Goal: Task Accomplishment & Management: Manage account settings

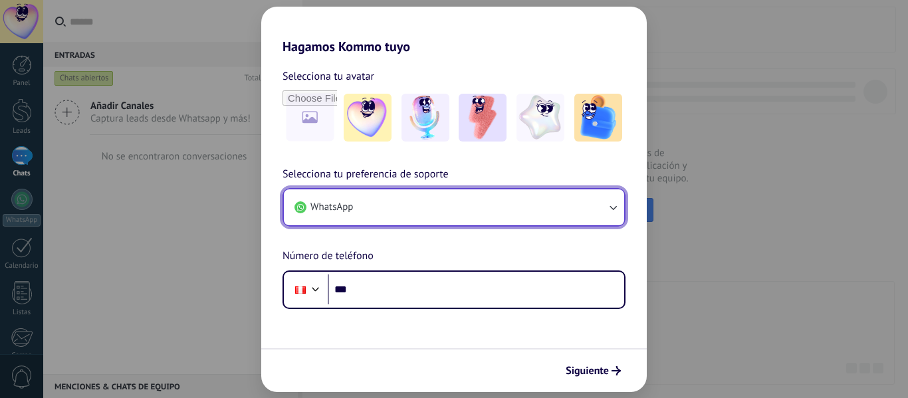
click at [464, 215] on button "WhatsApp" at bounding box center [454, 208] width 341 height 36
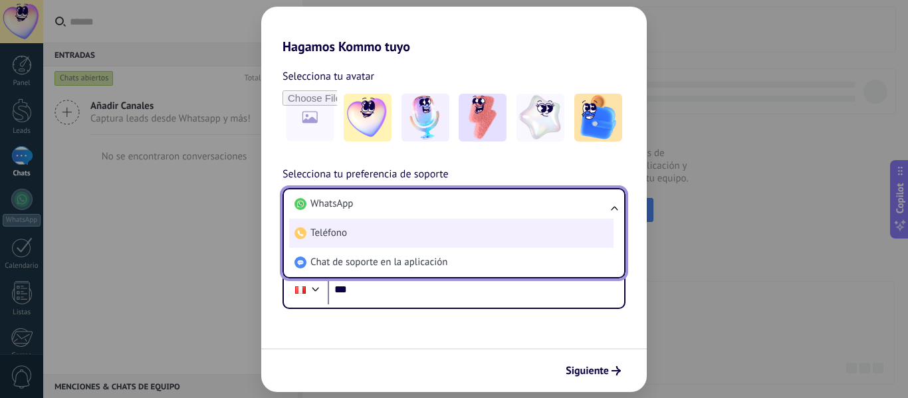
click at [434, 221] on li "Teléfono" at bounding box center [451, 233] width 325 height 29
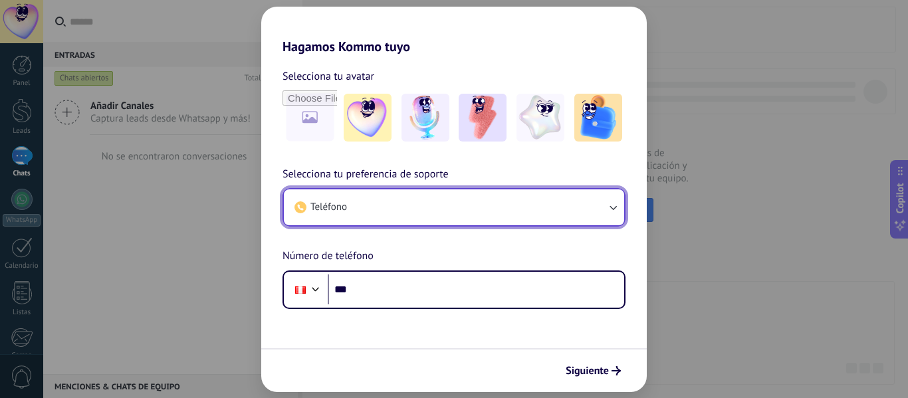
click at [434, 216] on button "Teléfono" at bounding box center [454, 208] width 341 height 36
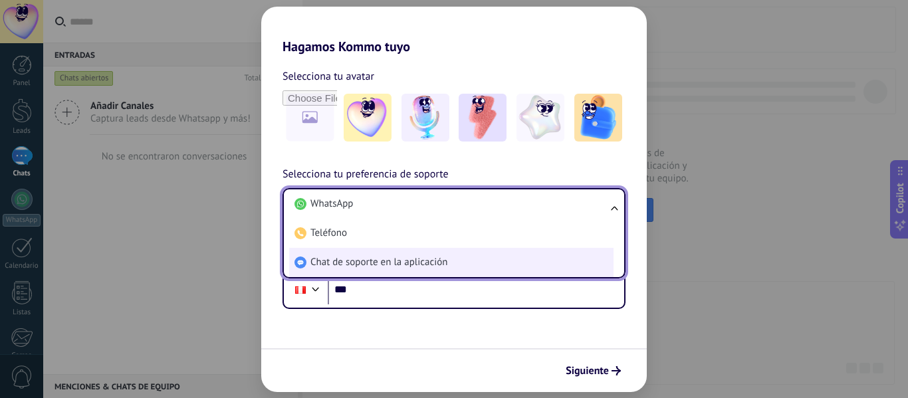
click at [430, 265] on span "Chat de soporte en la aplicación" at bounding box center [379, 262] width 137 height 13
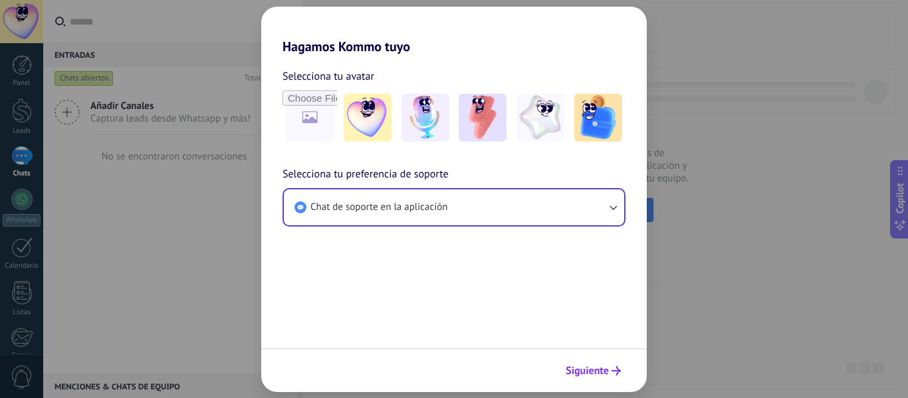
click at [588, 371] on span "Siguiente" at bounding box center [587, 370] width 43 height 9
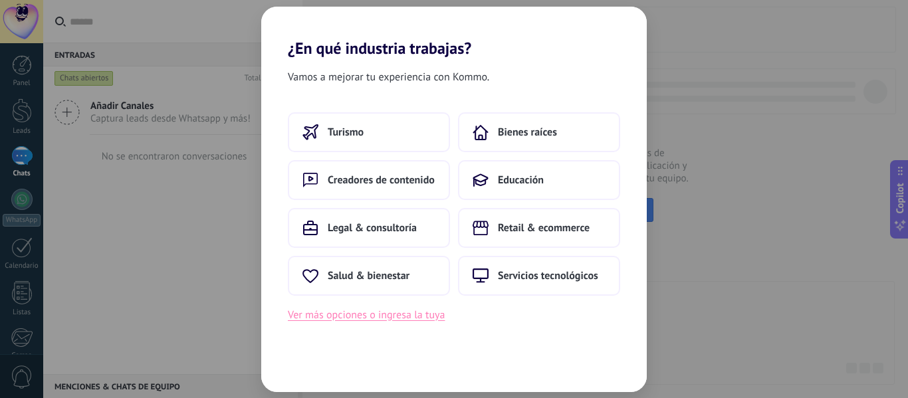
click at [404, 309] on button "Ver más opciones o ingresa la tuya" at bounding box center [366, 315] width 157 height 17
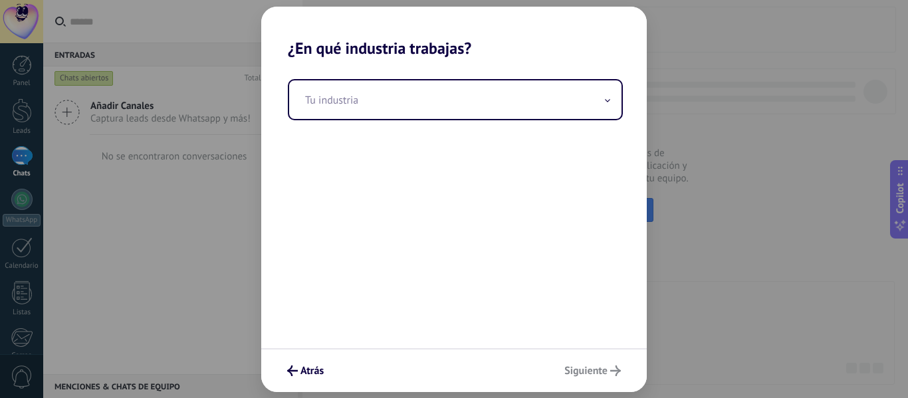
click at [585, 374] on div "Atrás Siguiente" at bounding box center [454, 370] width 386 height 44
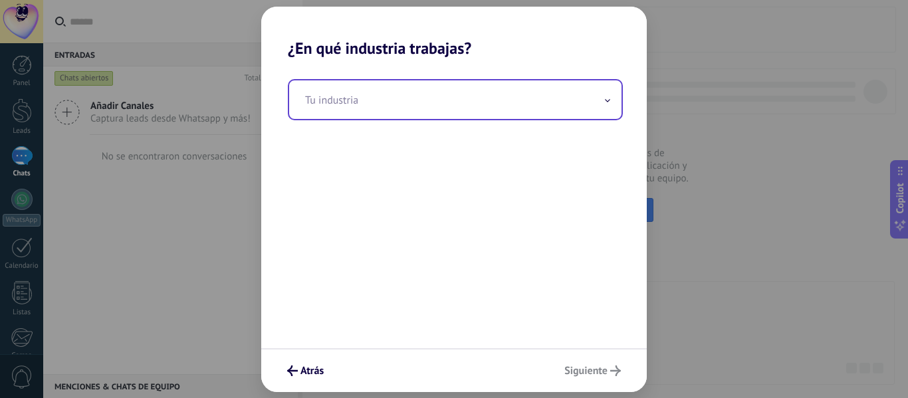
click at [579, 117] on input "text" at bounding box center [455, 99] width 333 height 39
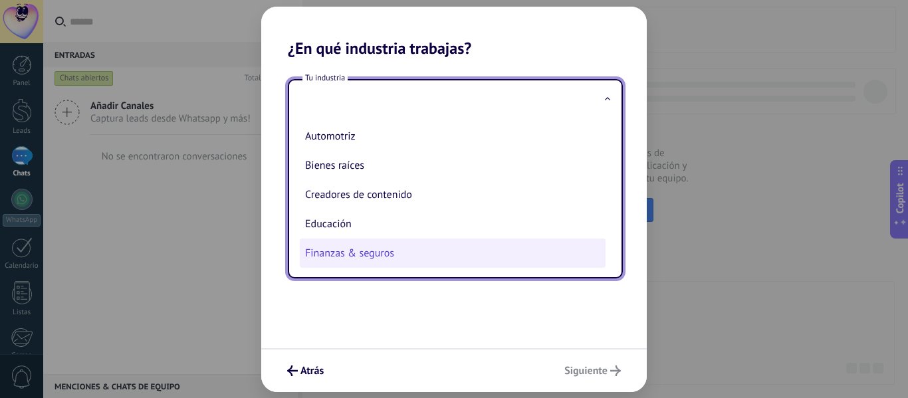
click at [454, 248] on li "Finanzas & seguros" at bounding box center [453, 253] width 306 height 29
type input "**********"
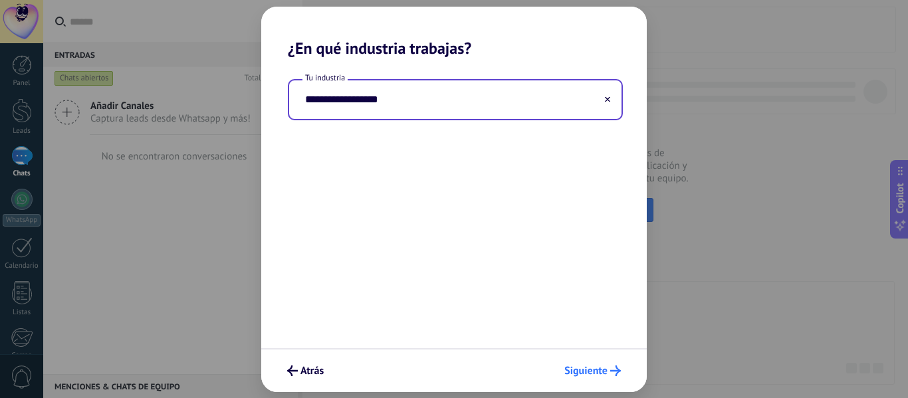
click at [606, 370] on span "Siguiente" at bounding box center [586, 370] width 43 height 9
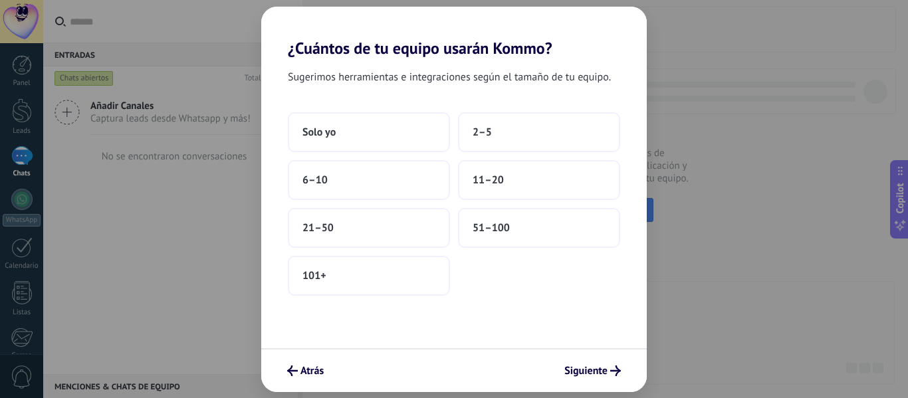
click at [354, 108] on div "Sugerimos herramientas e integraciones según el tamaño de tu equipo. Solo yo 2–…" at bounding box center [454, 203] width 386 height 291
click at [354, 118] on button "Solo yo" at bounding box center [369, 132] width 162 height 40
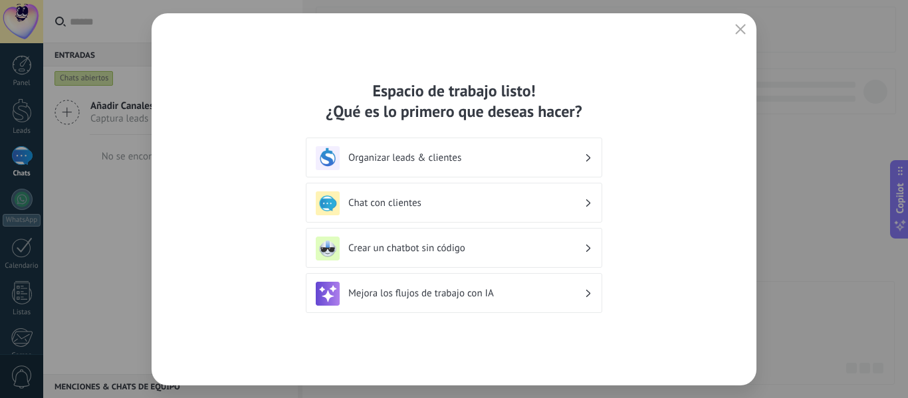
click at [503, 154] on h3 "Organizar leads & clientes" at bounding box center [466, 158] width 236 height 13
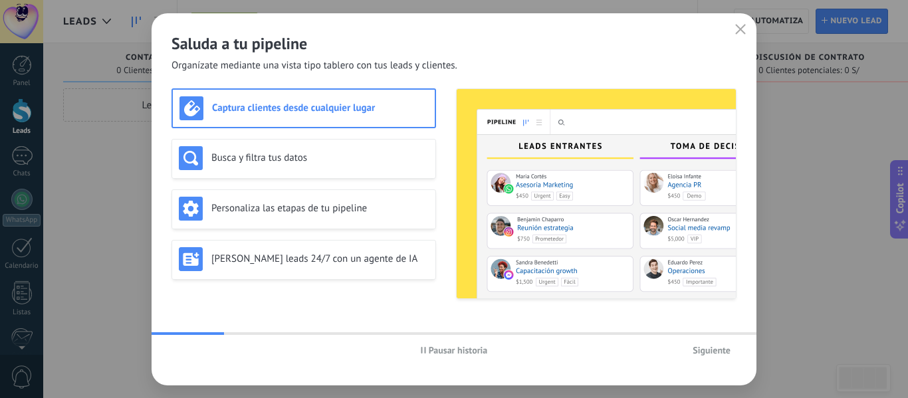
click at [712, 348] on span "Siguiente" at bounding box center [712, 350] width 38 height 9
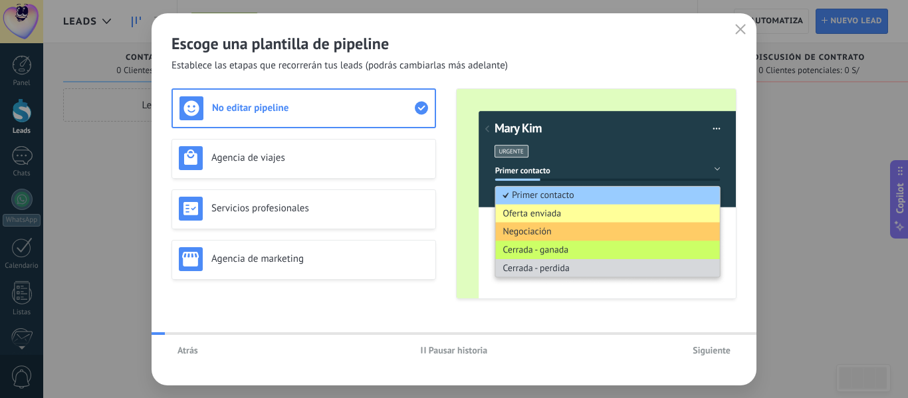
click at [712, 348] on span "Siguiente" at bounding box center [712, 350] width 38 height 9
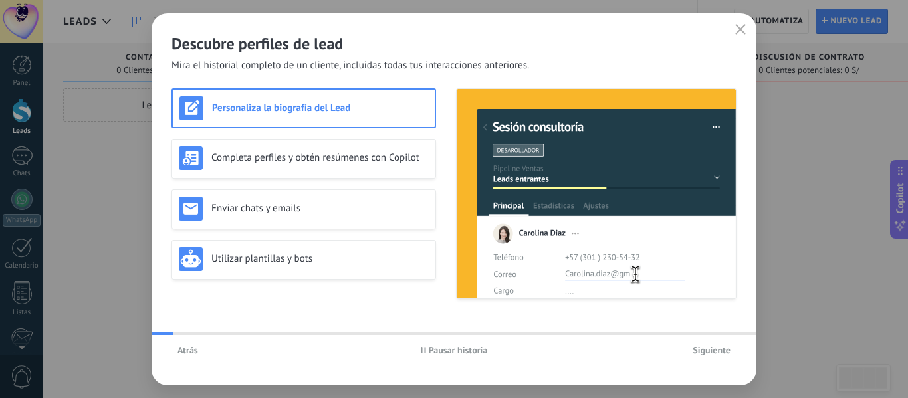
click at [712, 348] on span "Siguiente" at bounding box center [712, 350] width 38 height 9
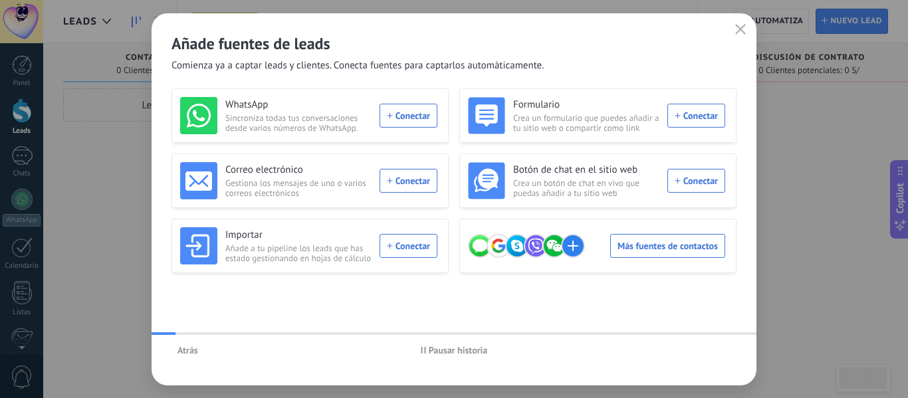
click at [712, 348] on div "Atrás Pausar historia" at bounding box center [454, 350] width 605 height 31
click at [740, 28] on icon "button" at bounding box center [741, 29] width 11 height 11
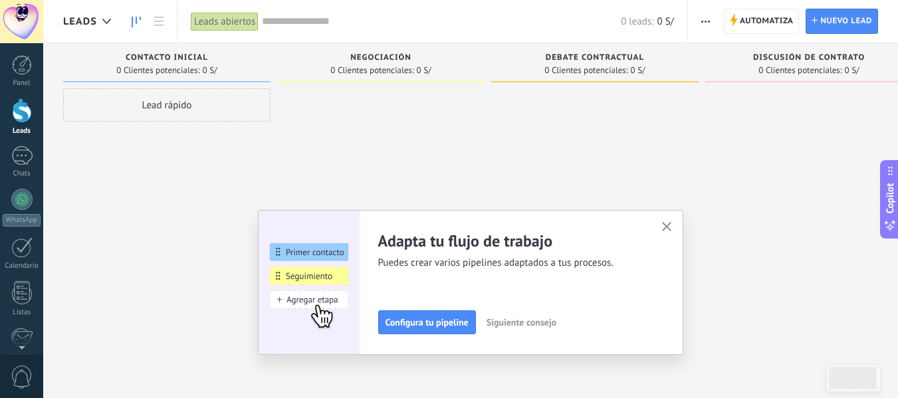
scroll to position [155, 0]
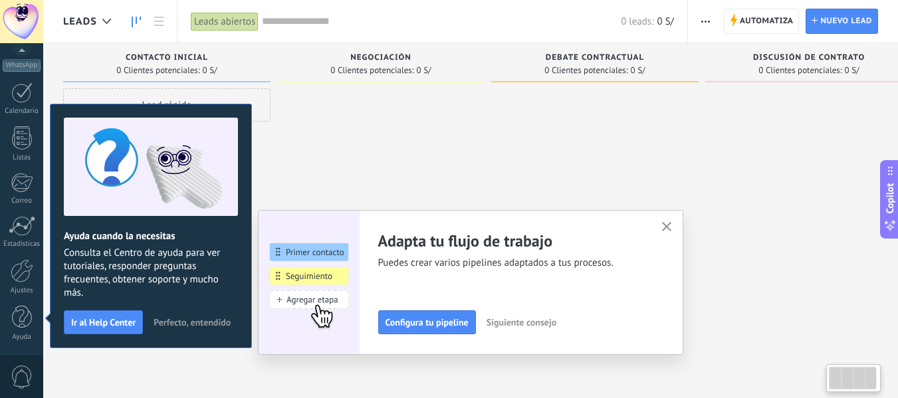
click at [672, 226] on use "button" at bounding box center [667, 227] width 10 height 10
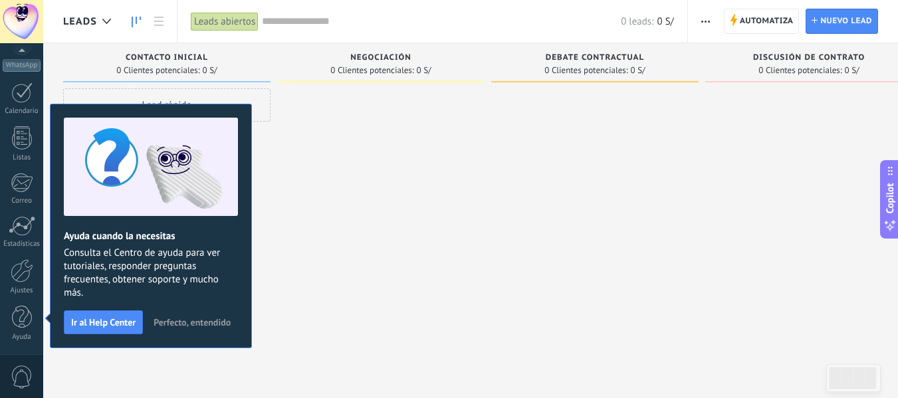
scroll to position [0, 0]
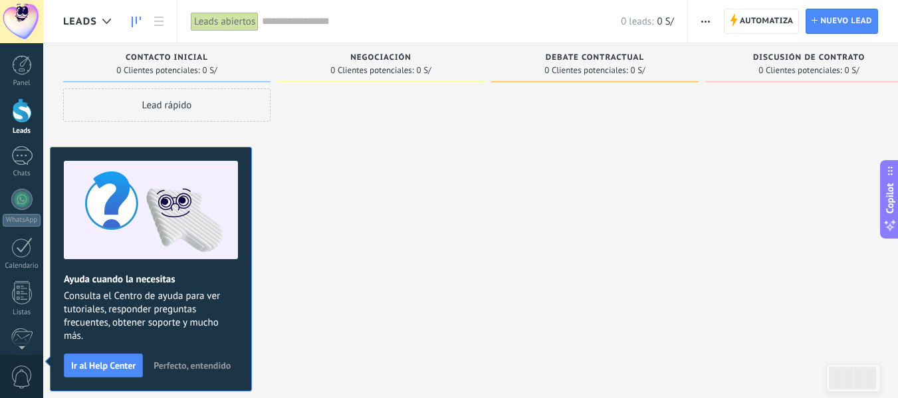
click at [217, 365] on span "Perfecto, entendido" at bounding box center [192, 365] width 77 height 9
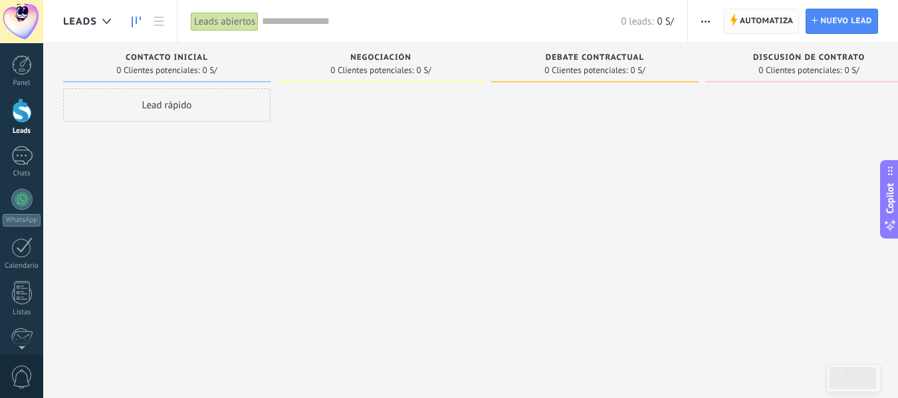
click at [737, 21] on icon at bounding box center [733, 20] width 7 height 12
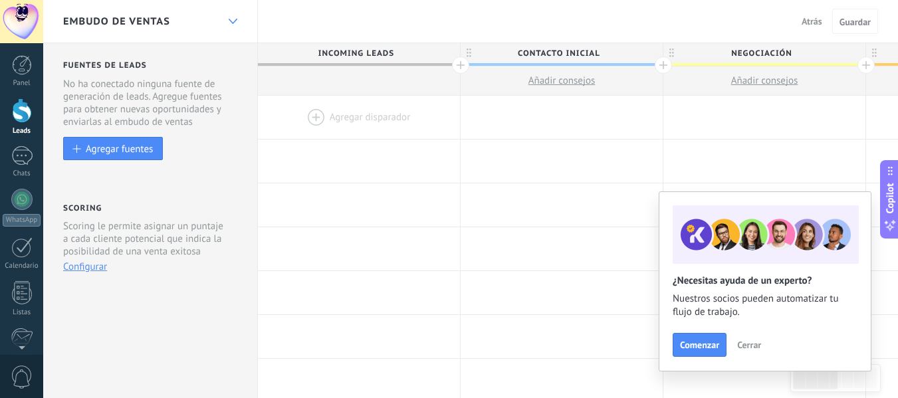
click at [235, 13] on div at bounding box center [232, 22] width 23 height 26
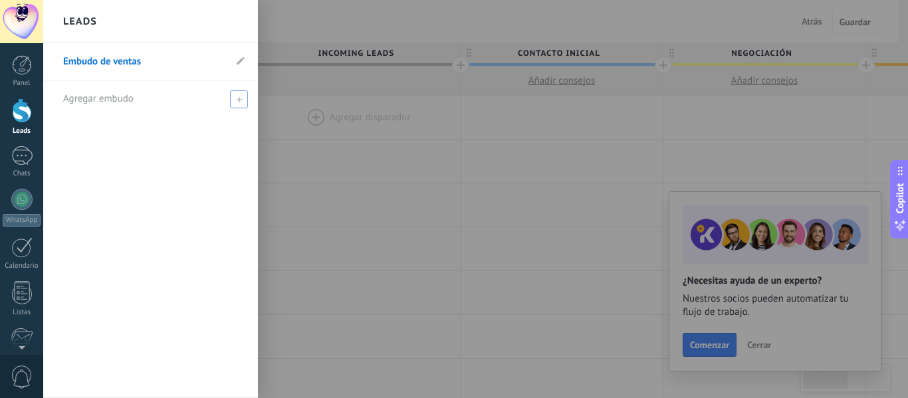
click at [235, 92] on span at bounding box center [239, 99] width 18 height 18
click at [191, 97] on input "text" at bounding box center [145, 98] width 164 height 21
type input "**********"
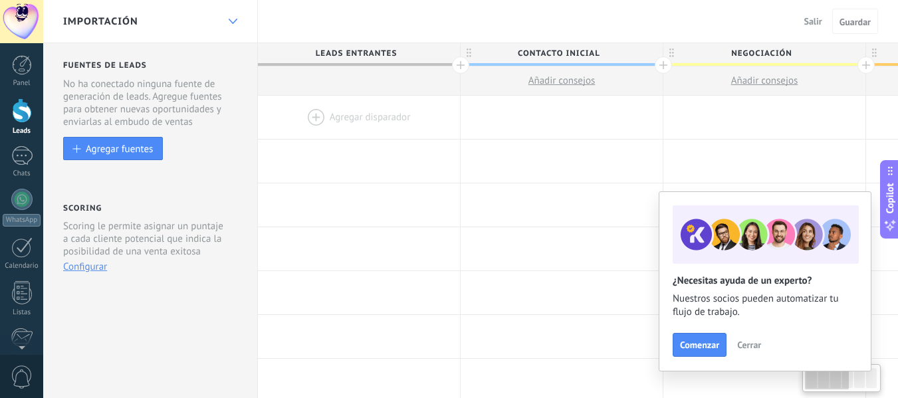
click at [237, 19] on div at bounding box center [232, 22] width 23 height 26
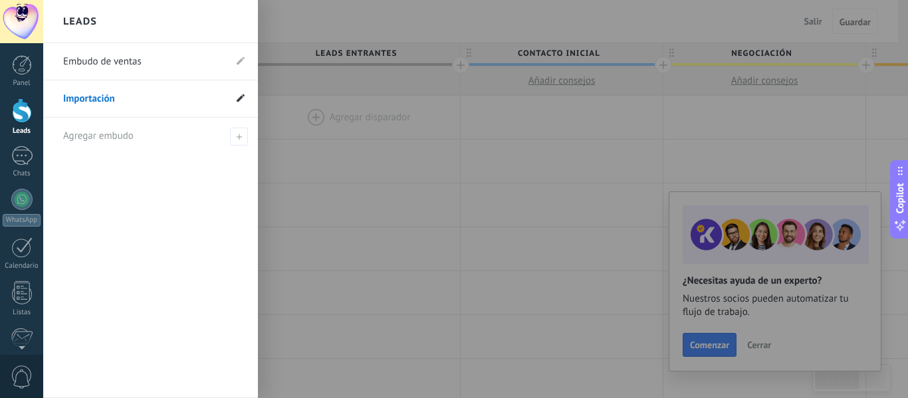
click at [244, 97] on icon at bounding box center [241, 98] width 8 height 8
drag, startPoint x: 55, startPoint y: 102, endPoint x: 53, endPoint y: 53, distance: 49.3
click at [245, 62] on icon at bounding box center [240, 62] width 15 height 8
click at [110, 59] on link "Importación" at bounding box center [144, 61] width 162 height 37
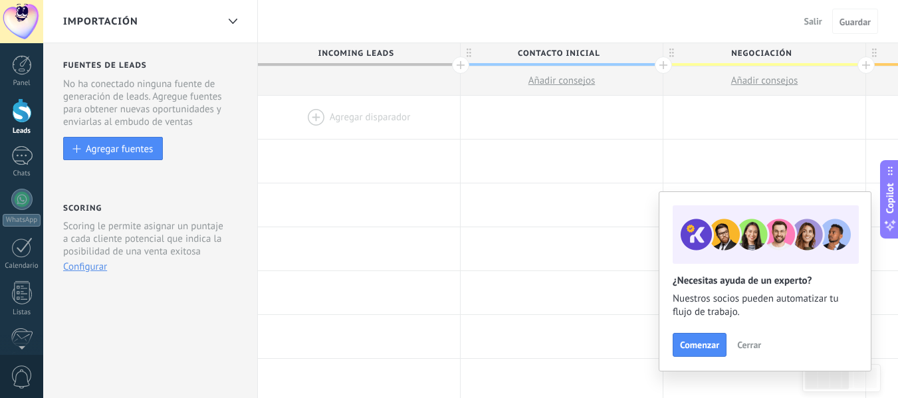
click at [807, 27] on span "Salir" at bounding box center [814, 21] width 18 height 12
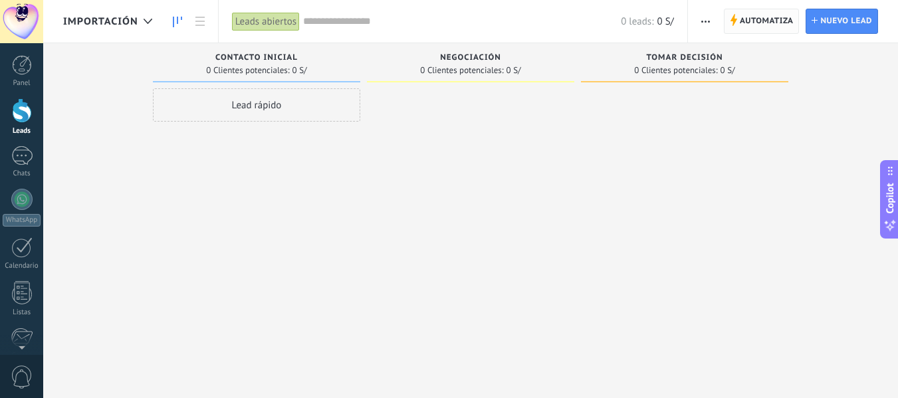
click at [789, 23] on span "Automatiza" at bounding box center [767, 21] width 54 height 24
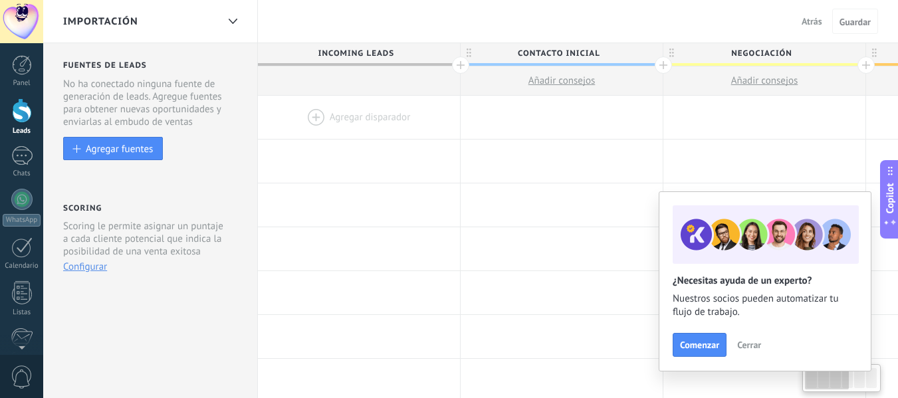
click at [704, 58] on span "Negociación" at bounding box center [762, 53] width 196 height 21
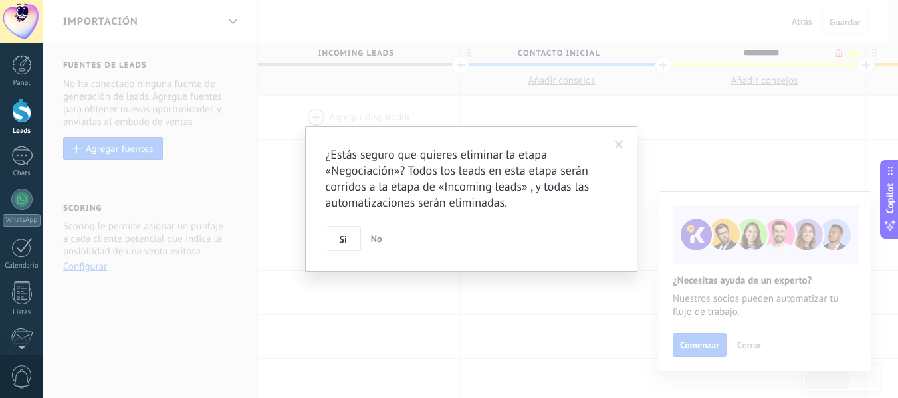
click at [838, 53] on body ".abccls-1,.abccls-2{fill-rule:evenodd}.abccls-2{fill:#fff} .abfcls-1{fill:none}…" at bounding box center [449, 199] width 898 height 398
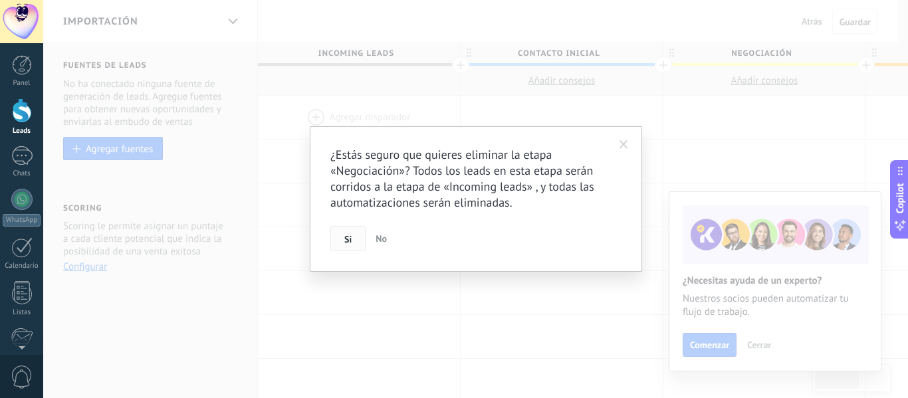
click at [350, 241] on span "Si" at bounding box center [347, 239] width 7 height 9
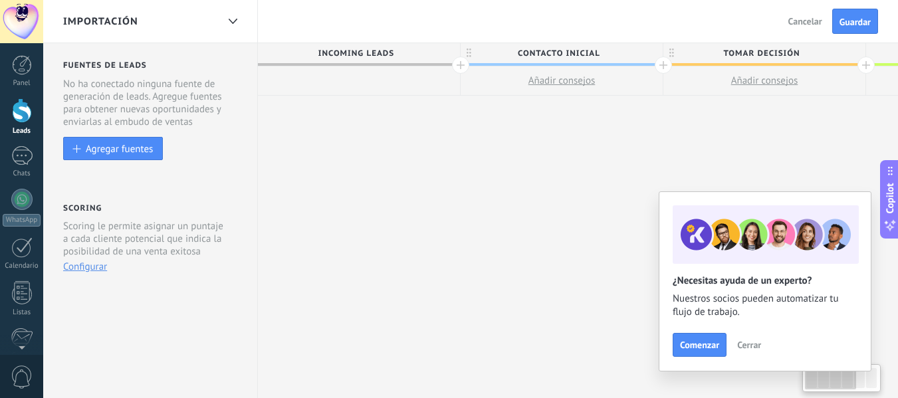
click at [821, 59] on span "Tomar decisión" at bounding box center [762, 53] width 196 height 21
click at [839, 51] on body ".abccls-1,.abccls-2{fill-rule:evenodd}.abccls-2{fill:#fff} .abfcls-1{fill:none}…" at bounding box center [449, 199] width 898 height 398
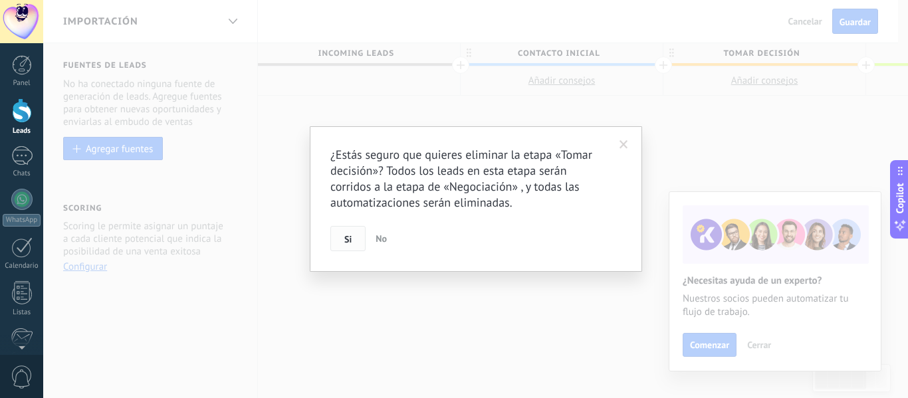
click at [358, 235] on button "Si" at bounding box center [348, 238] width 35 height 25
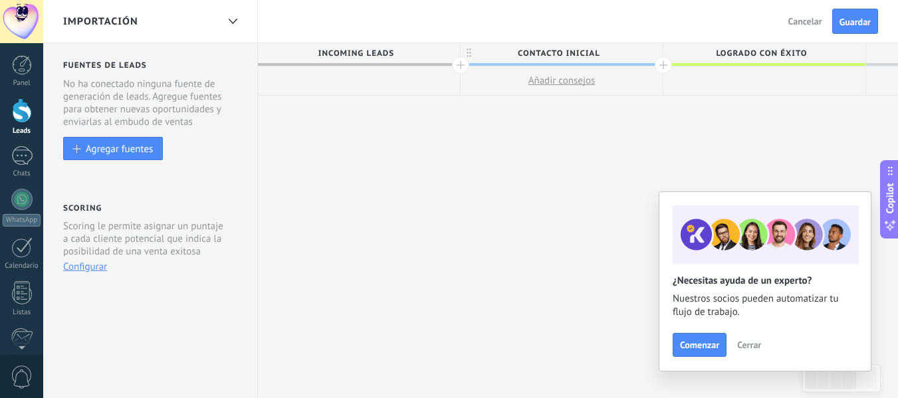
click at [539, 49] on span "Contacto inicial" at bounding box center [559, 53] width 196 height 21
click at [539, 49] on input "**********" at bounding box center [559, 53] width 176 height 20
type input "**********"
click at [668, 69] on div at bounding box center [663, 65] width 17 height 17
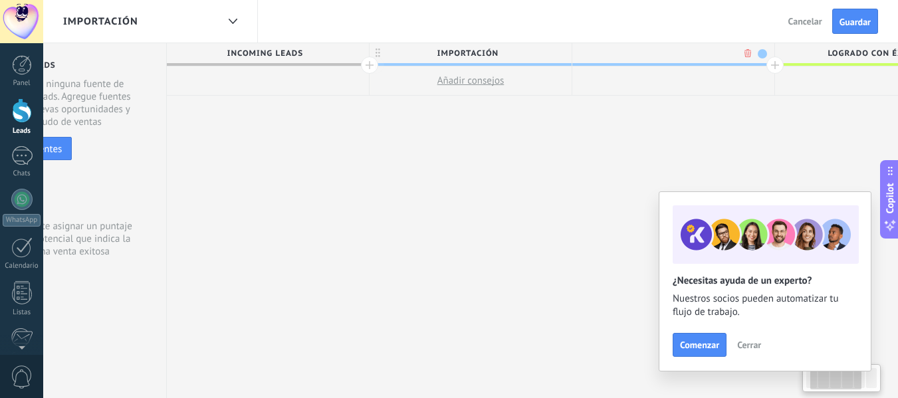
scroll to position [0, 98]
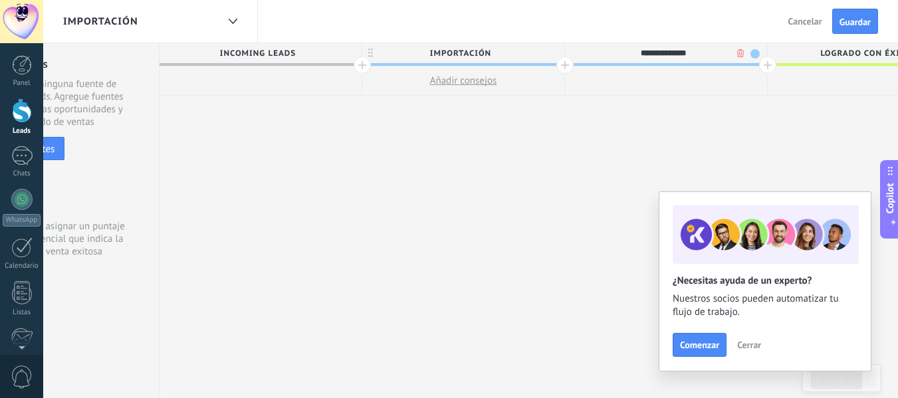
type input "**********"
click at [873, 17] on button "Guardar" at bounding box center [856, 21] width 46 height 25
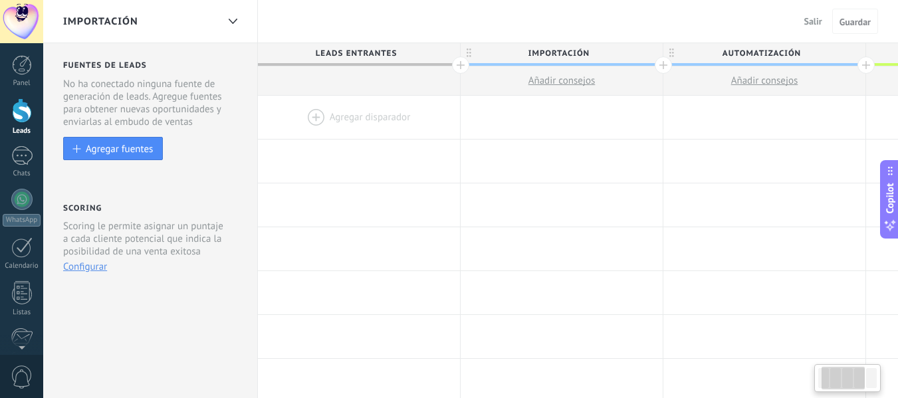
scroll to position [0, 98]
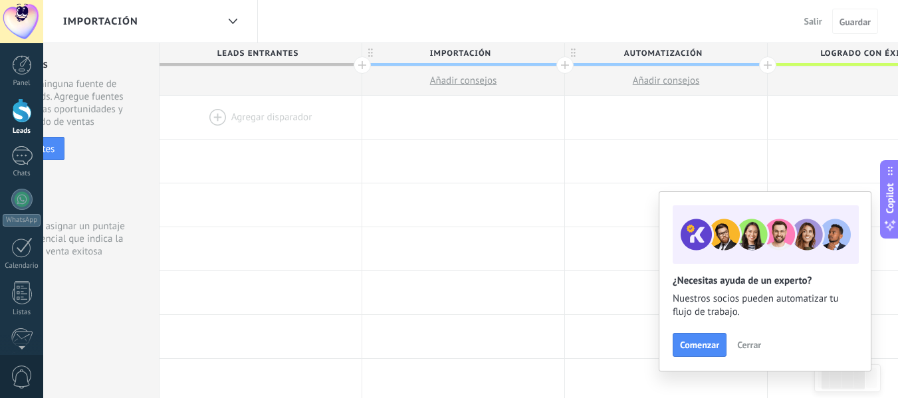
click at [813, 13] on button "Salir" at bounding box center [813, 21] width 29 height 20
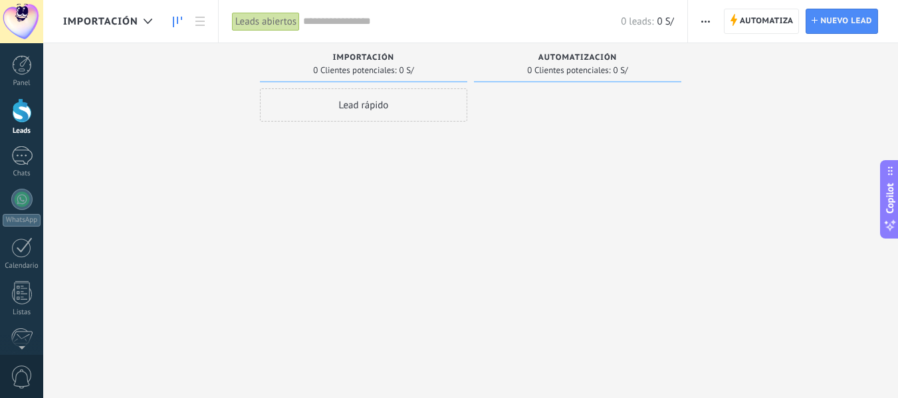
click at [118, 19] on span "Importación" at bounding box center [100, 21] width 75 height 13
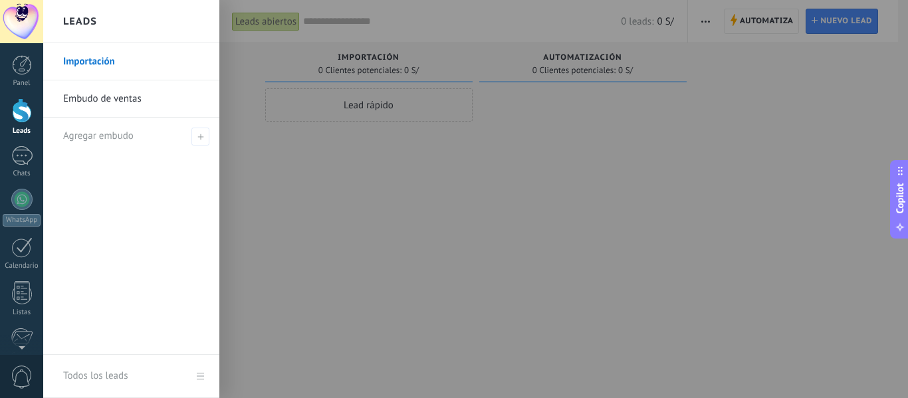
click at [116, 100] on link "Embudo de ventas" at bounding box center [134, 98] width 143 height 37
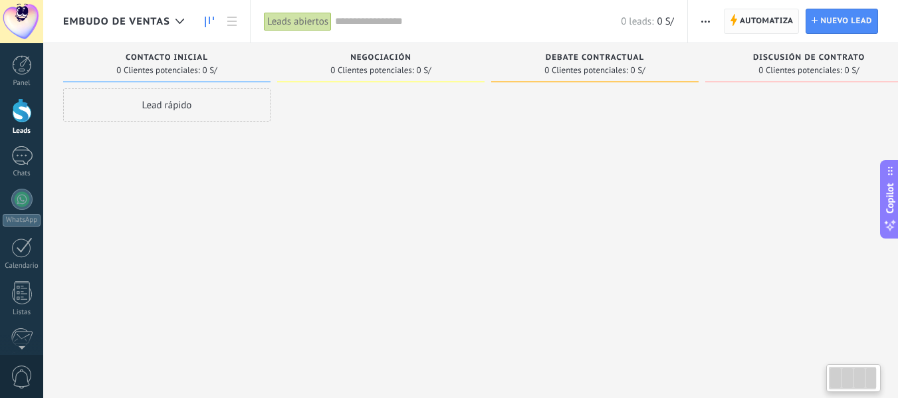
click at [767, 12] on span "Automatiza" at bounding box center [767, 21] width 54 height 24
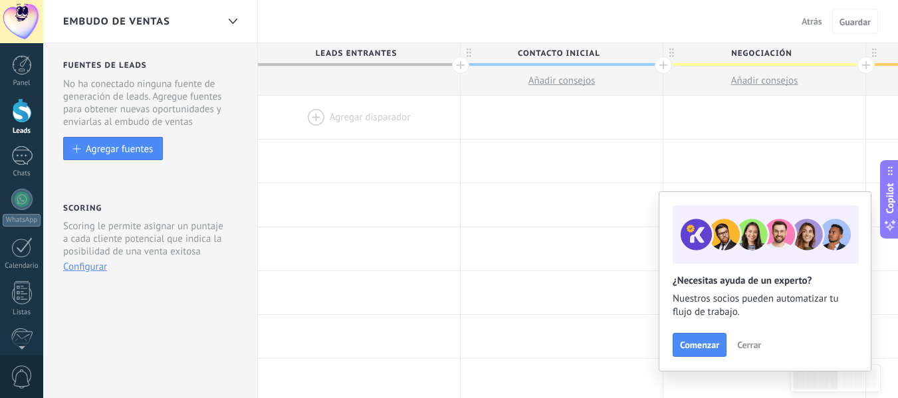
click at [514, 47] on span "Contacto inicial" at bounding box center [559, 53] width 196 height 21
click at [575, 51] on input "**********" at bounding box center [559, 53] width 176 height 20
type input "******"
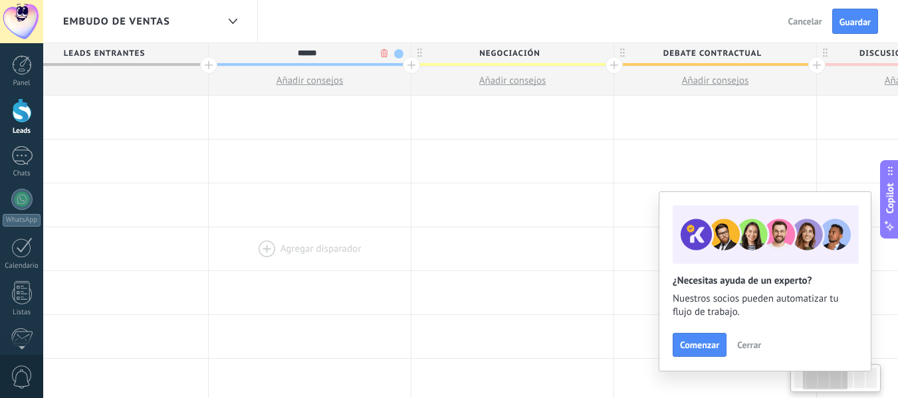
drag, startPoint x: 628, startPoint y: 232, endPoint x: 375, endPoint y: 255, distance: 253.7
click at [375, 255] on div at bounding box center [310, 248] width 202 height 43
click at [735, 51] on span "Debate contractual" at bounding box center [712, 53] width 196 height 21
click at [787, 54] on body ".abccls-1,.abccls-2{fill-rule:evenodd}.abccls-2{fill:#fff} .abfcls-1{fill:none}…" at bounding box center [449, 199] width 898 height 398
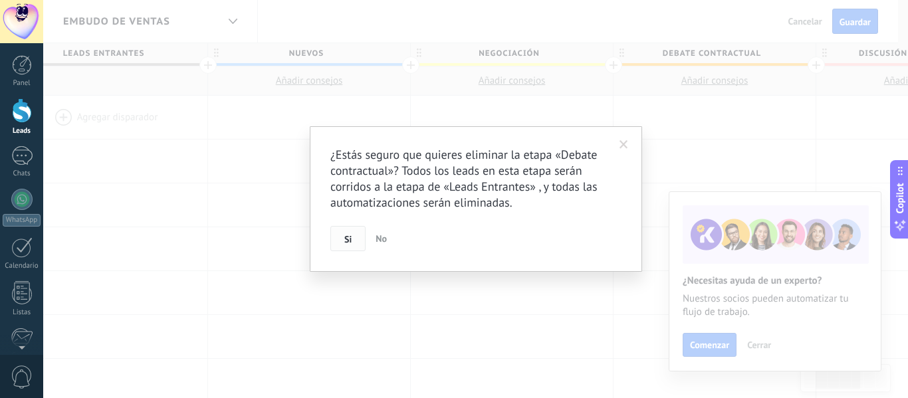
click at [341, 248] on button "Si" at bounding box center [348, 238] width 35 height 25
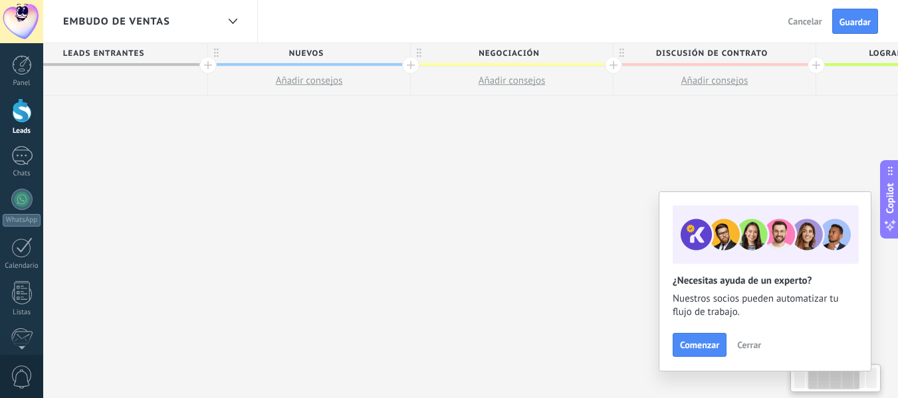
click at [744, 41] on div "Embudo de ventas Atrás Cancelar Guardar" at bounding box center [470, 21] width 855 height 43
click at [775, 54] on span "Discusión de contrato" at bounding box center [712, 53] width 196 height 21
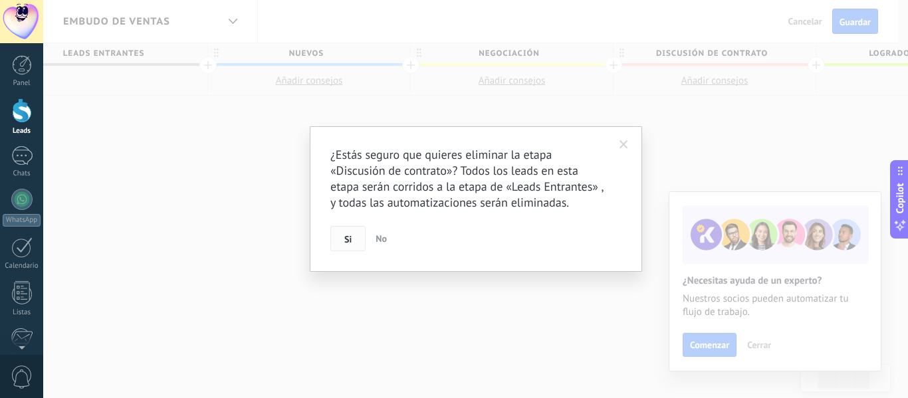
click at [340, 239] on button "Si" at bounding box center [348, 238] width 35 height 25
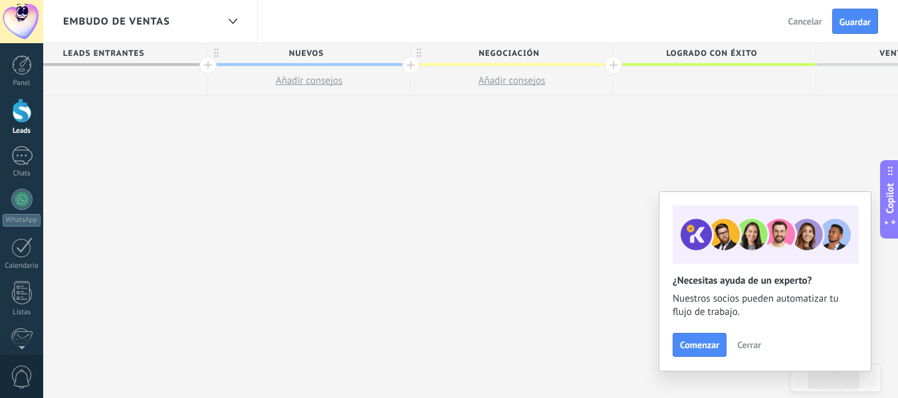
click at [785, 54] on span "Logrado con éxito" at bounding box center [712, 53] width 196 height 21
click at [857, 25] on span "Guardar" at bounding box center [855, 21] width 31 height 9
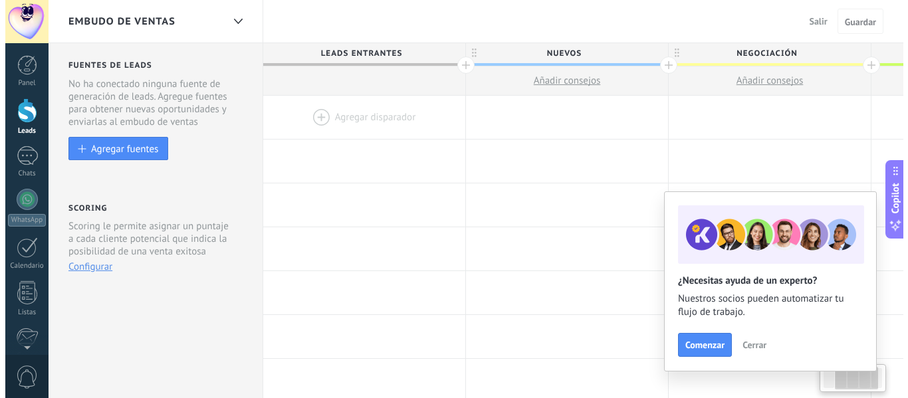
scroll to position [0, 252]
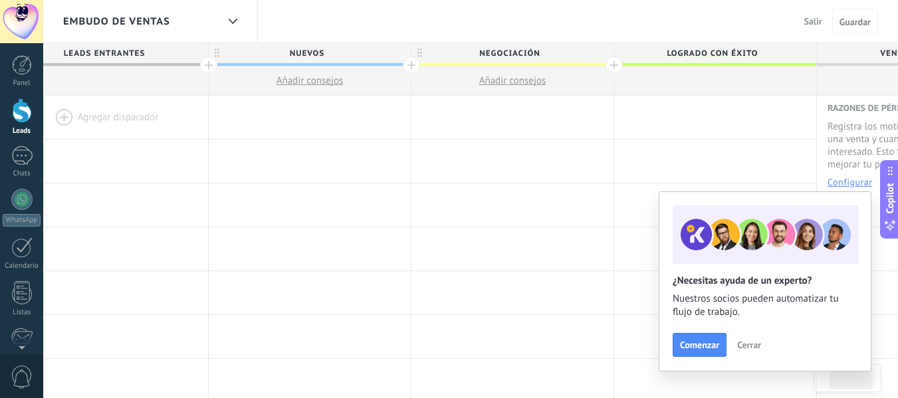
click at [820, 29] on button "Salir" at bounding box center [813, 21] width 29 height 20
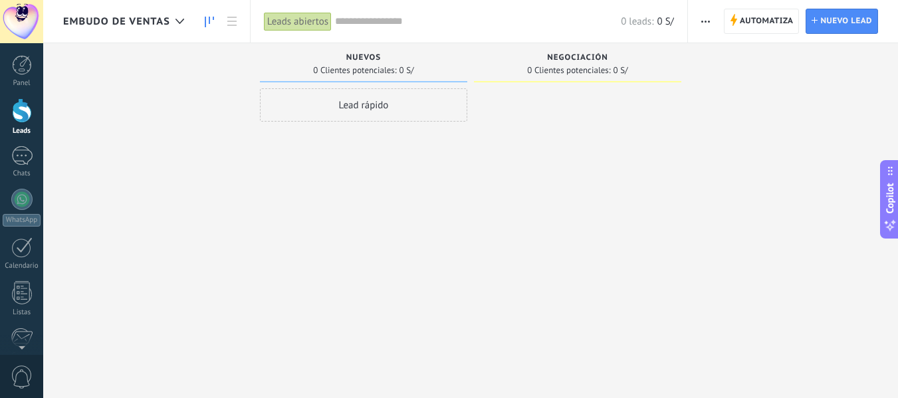
click at [153, 25] on span "Embudo de ventas" at bounding box center [116, 21] width 107 height 13
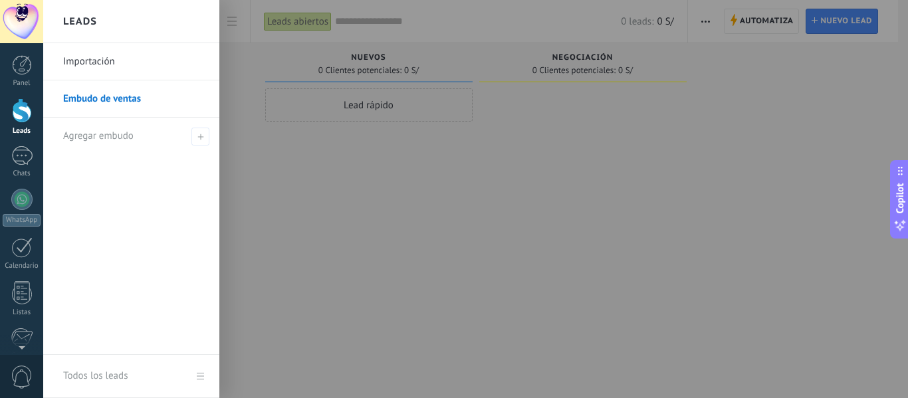
click at [106, 67] on link "Importación" at bounding box center [134, 61] width 143 height 37
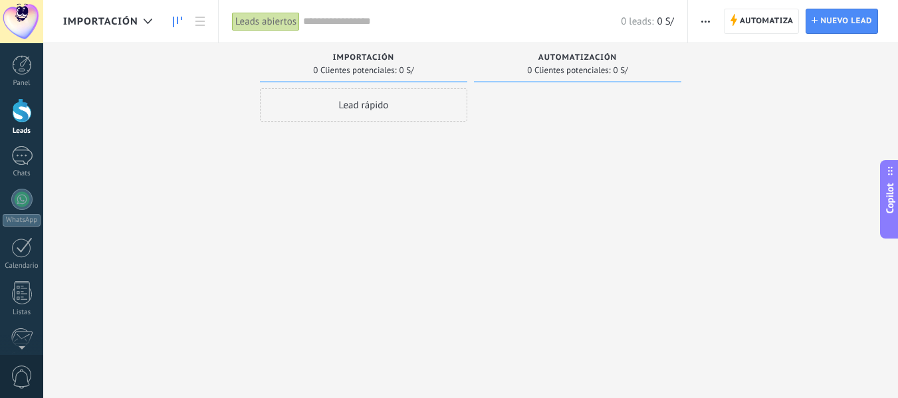
click at [702, 21] on icon "button" at bounding box center [706, 22] width 9 height 2
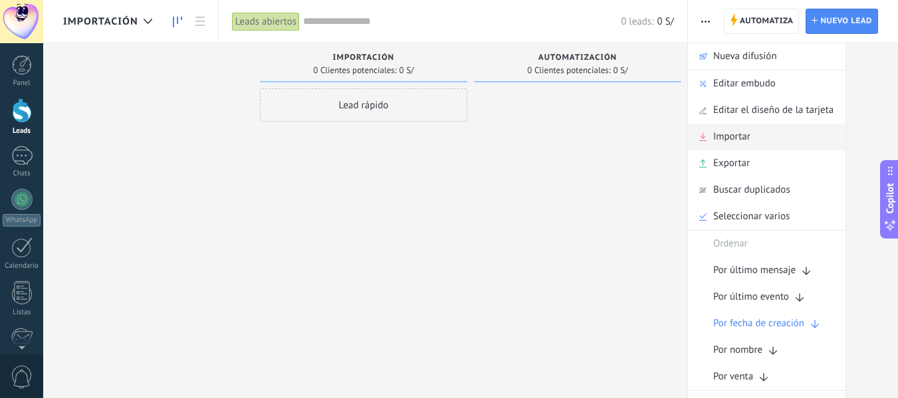
click at [745, 133] on span "Importar" at bounding box center [732, 137] width 37 height 27
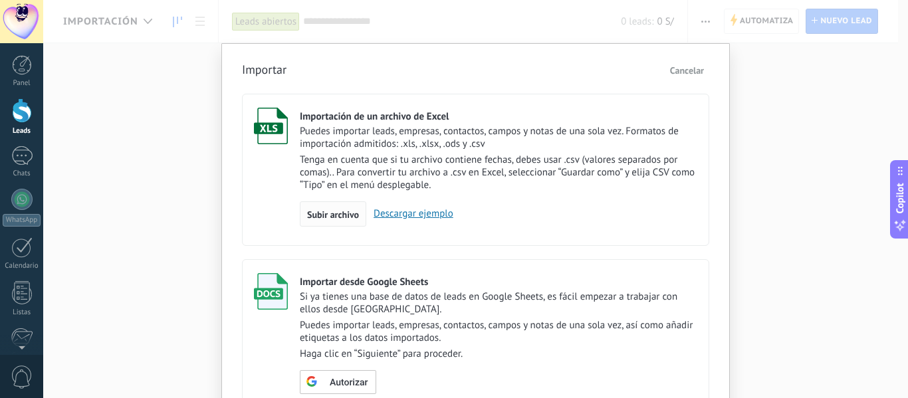
click at [344, 213] on span "Subir archivo" at bounding box center [333, 214] width 52 height 9
click at [0, 0] on input "Importación de un archivo de Excel Puedes importar leads, empresas, contactos, …" at bounding box center [0, 0] width 0 height 0
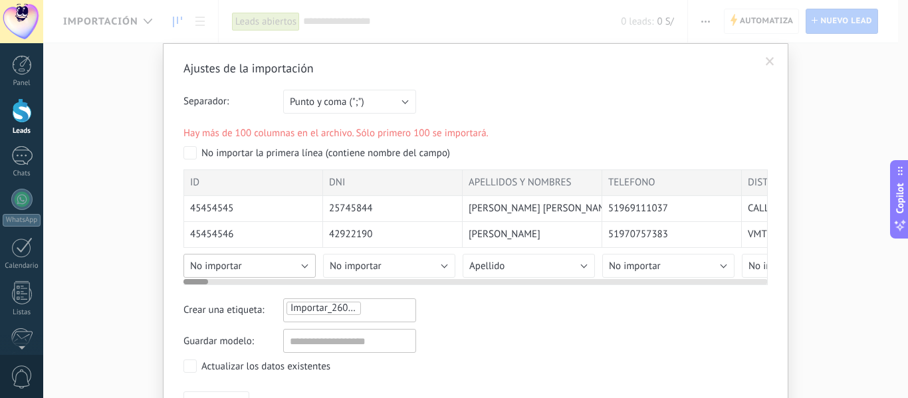
click at [250, 260] on button "No importar" at bounding box center [250, 266] width 132 height 24
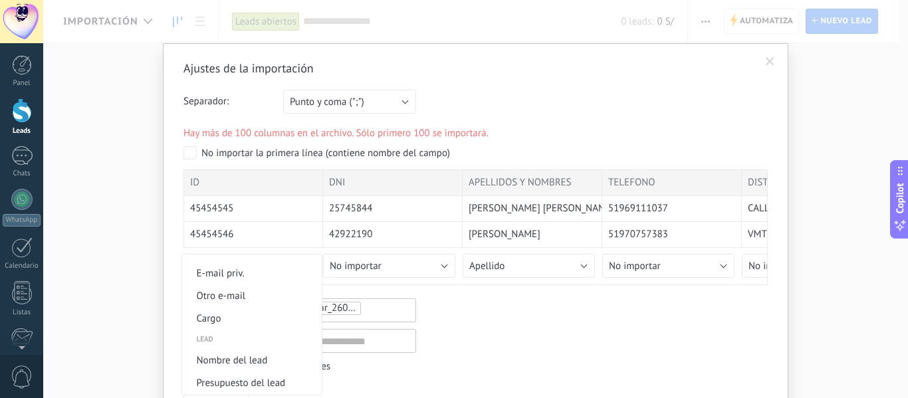
scroll to position [466, 0]
click at [265, 340] on span "Nombre del lead" at bounding box center [250, 337] width 136 height 13
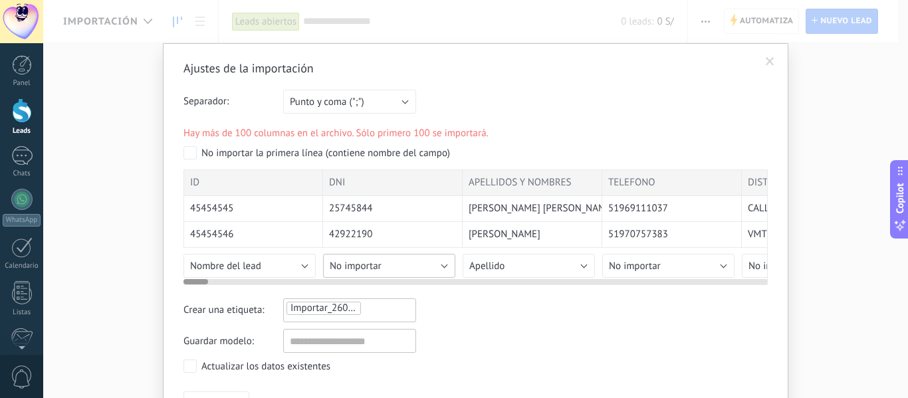
click at [404, 267] on button "No importar" at bounding box center [389, 266] width 132 height 24
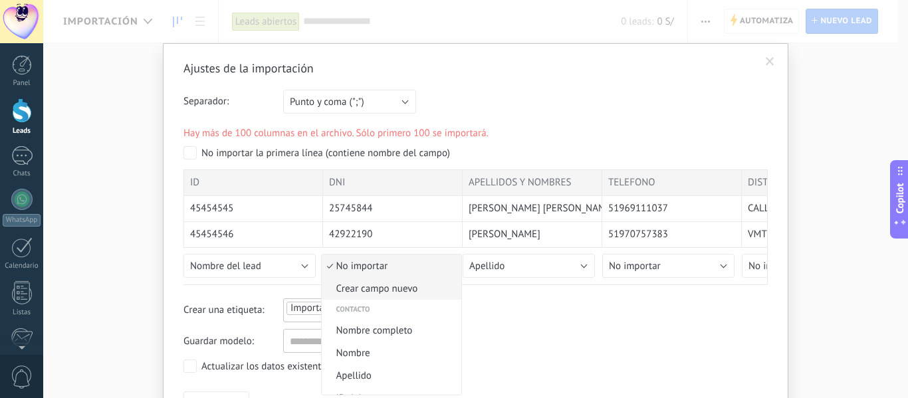
click at [374, 291] on span "Crear campo nuevo" at bounding box center [390, 289] width 136 height 13
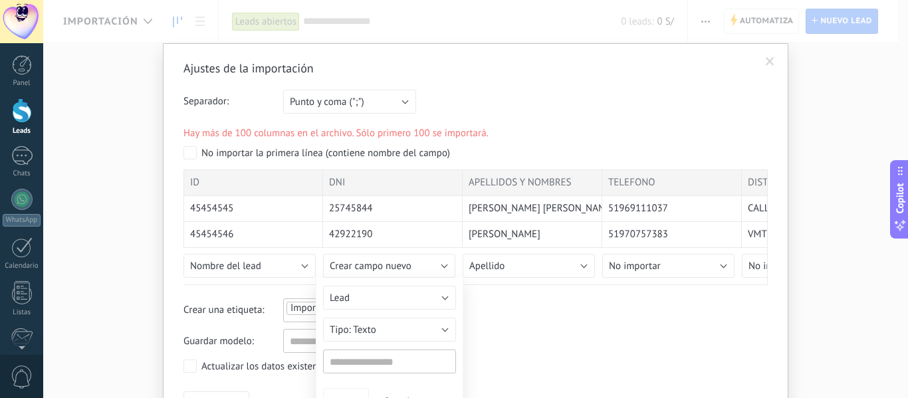
type input "***"
click at [335, 392] on button "Guardar" at bounding box center [346, 400] width 46 height 25
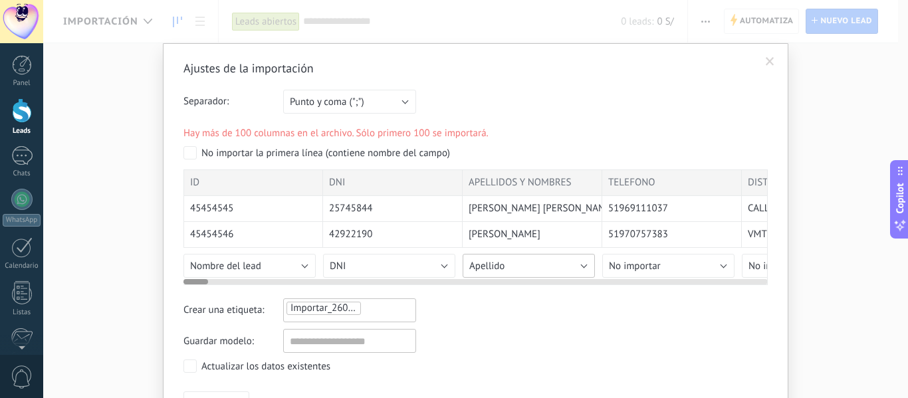
click at [532, 259] on button "Apellido" at bounding box center [529, 266] width 132 height 24
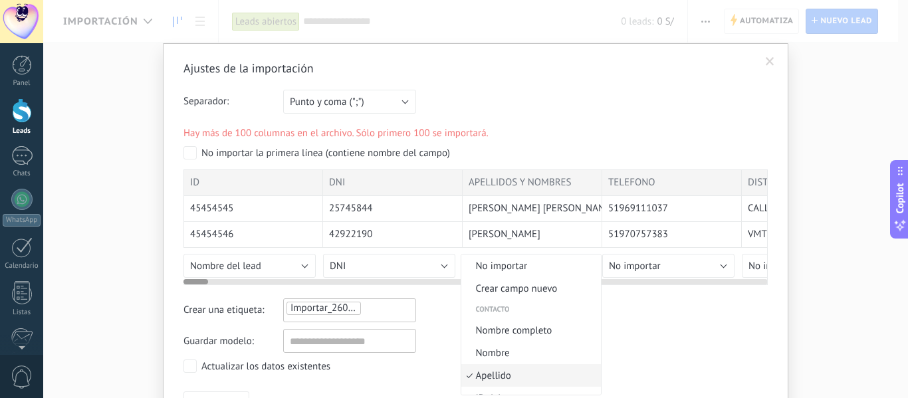
scroll to position [53, 0]
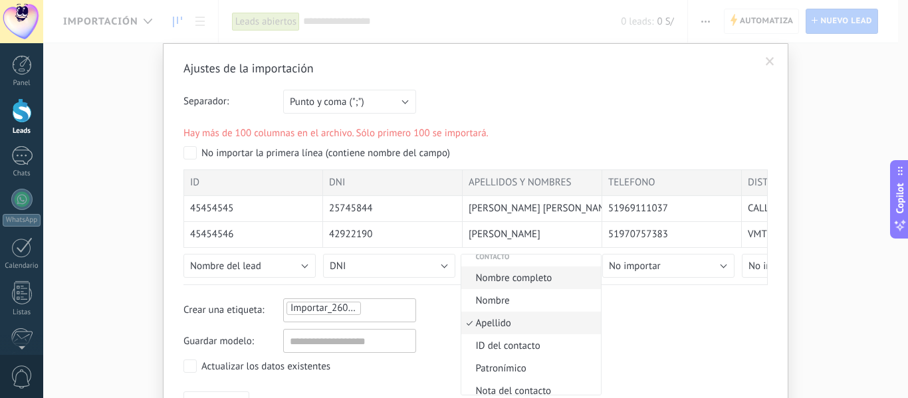
click at [549, 280] on span "Nombre completo" at bounding box center [530, 278] width 136 height 13
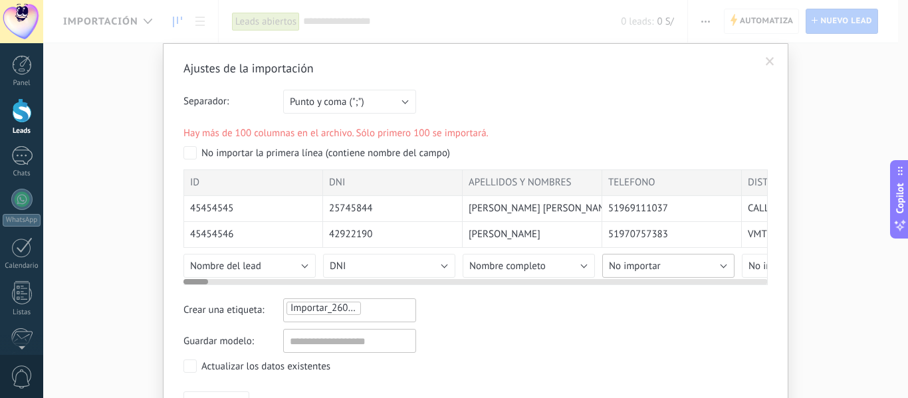
click at [680, 263] on button "No importar" at bounding box center [669, 266] width 132 height 24
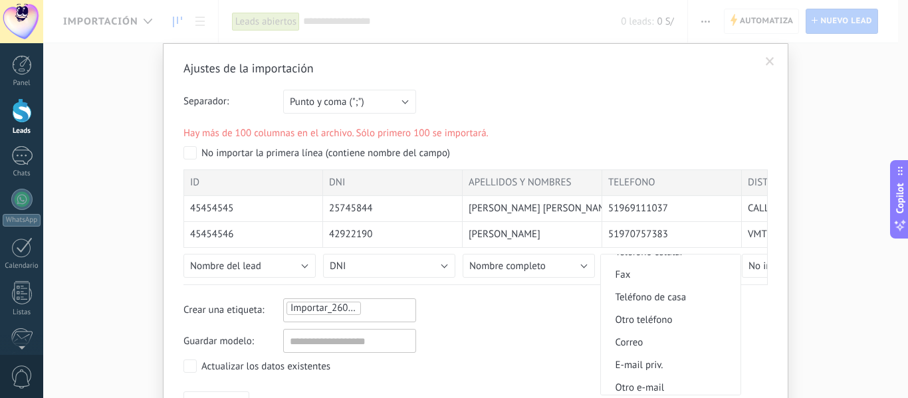
scroll to position [333, 0]
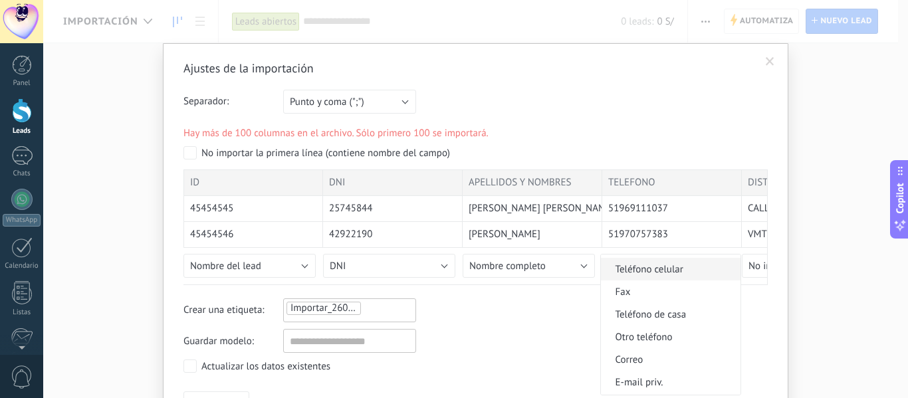
click at [681, 272] on span "Teléfono celular" at bounding box center [669, 269] width 136 height 13
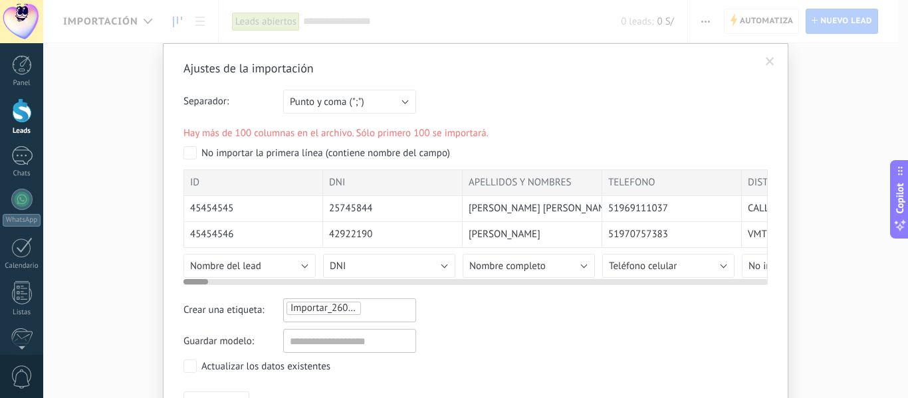
drag, startPoint x: 197, startPoint y: 278, endPoint x: 213, endPoint y: 278, distance: 16.0
click at [213, 278] on div at bounding box center [476, 279] width 585 height 11
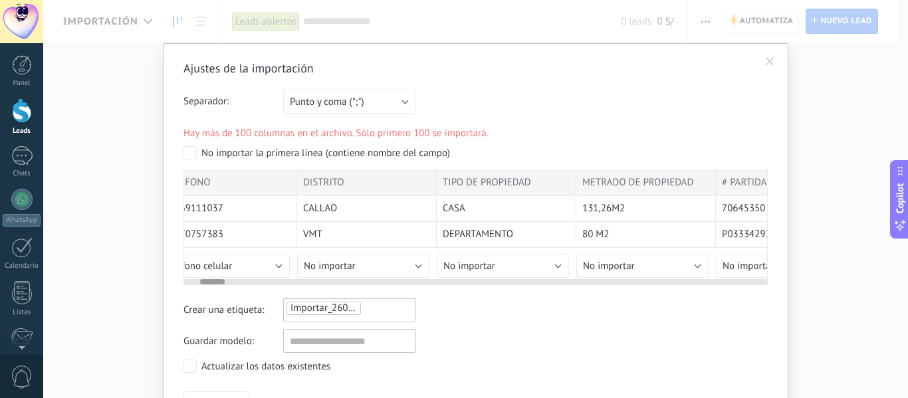
scroll to position [0, 413]
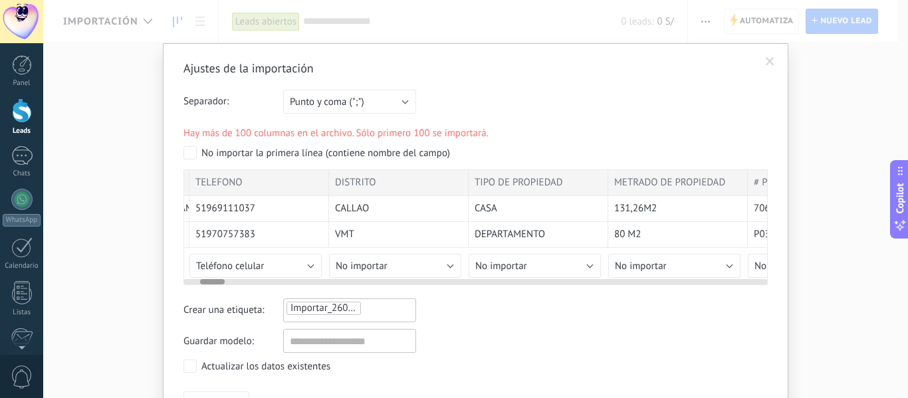
drag, startPoint x: 204, startPoint y: 280, endPoint x: 220, endPoint y: 274, distance: 17.7
click at [220, 274] on div at bounding box center [476, 279] width 585 height 11
click at [371, 263] on span "No importar" at bounding box center [362, 266] width 52 height 13
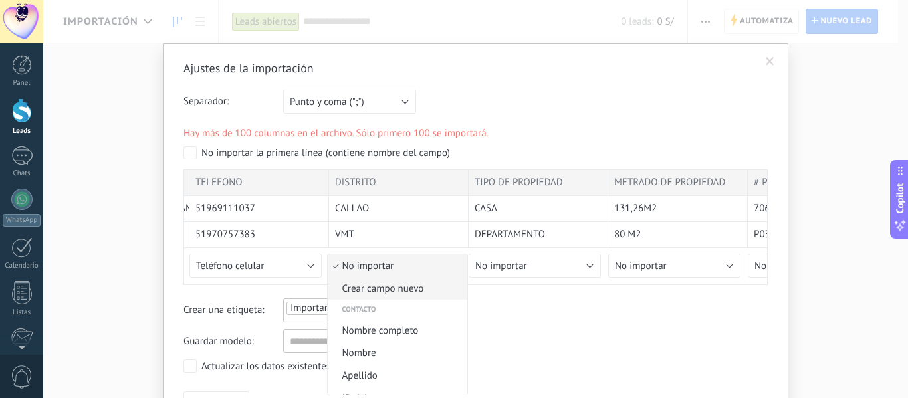
click at [394, 286] on span "Crear campo nuevo" at bounding box center [396, 289] width 136 height 13
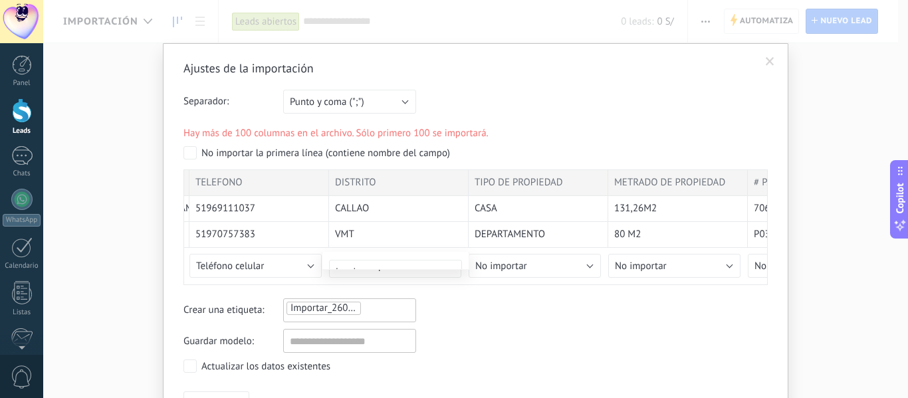
type input "********"
click at [344, 391] on button "Guardar" at bounding box center [352, 400] width 46 height 25
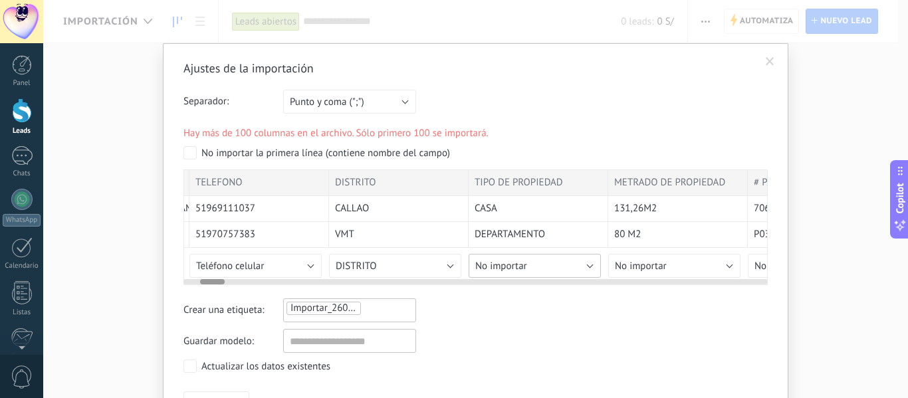
click at [537, 273] on button "No importar" at bounding box center [535, 266] width 132 height 24
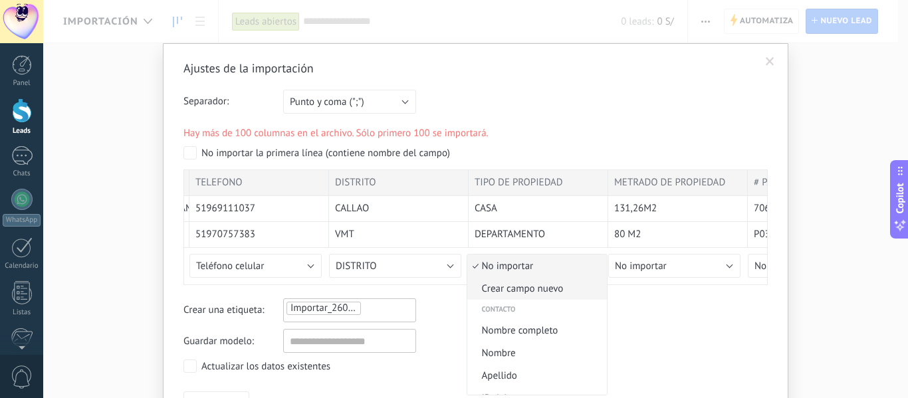
click at [540, 293] on span "Crear campo nuevo" at bounding box center [536, 289] width 136 height 13
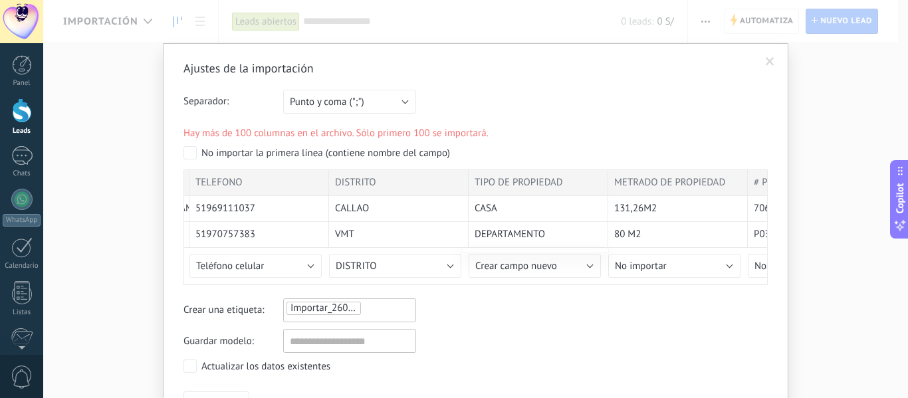
type input "**********"
click at [499, 394] on button "Guardar" at bounding box center [492, 400] width 46 height 25
click at [674, 275] on div at bounding box center [476, 279] width 585 height 11
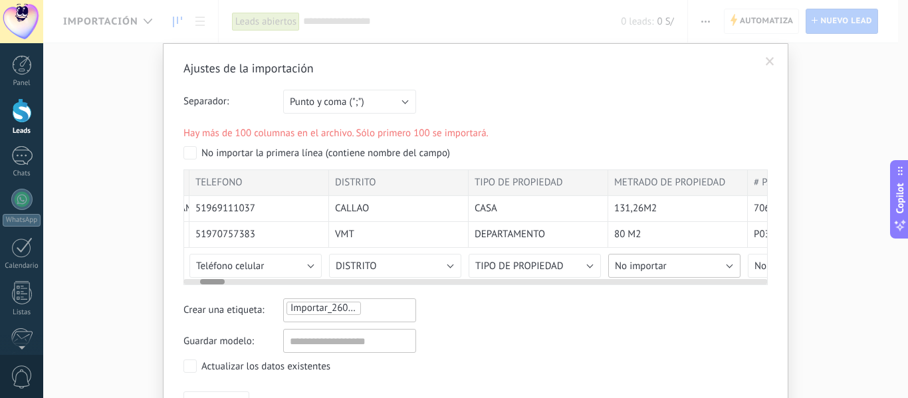
click at [674, 263] on button "No importar" at bounding box center [675, 266] width 132 height 24
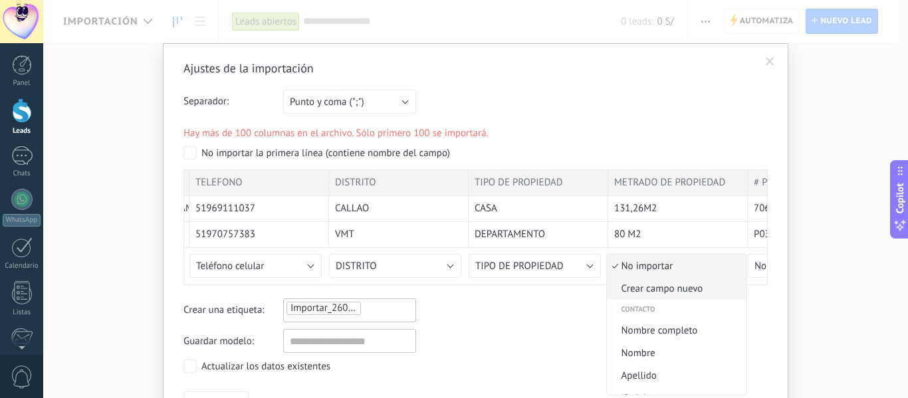
click at [666, 283] on span "Crear campo nuevo" at bounding box center [675, 289] width 136 height 13
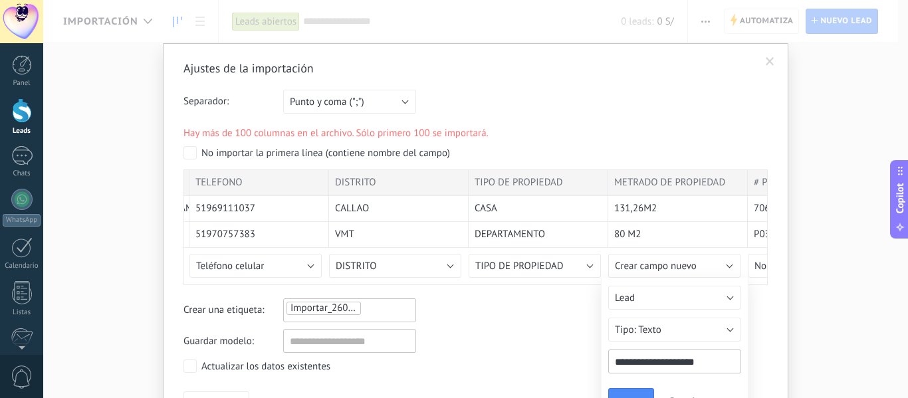
click at [630, 386] on div "**********" at bounding box center [675, 349] width 148 height 142
click at [630, 390] on button "Guardar" at bounding box center [632, 400] width 46 height 25
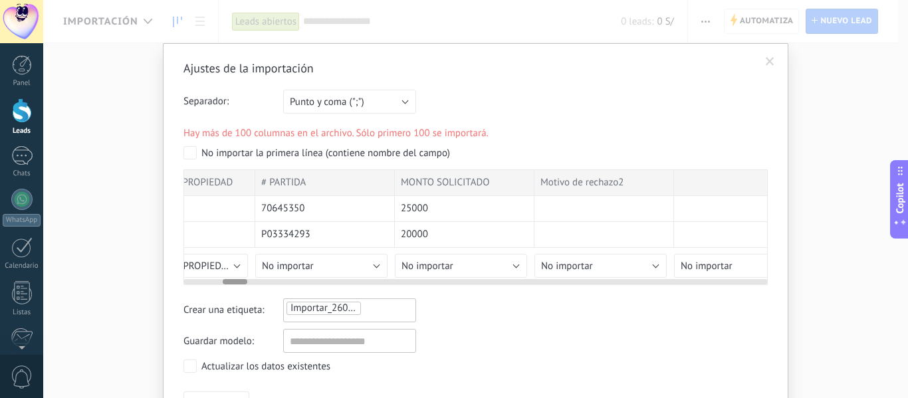
scroll to position [0, 954]
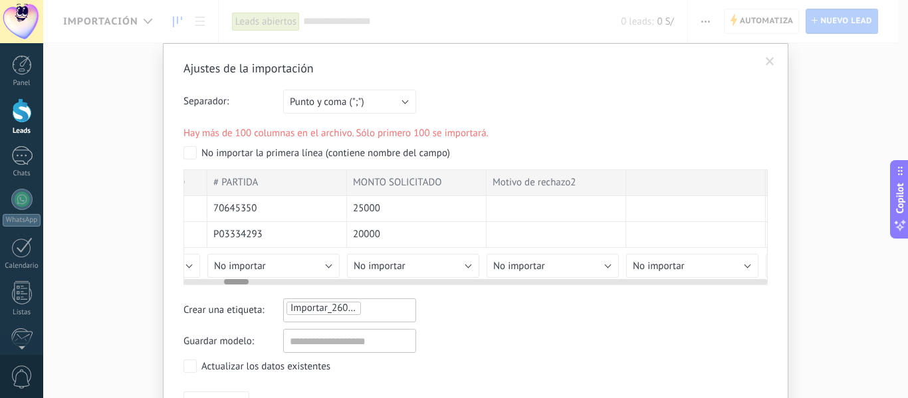
drag, startPoint x: 213, startPoint y: 279, endPoint x: 237, endPoint y: 279, distance: 23.9
click at [237, 279] on div at bounding box center [236, 281] width 25 height 5
click at [267, 265] on button "No importar" at bounding box center [273, 266] width 132 height 24
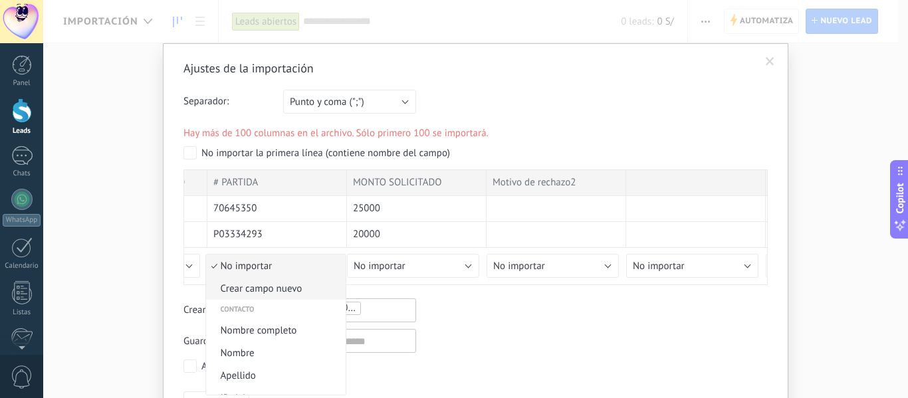
click at [275, 292] on span "Crear campo nuevo" at bounding box center [274, 289] width 136 height 13
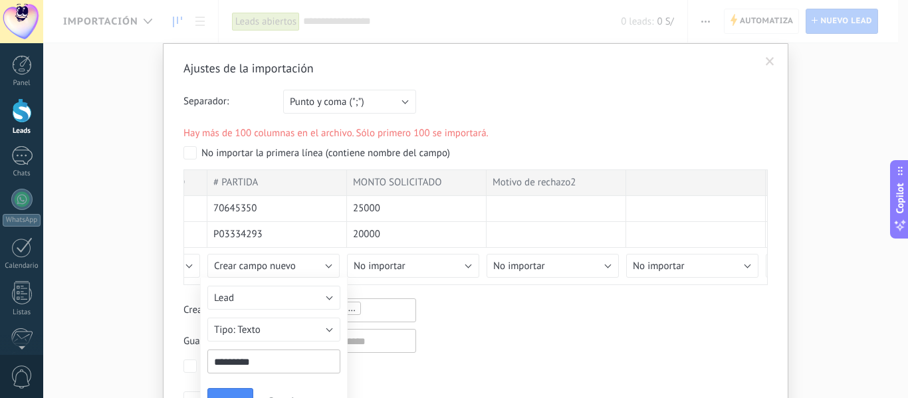
click at [235, 388] on div "Contacto Lead Compañía Cliente Lead Texto Número Interruptor Selección Multisel…" at bounding box center [274, 349] width 148 height 142
click at [234, 392] on button "Guardar" at bounding box center [230, 400] width 46 height 25
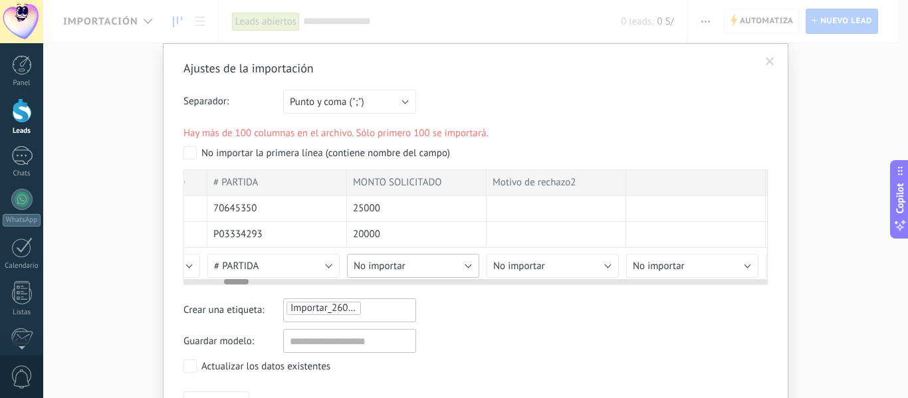
click at [426, 271] on button "No importar" at bounding box center [413, 266] width 132 height 24
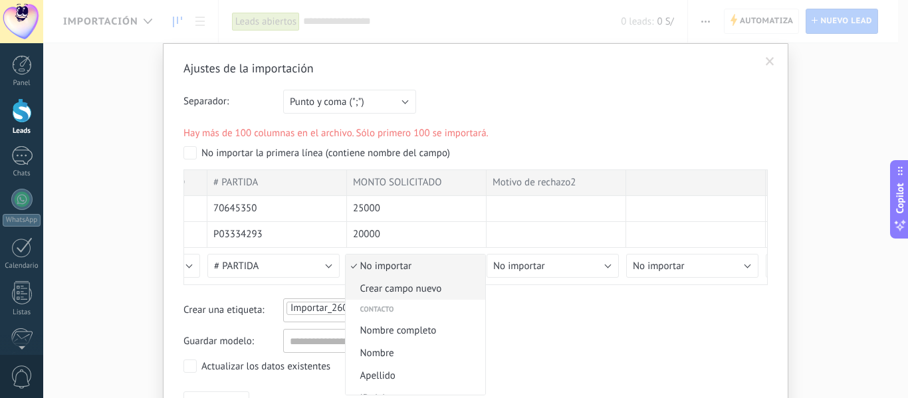
click at [410, 292] on span "Crear campo nuevo" at bounding box center [414, 289] width 136 height 13
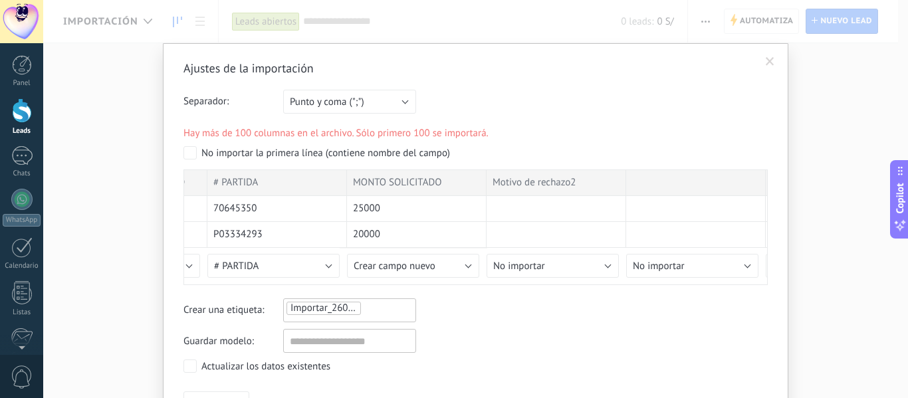
type input "**********"
click at [370, 394] on button "Guardar" at bounding box center [370, 400] width 46 height 25
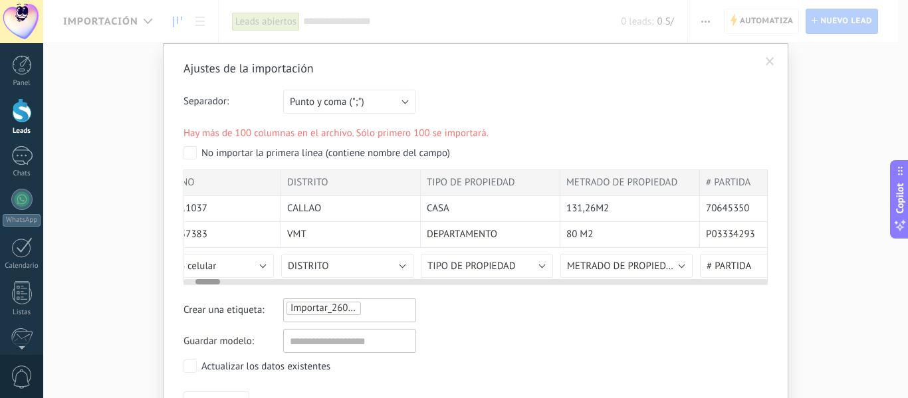
scroll to position [0, 0]
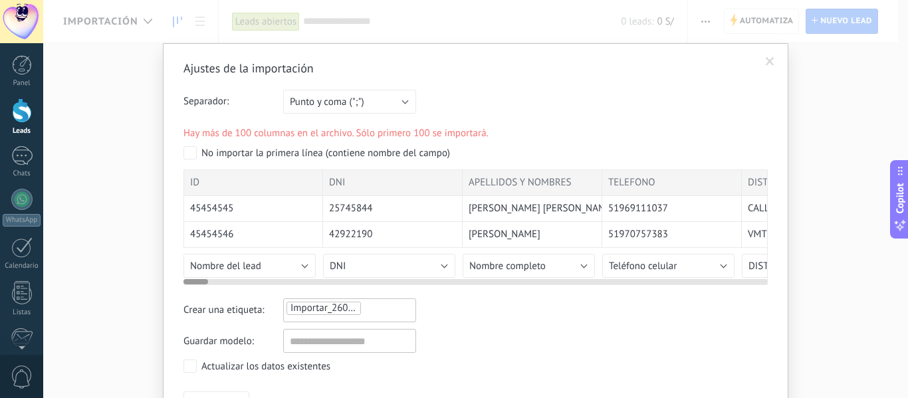
drag, startPoint x: 239, startPoint y: 283, endPoint x: 174, endPoint y: 279, distance: 66.0
click at [174, 279] on div "Ajustes de la importación Separador: Punto y coma (";") Coma (",") Tabulación (…" at bounding box center [476, 240] width 626 height 394
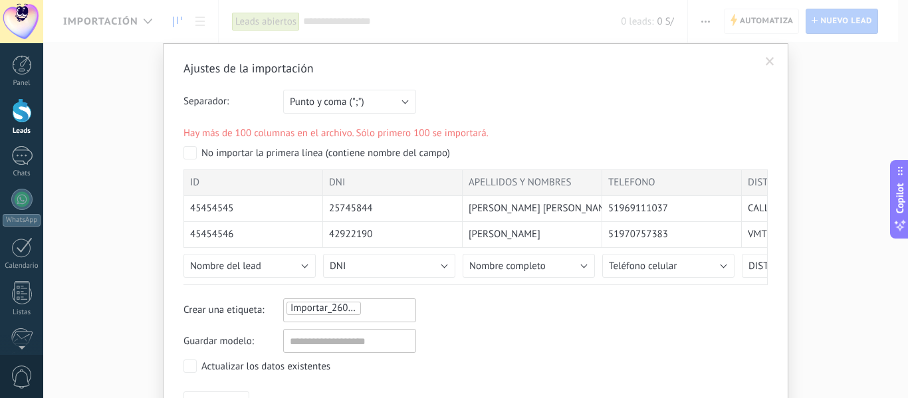
click at [383, 317] on div "Importar_26092025_1112" at bounding box center [349, 311] width 133 height 24
type input "*"
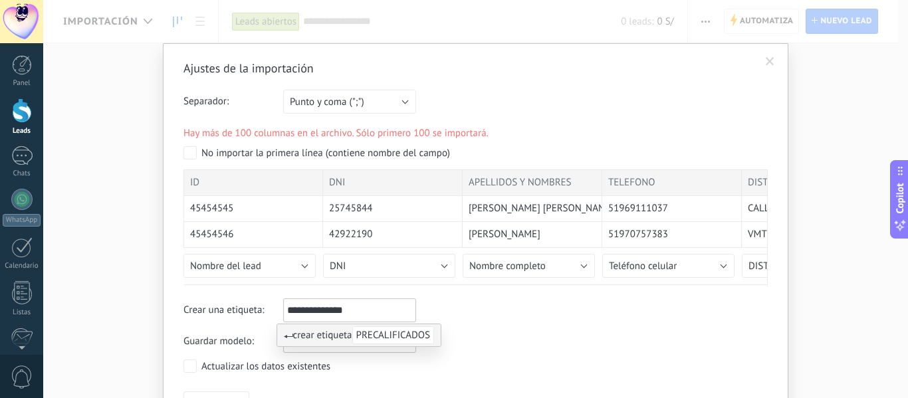
type input "**********"
click at [387, 335] on span "PRECALIFICADOS" at bounding box center [393, 336] width 82 height 18
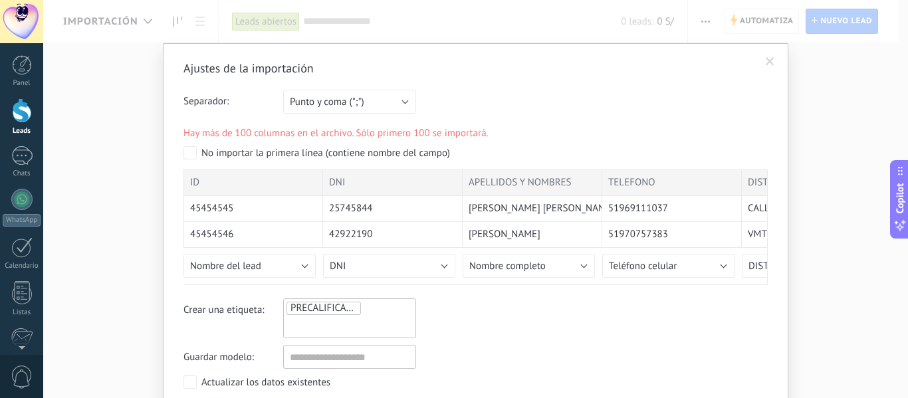
click at [436, 321] on div "Crear una etiqueta: PRECALIFICADOS PRECALIFICADOS" at bounding box center [476, 319] width 585 height 40
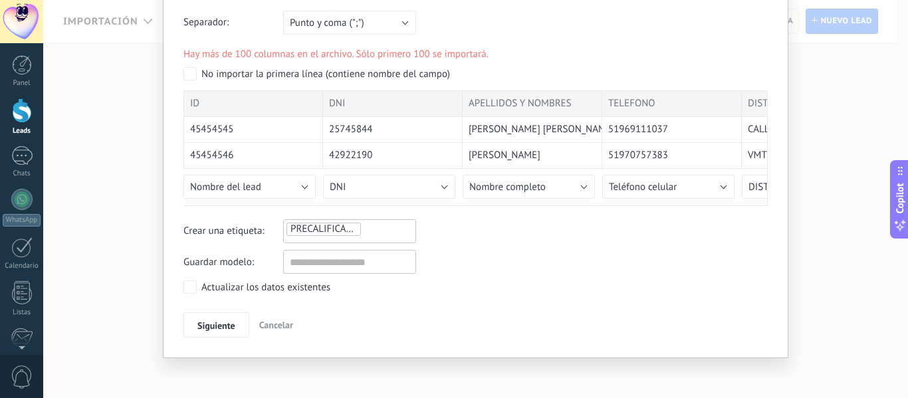
scroll to position [82, 0]
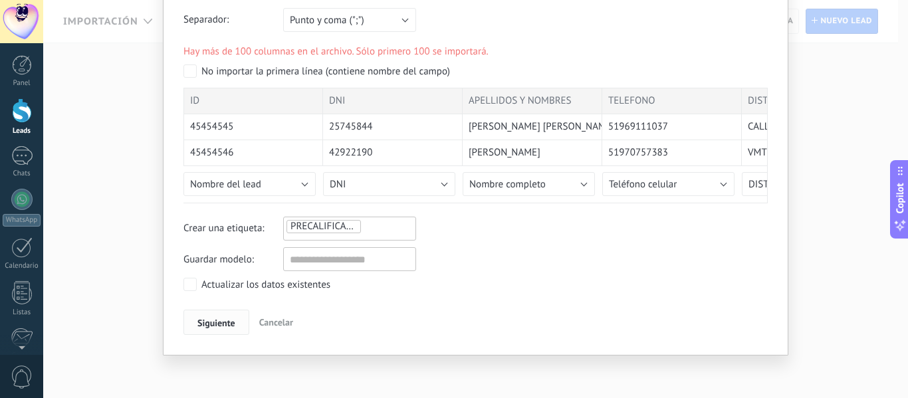
click at [211, 321] on span "Siguiente" at bounding box center [217, 323] width 38 height 9
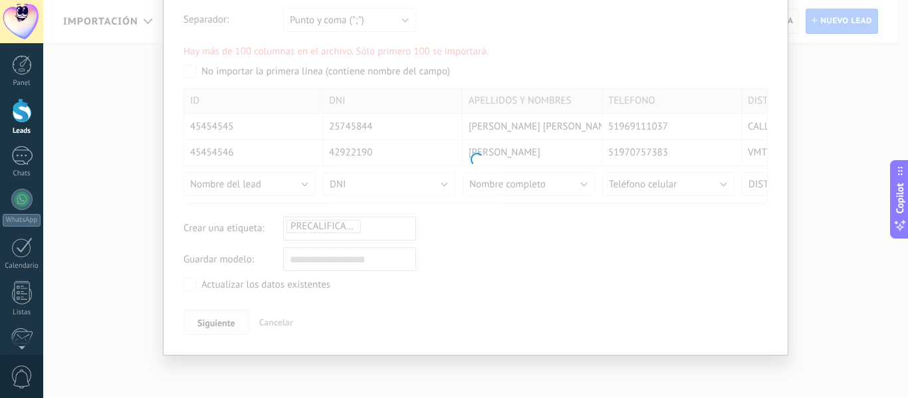
scroll to position [0, 0]
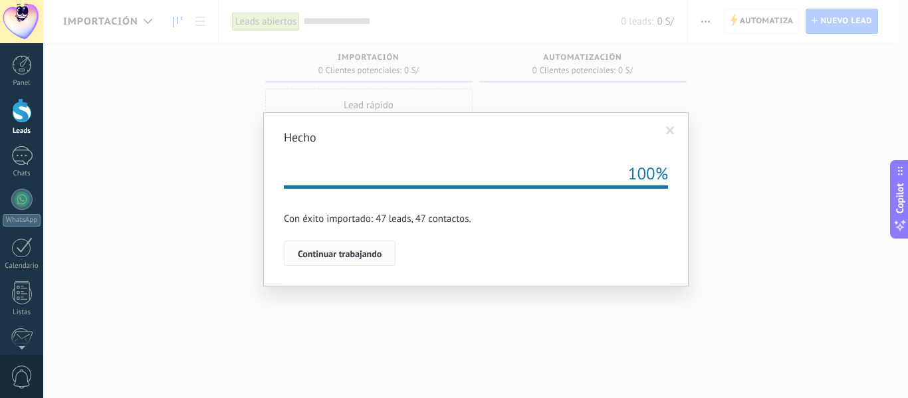
click at [341, 244] on button "Continuar trabajando" at bounding box center [340, 253] width 112 height 25
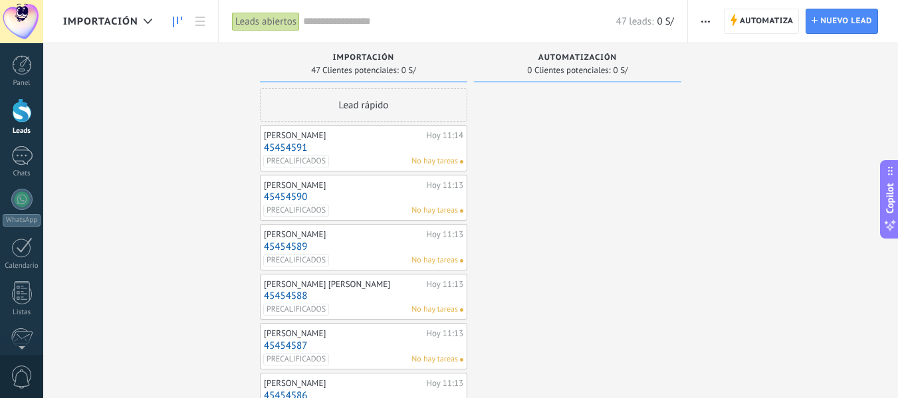
click at [341, 153] on link "45454591" at bounding box center [364, 147] width 200 height 11
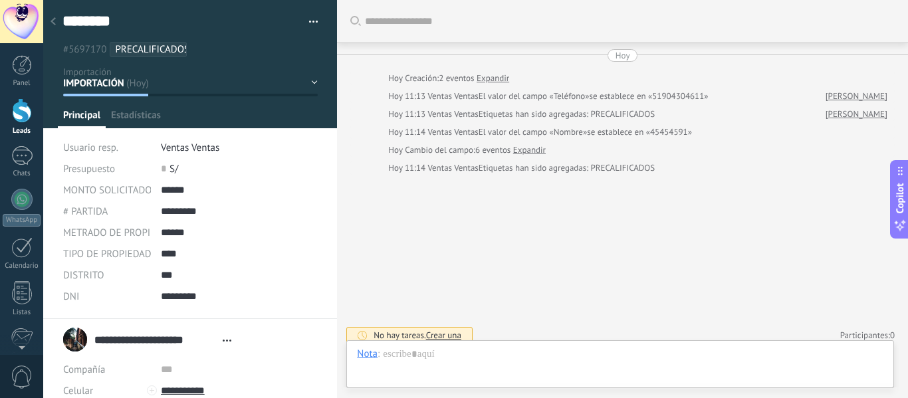
scroll to position [9, 0]
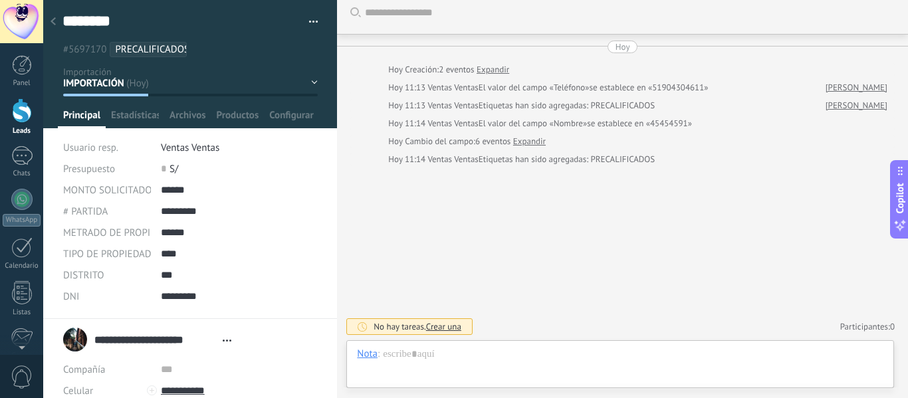
click at [165, 50] on span "PRECALIFICADOS" at bounding box center [152, 49] width 74 height 13
click at [311, 23] on button "button" at bounding box center [308, 22] width 19 height 20
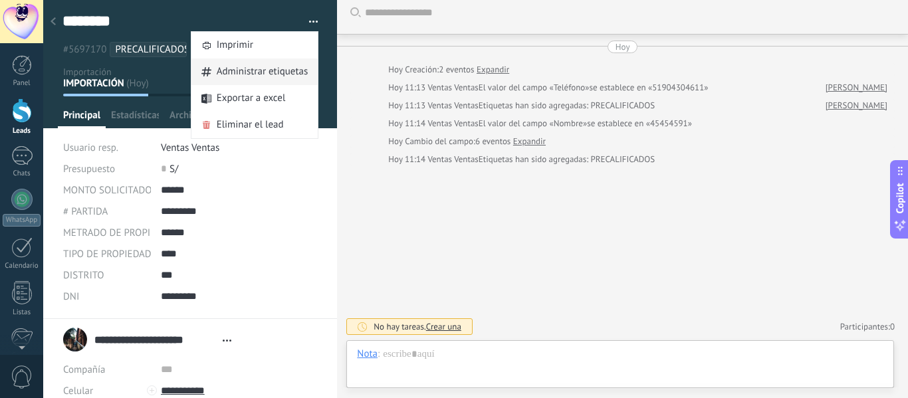
click at [289, 73] on span "Administrar etiquetas" at bounding box center [263, 72] width 92 height 27
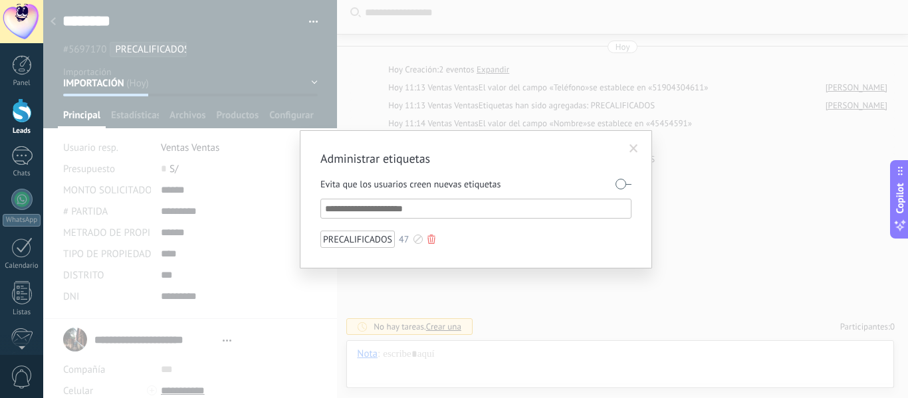
click at [419, 237] on div at bounding box center [418, 239] width 9 height 9
click at [369, 274] on span at bounding box center [368, 271] width 9 height 9
click at [374, 211] on input "text" at bounding box center [476, 209] width 303 height 16
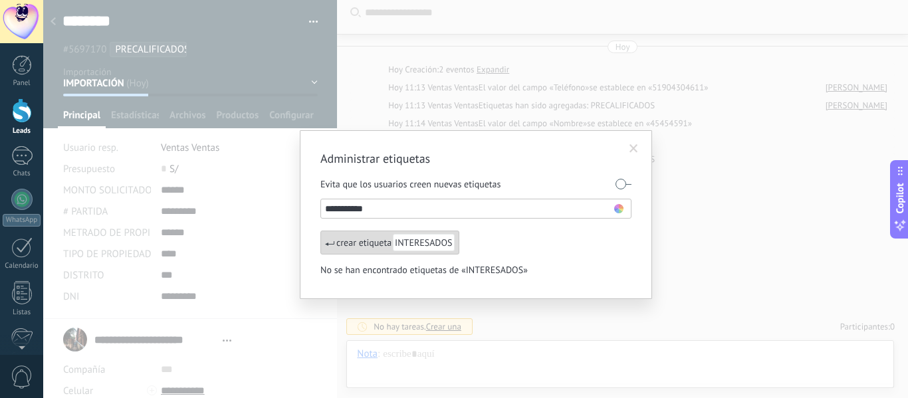
type input "**********"
click at [414, 238] on span "INTERESADOS" at bounding box center [423, 242] width 61 height 17
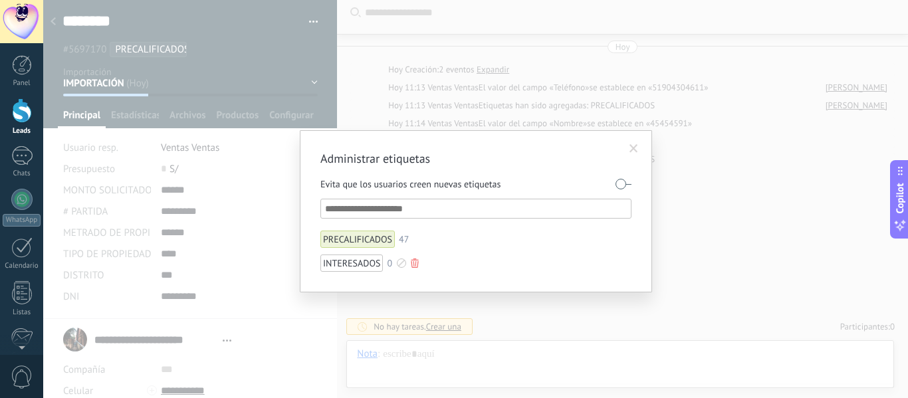
click at [402, 260] on div at bounding box center [401, 263] width 9 height 9
click at [406, 296] on span at bounding box center [404, 295] width 9 height 9
click at [639, 146] on span at bounding box center [634, 149] width 22 height 23
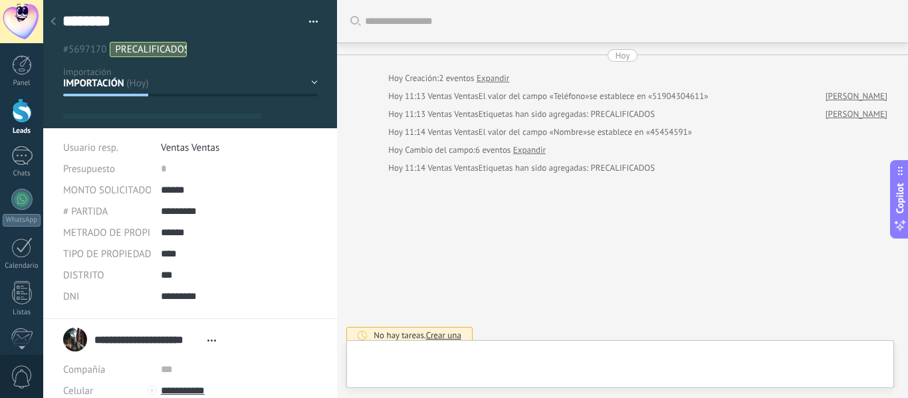
type textarea "********"
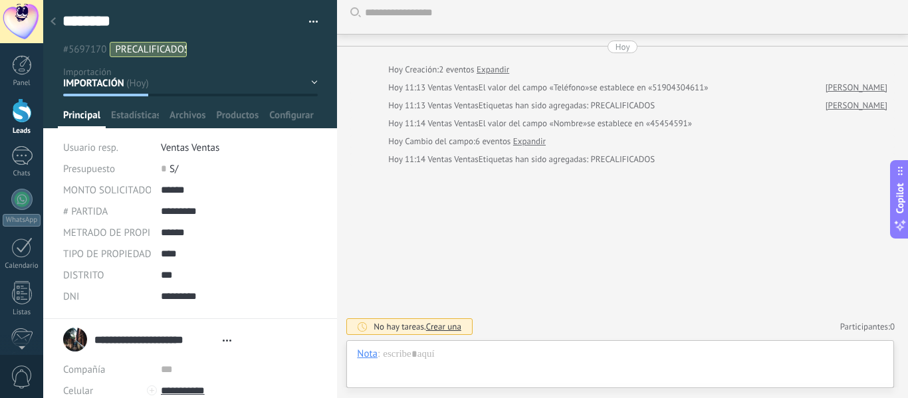
click at [55, 21] on icon at bounding box center [53, 21] width 5 height 8
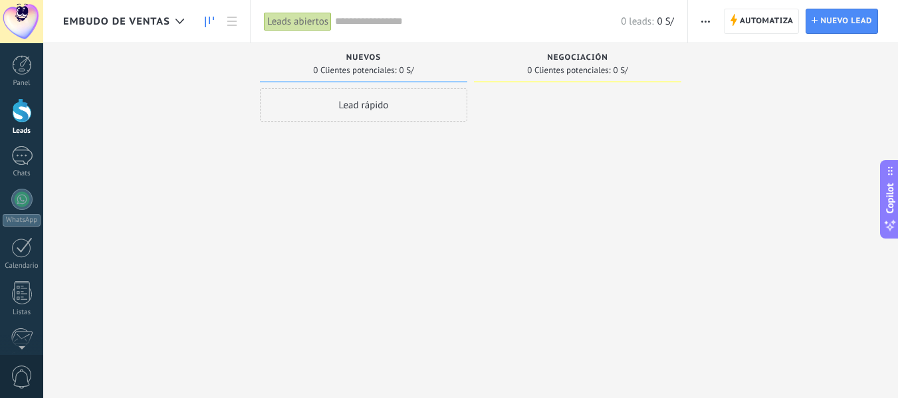
click at [159, 16] on span "Embudo de ventas" at bounding box center [116, 21] width 107 height 13
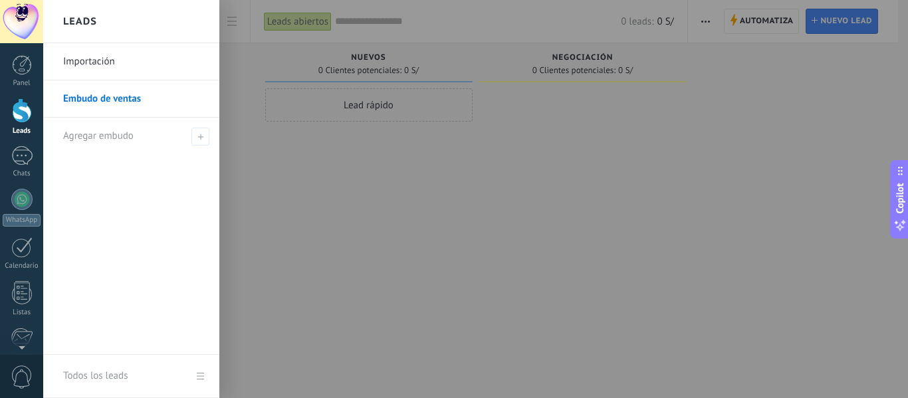
click at [104, 67] on link "Importación" at bounding box center [134, 61] width 143 height 37
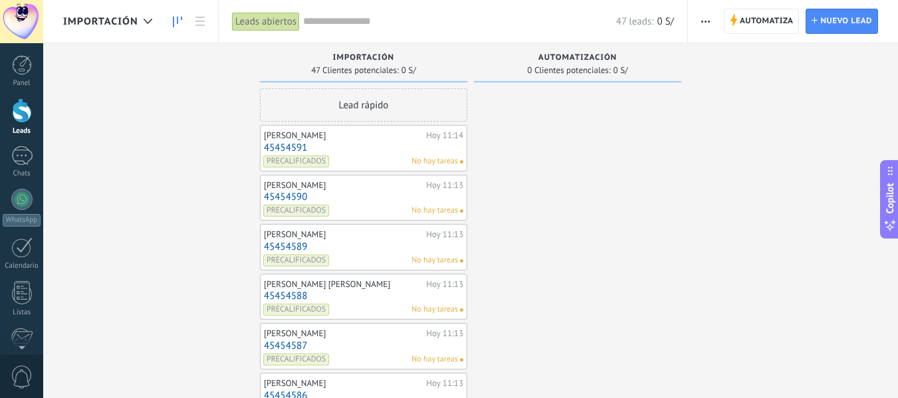
click at [705, 12] on span "button" at bounding box center [706, 21] width 9 height 25
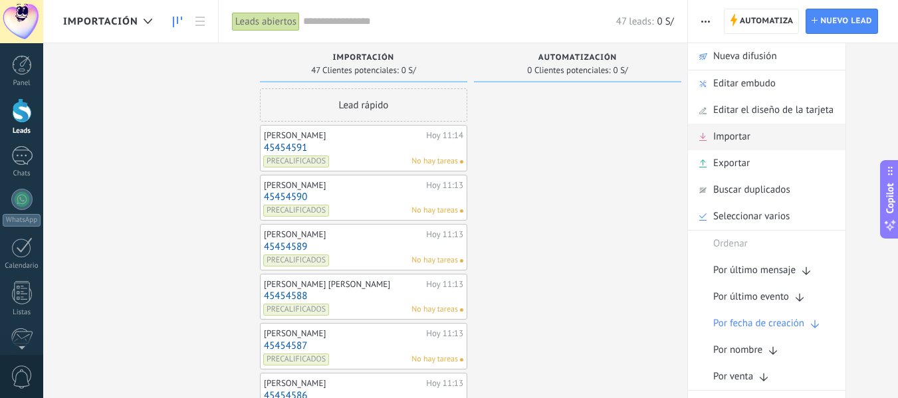
click at [760, 137] on div "Importar" at bounding box center [767, 137] width 158 height 27
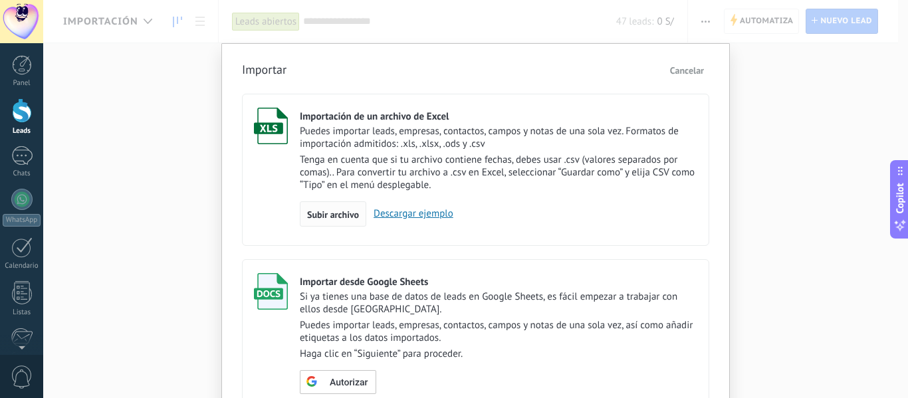
click at [353, 214] on span "Subir archivo" at bounding box center [333, 214] width 52 height 9
click at [0, 0] on input "Importación de un archivo de Excel Puedes importar leads, empresas, contactos, …" at bounding box center [0, 0] width 0 height 0
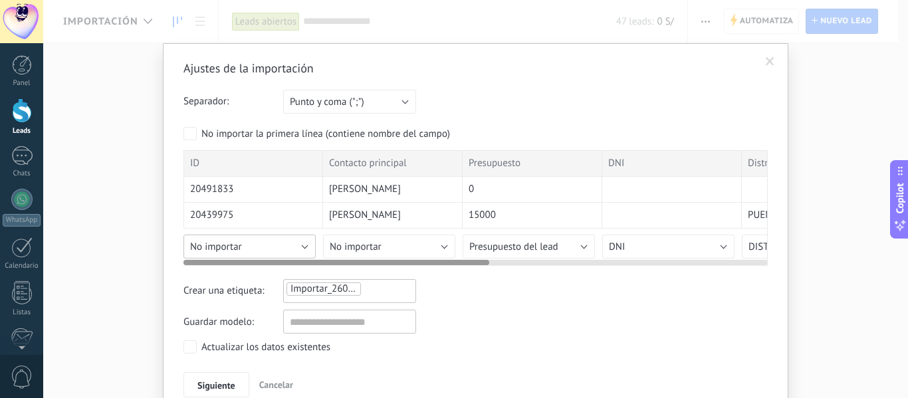
click at [221, 247] on span "No importar" at bounding box center [216, 247] width 52 height 13
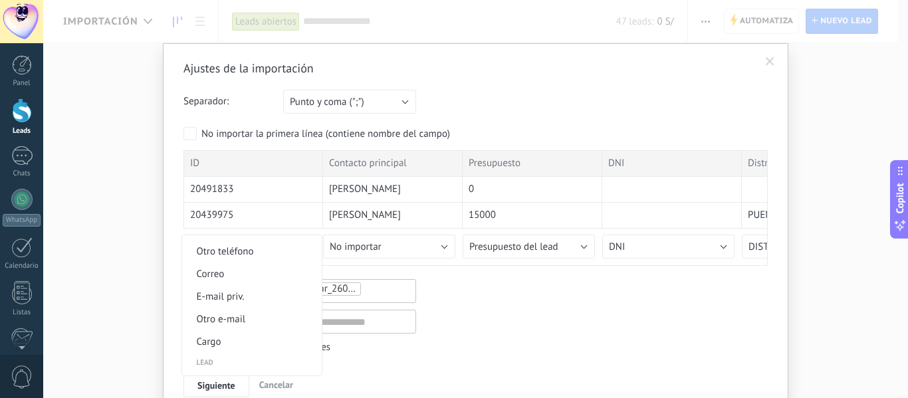
scroll to position [466, 0]
click at [264, 307] on li "Nombre del lead" at bounding box center [252, 317] width 140 height 23
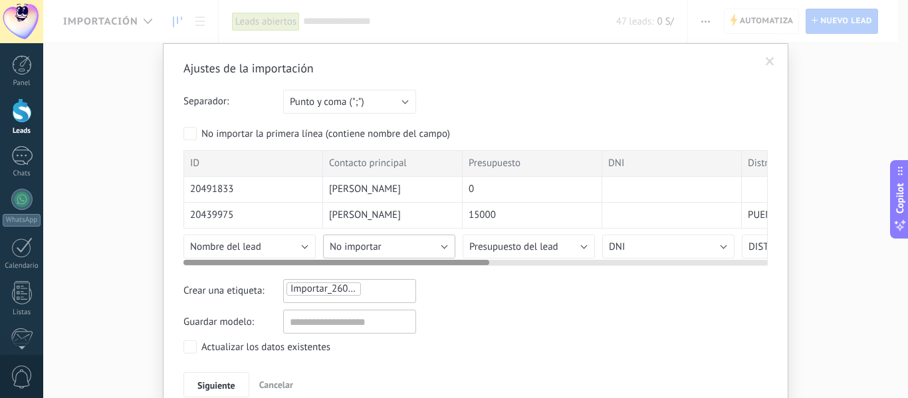
click at [384, 252] on button "No importar" at bounding box center [389, 247] width 132 height 24
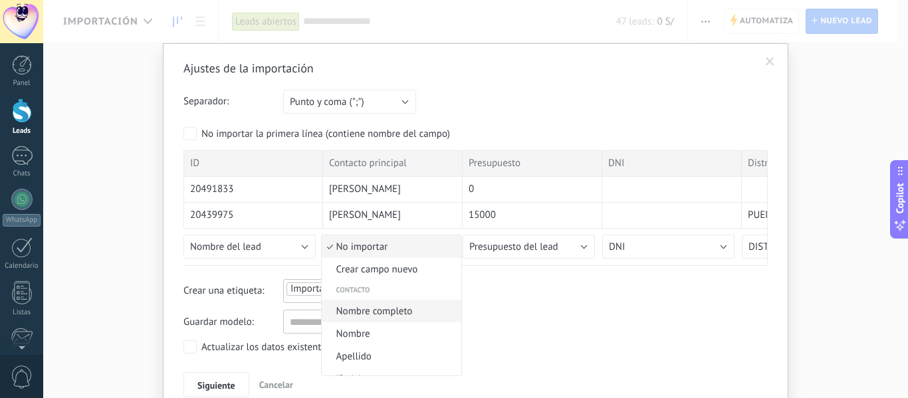
click at [397, 311] on span "Nombre completo" at bounding box center [390, 311] width 136 height 13
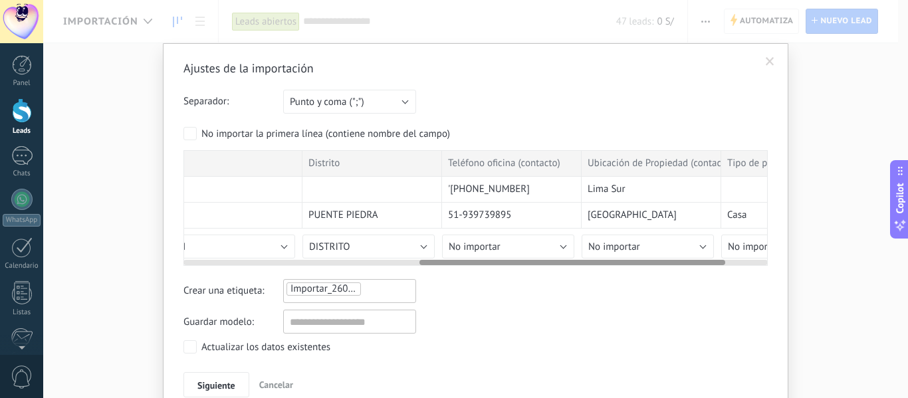
scroll to position [0, 452]
drag, startPoint x: 286, startPoint y: 263, endPoint x: 523, endPoint y: 255, distance: 236.9
click at [523, 255] on div at bounding box center [476, 260] width 585 height 11
click at [498, 239] on button "No importar" at bounding box center [496, 247] width 132 height 24
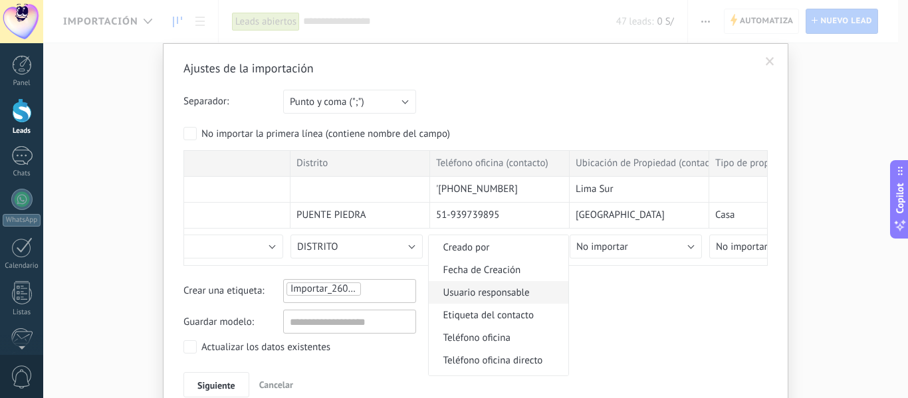
scroll to position [266, 0]
click at [511, 321] on span "Teléfono celular" at bounding box center [497, 317] width 136 height 13
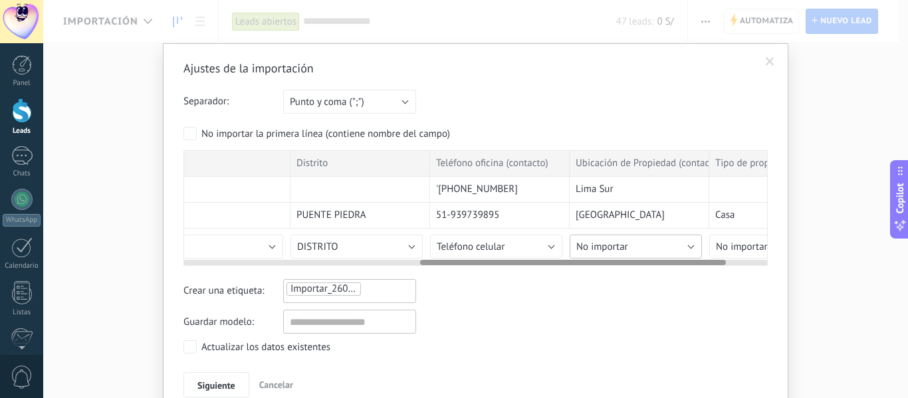
click at [614, 252] on span "No importar" at bounding box center [603, 247] width 52 height 13
drag, startPoint x: 491, startPoint y: 257, endPoint x: 561, endPoint y: 257, distance: 69.8
click at [561, 257] on div at bounding box center [476, 260] width 585 height 11
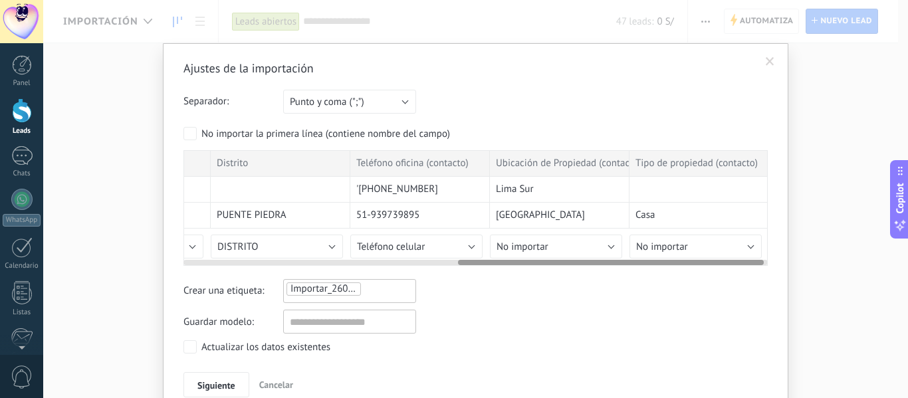
scroll to position [0, 533]
drag, startPoint x: 587, startPoint y: 263, endPoint x: 700, endPoint y: 266, distance: 113.1
click at [700, 266] on div "ID Contacto principal Presupuesto DNI Distrito Teléfono oficina (contacto) Ubic…" at bounding box center [476, 208] width 585 height 116
click at [693, 251] on button "No importar" at bounding box center [694, 247] width 132 height 24
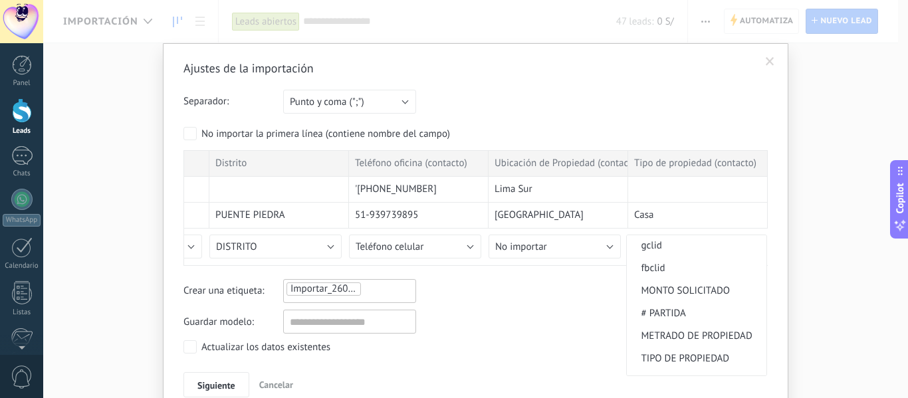
scroll to position [998, 0]
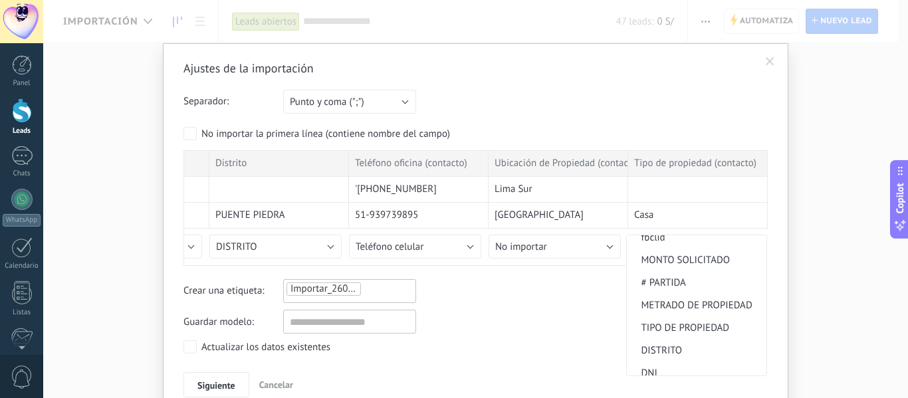
click at [722, 319] on li "TIPO DE PROPIEDAD" at bounding box center [697, 328] width 140 height 23
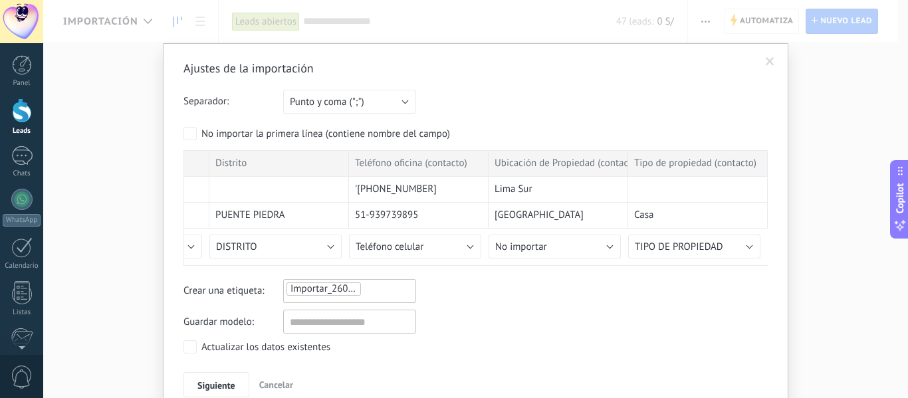
click at [394, 293] on div "Importar_26092025_1114" at bounding box center [349, 289] width 129 height 16
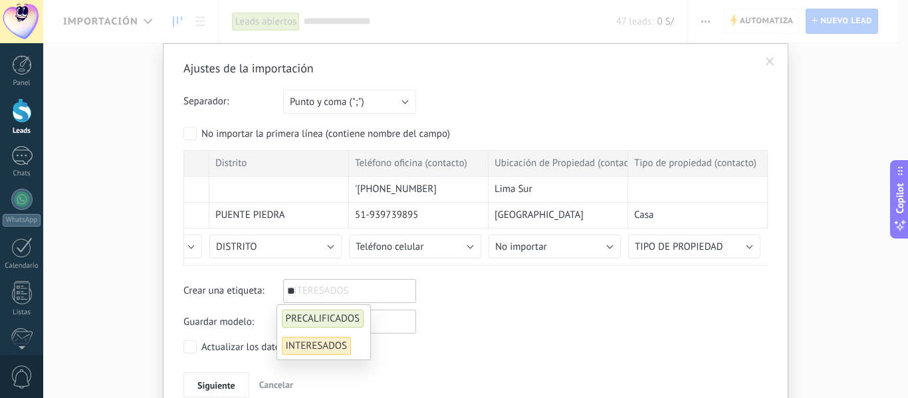
type input "**"
click at [314, 347] on span "INTERESADOS" at bounding box center [317, 346] width 70 height 18
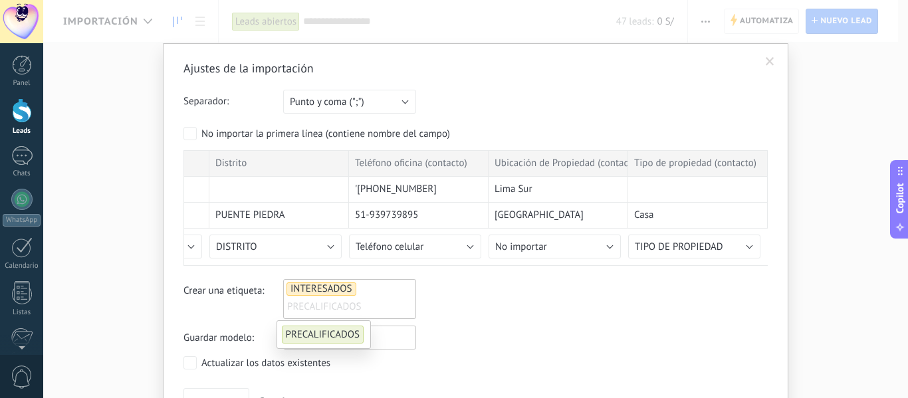
click at [522, 318] on div "Crear una etiqueta: INTERESADOS PRECALIFICADOS IN" at bounding box center [476, 299] width 585 height 40
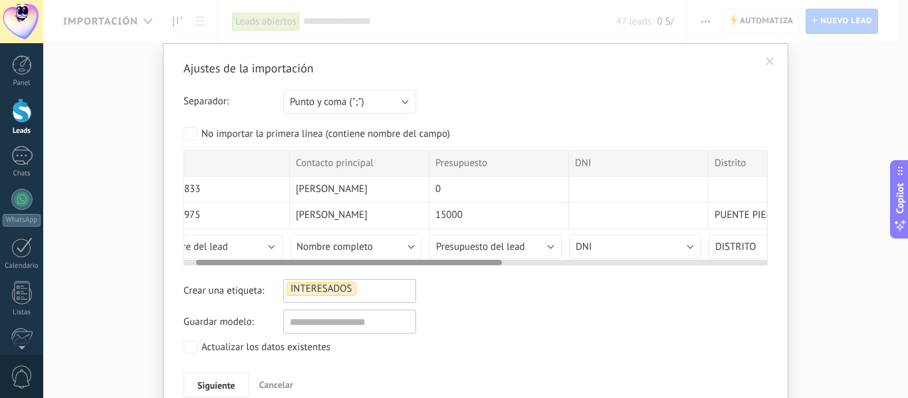
scroll to position [0, 0]
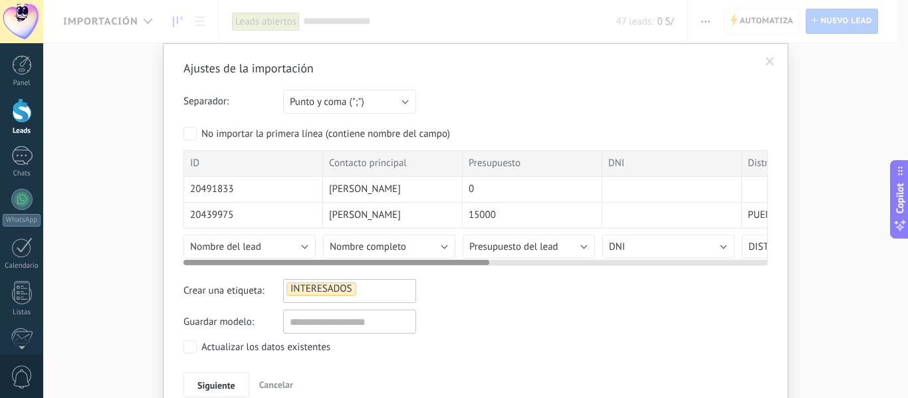
drag, startPoint x: 533, startPoint y: 261, endPoint x: 219, endPoint y: 261, distance: 313.9
click at [219, 261] on div at bounding box center [337, 262] width 306 height 5
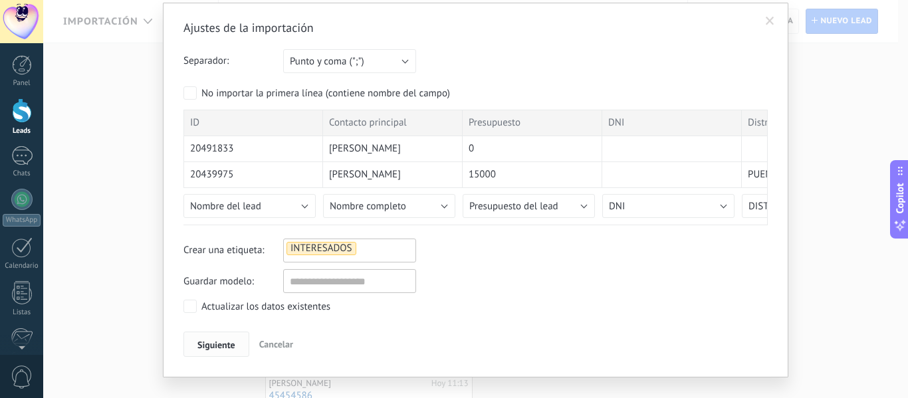
scroll to position [63, 0]
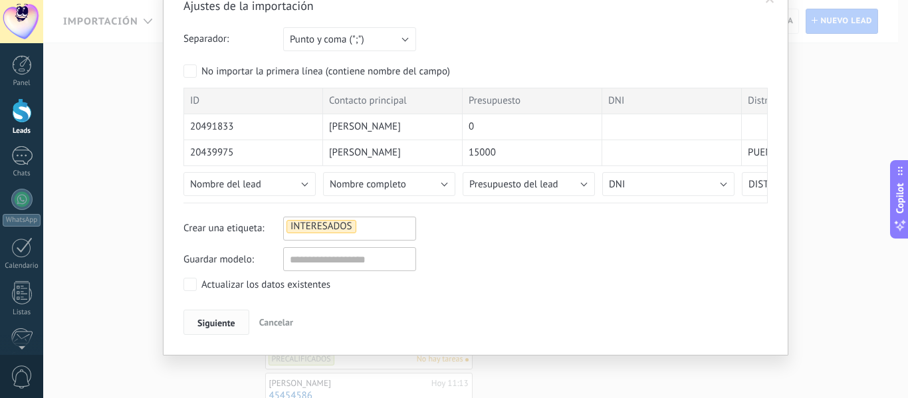
click at [223, 321] on span "Siguiente" at bounding box center [217, 323] width 38 height 9
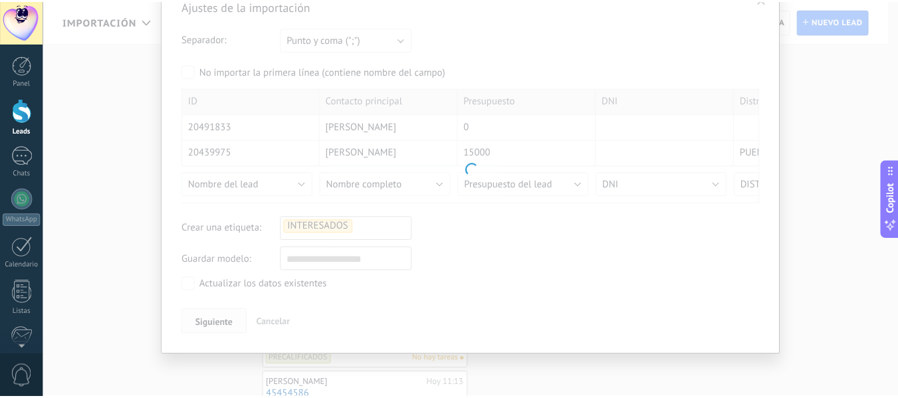
scroll to position [0, 0]
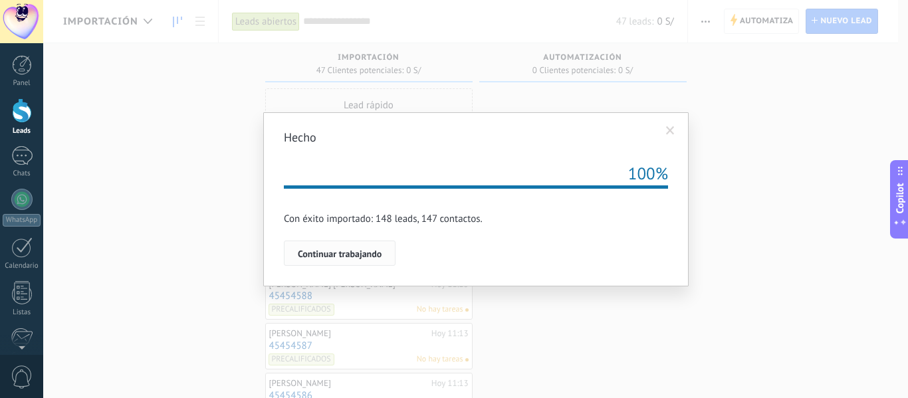
click at [373, 253] on span "Continuar trabajando" at bounding box center [340, 253] width 84 height 9
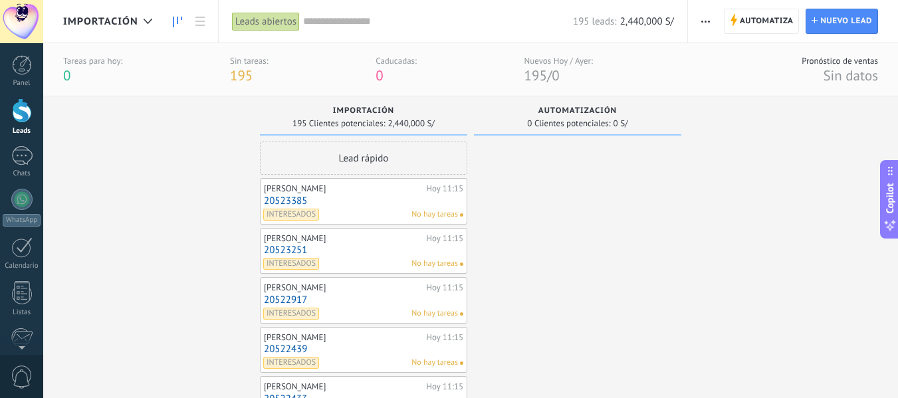
click at [15, 7] on div at bounding box center [21, 21] width 43 height 43
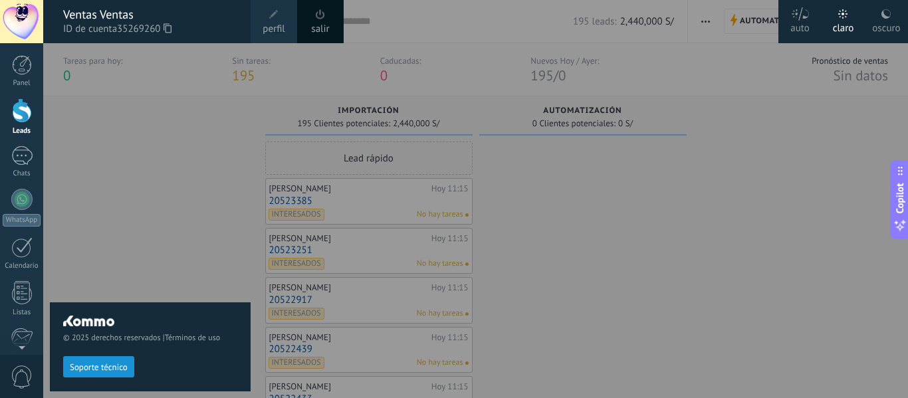
click at [317, 15] on span at bounding box center [320, 14] width 9 height 10
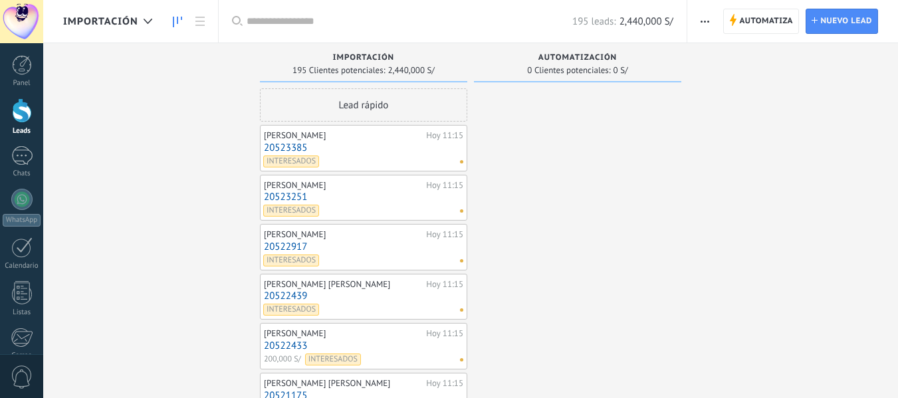
click at [20, 2] on div at bounding box center [21, 21] width 43 height 43
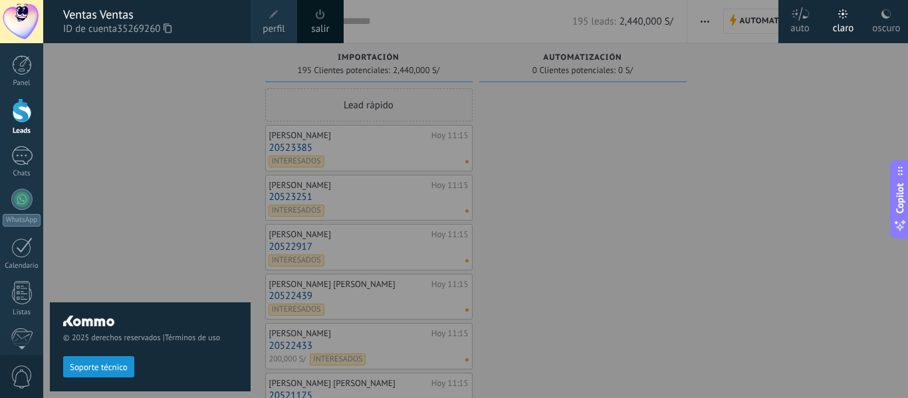
click at [321, 17] on span at bounding box center [320, 14] width 9 height 10
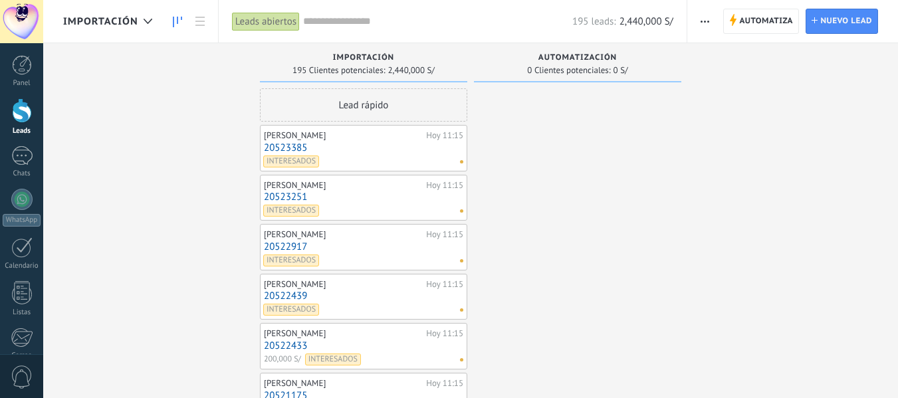
click at [99, 26] on span "Importación" at bounding box center [100, 21] width 75 height 13
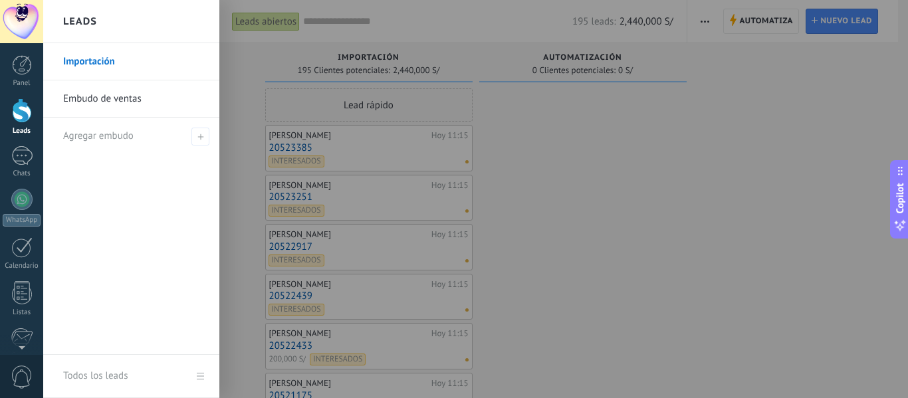
click at [99, 105] on link "Embudo de ventas" at bounding box center [134, 98] width 143 height 37
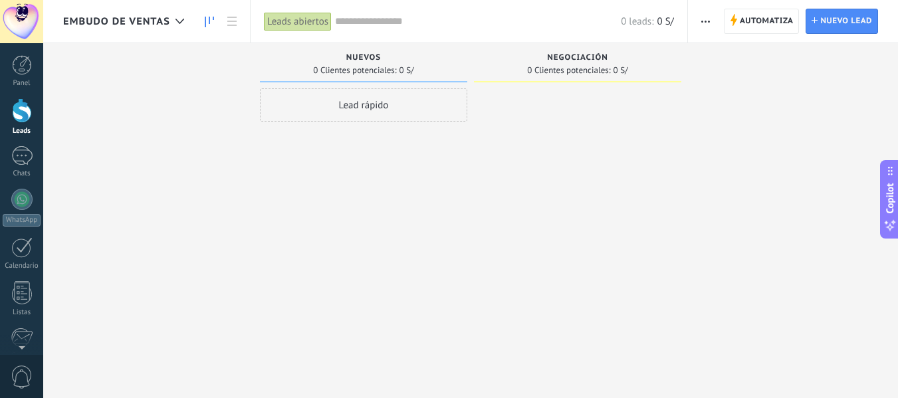
click at [706, 22] on use "button" at bounding box center [706, 22] width 9 height 2
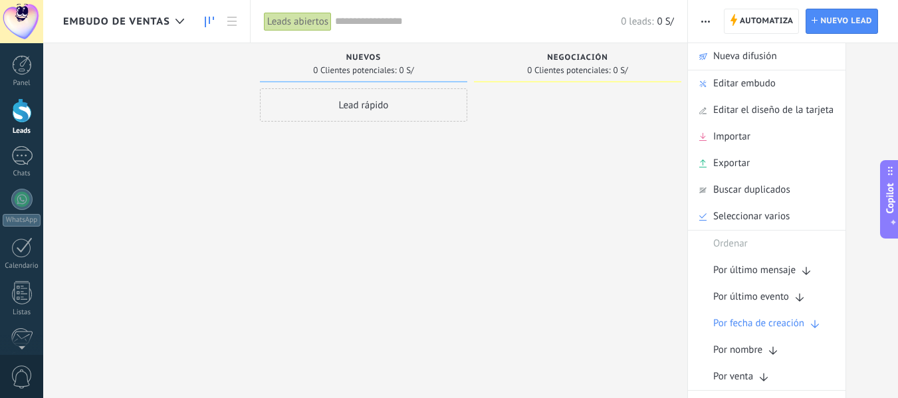
click at [428, 291] on div "Lead rápido" at bounding box center [363, 200] width 207 height 225
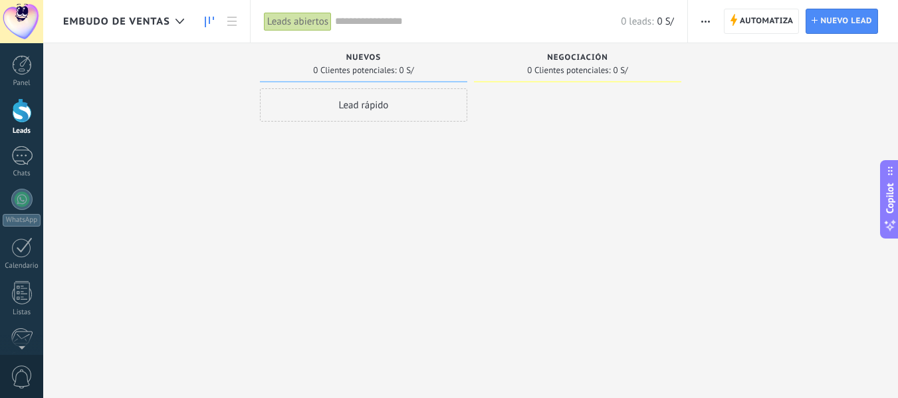
click at [708, 17] on span "button" at bounding box center [706, 21] width 9 height 25
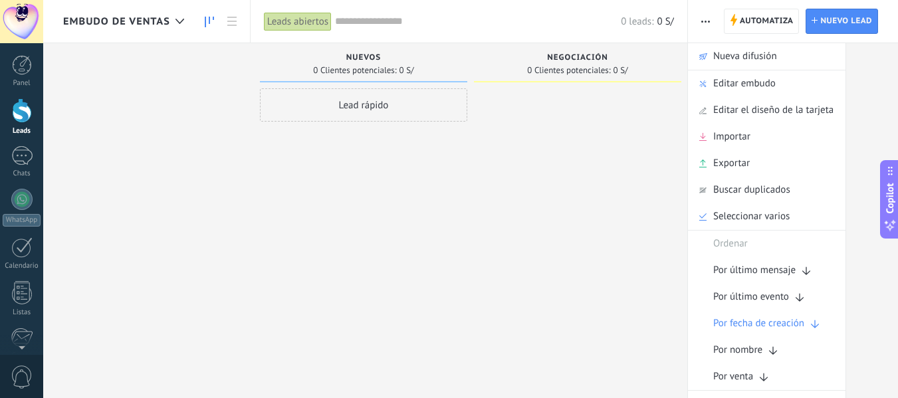
click at [128, 16] on span "Embudo de ventas" at bounding box center [116, 21] width 107 height 13
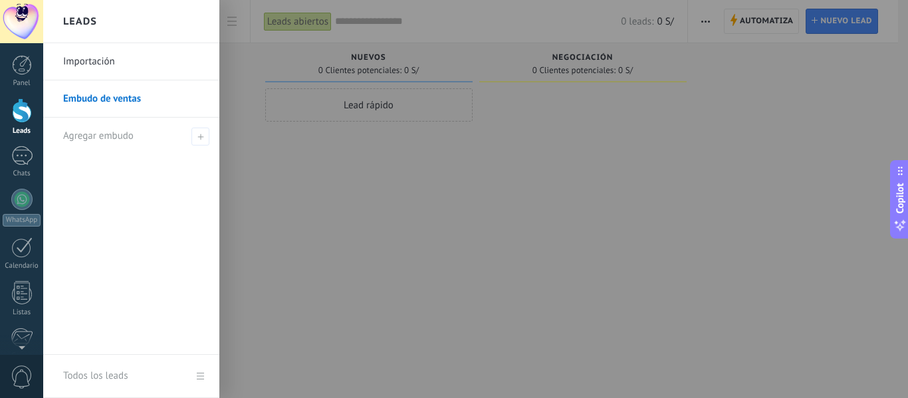
click at [128, 16] on div "Leads" at bounding box center [131, 21] width 176 height 43
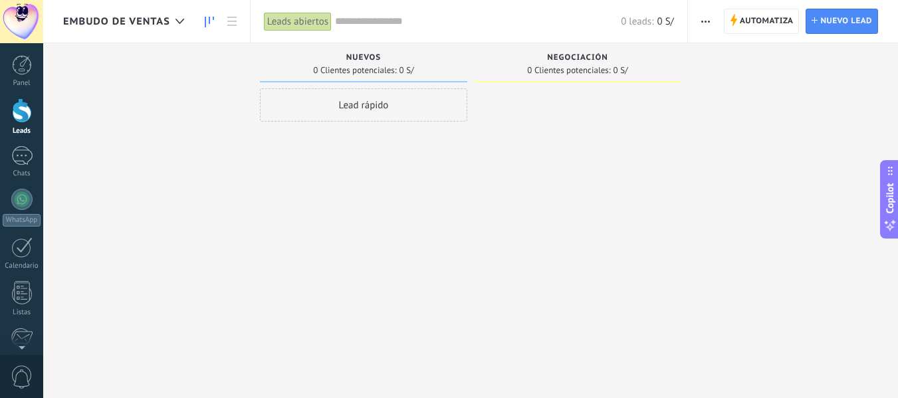
click at [128, 16] on span "Embudo de ventas" at bounding box center [116, 21] width 107 height 13
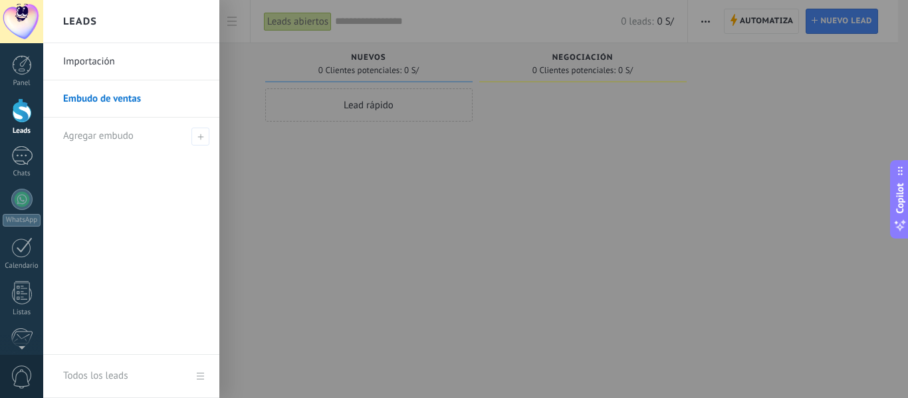
click at [718, 35] on div at bounding box center [497, 199] width 908 height 398
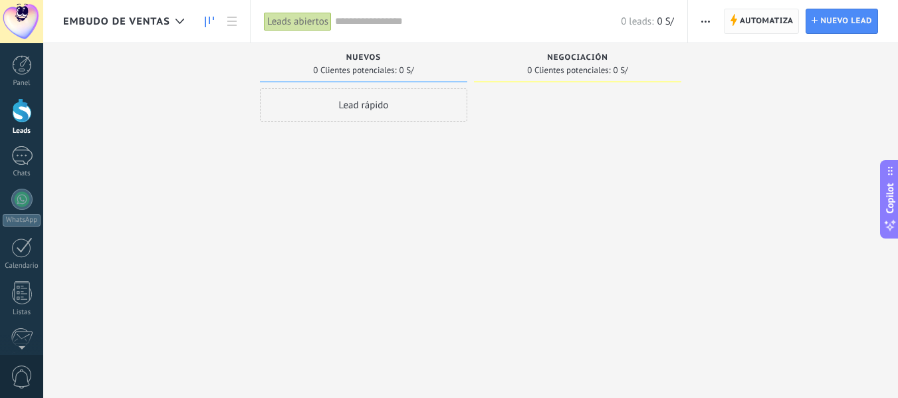
click at [755, 24] on span "Automatiza" at bounding box center [767, 21] width 54 height 24
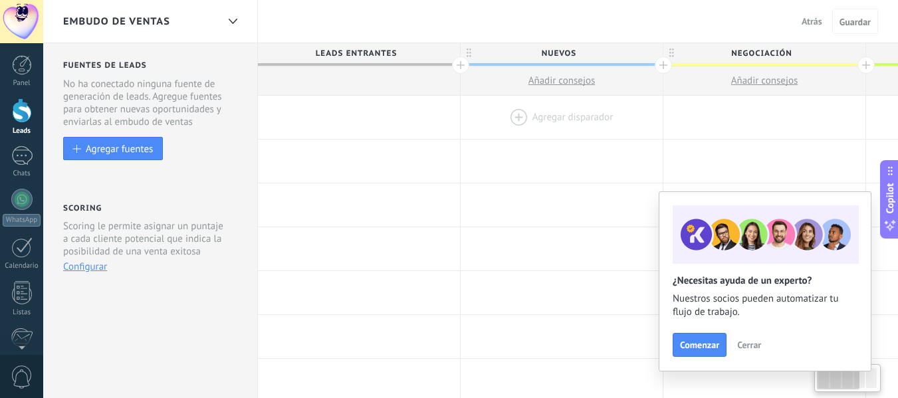
click at [517, 108] on div at bounding box center [562, 117] width 202 height 43
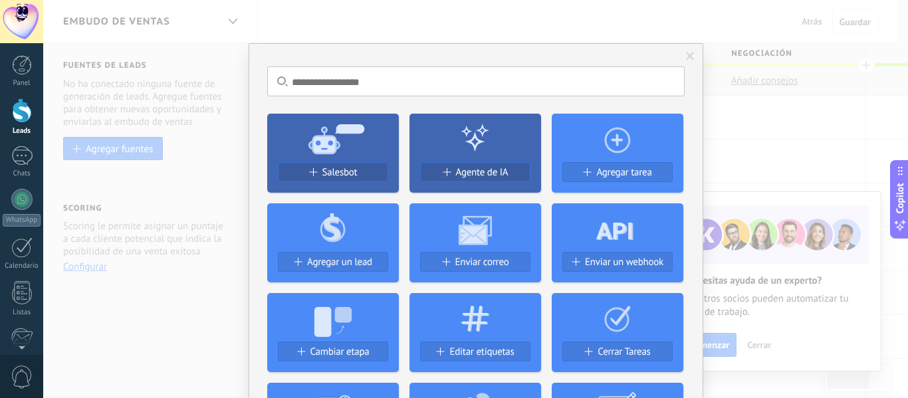
click at [346, 172] on span "Salesbot" at bounding box center [340, 172] width 35 height 11
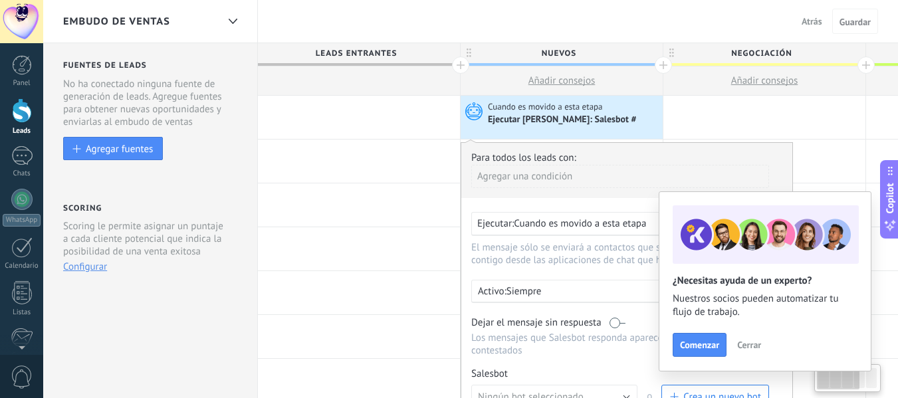
click at [537, 227] on span "Cuando es movido a esta etapa" at bounding box center [580, 223] width 132 height 13
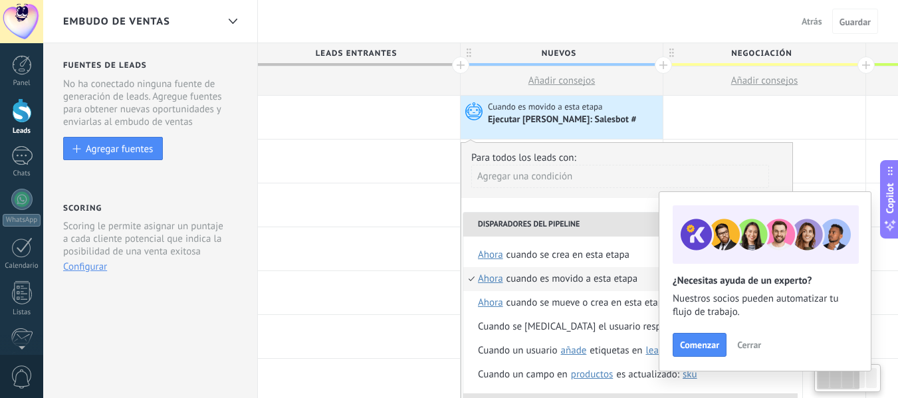
click at [547, 229] on li "Disparadores del pipeline" at bounding box center [631, 225] width 335 height 24
click at [530, 307] on div "Cuando se mueve o crea en esta etapa" at bounding box center [588, 303] width 162 height 24
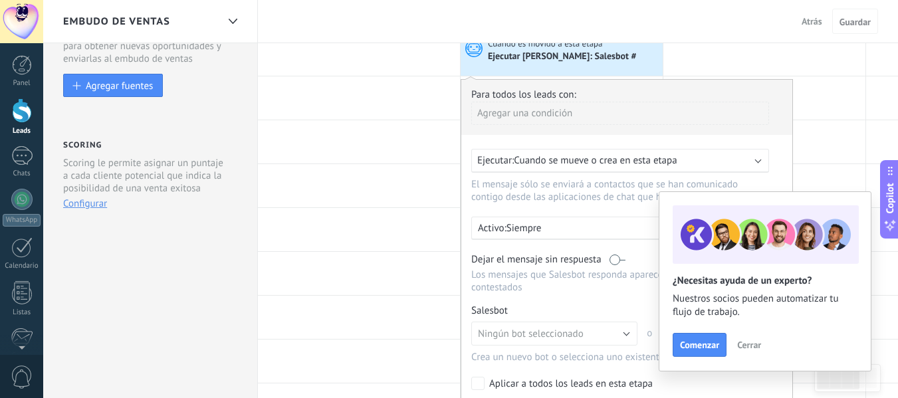
scroll to position [133, 0]
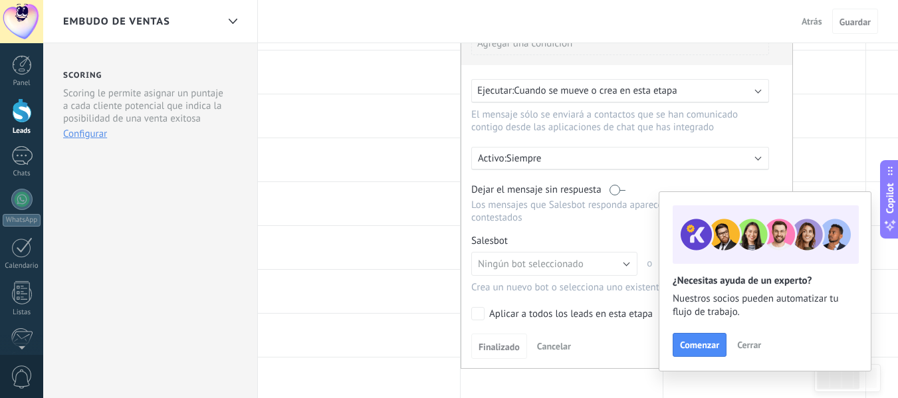
click at [752, 342] on span "Cerrar" at bounding box center [750, 345] width 24 height 9
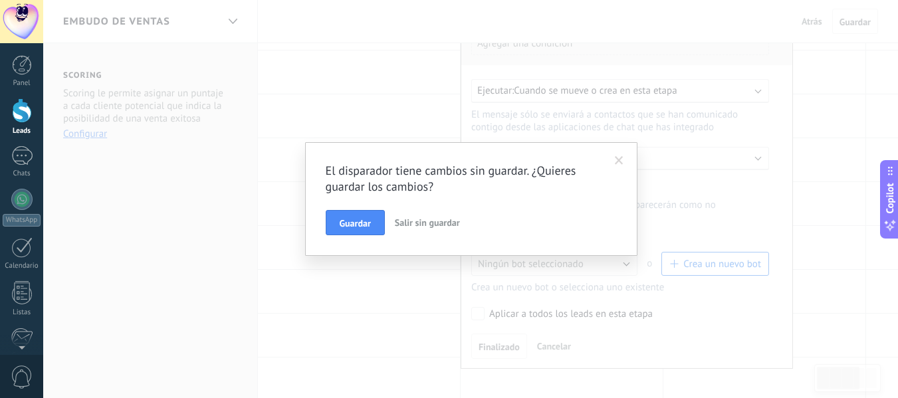
click at [626, 162] on span at bounding box center [620, 161] width 22 height 23
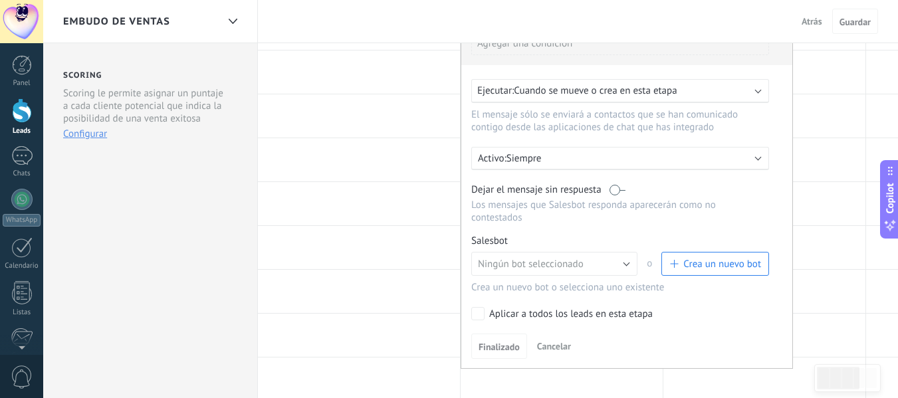
click at [710, 268] on span "Crea un nuevo bot" at bounding box center [723, 264] width 78 height 13
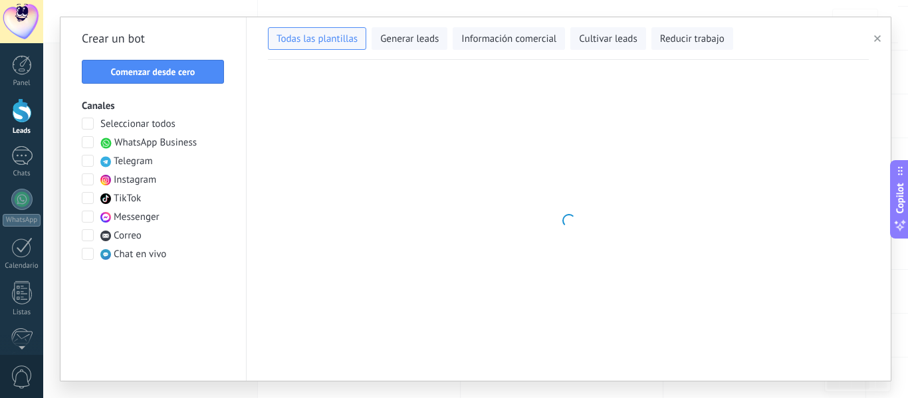
type input "**********"
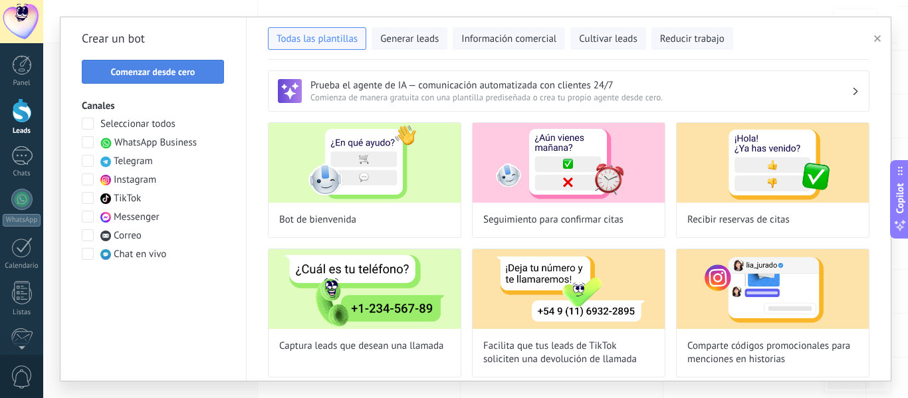
click at [172, 68] on span "Comenzar desde cero" at bounding box center [153, 71] width 84 height 9
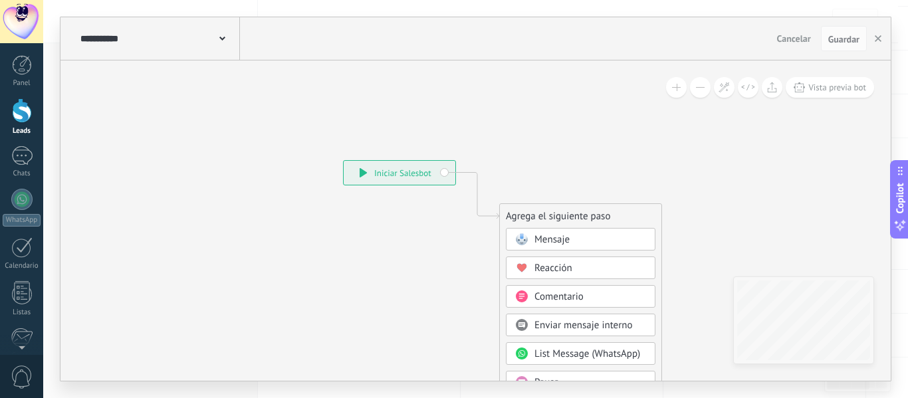
click at [576, 237] on div "Mensaje" at bounding box center [591, 239] width 112 height 13
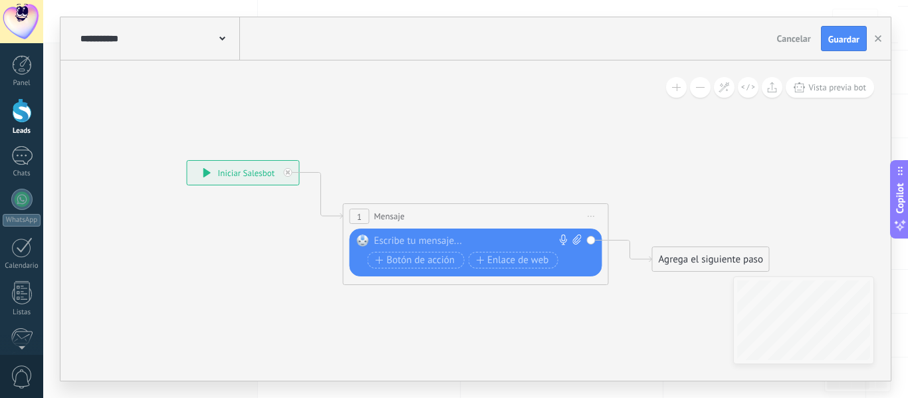
click at [431, 240] on div at bounding box center [473, 241] width 198 height 13
paste div
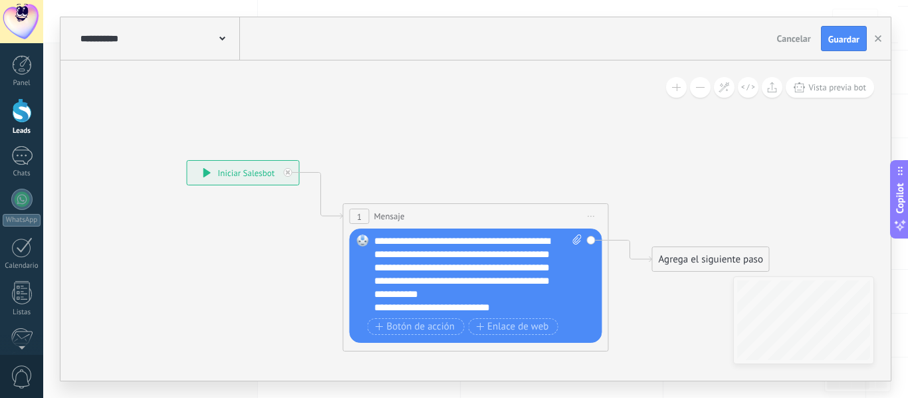
click at [575, 242] on icon at bounding box center [577, 240] width 9 height 10
click input "Subir" at bounding box center [0, 0] width 0 height 0
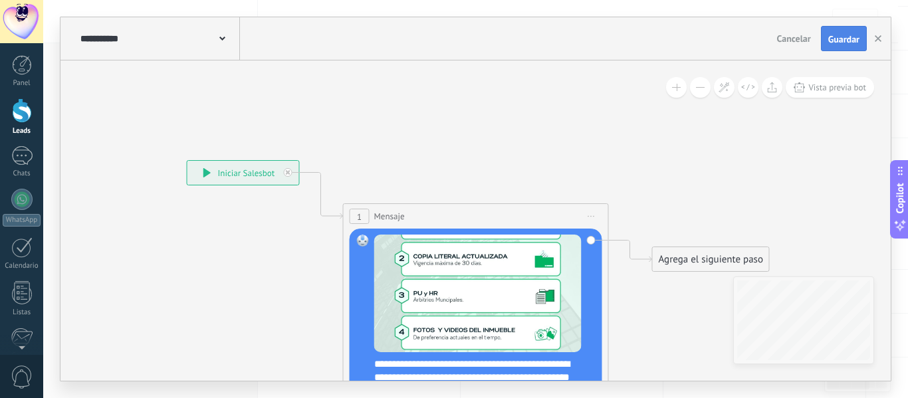
click at [854, 39] on span "Guardar" at bounding box center [844, 39] width 31 height 9
click at [883, 39] on button "button" at bounding box center [879, 39] width 20 height 24
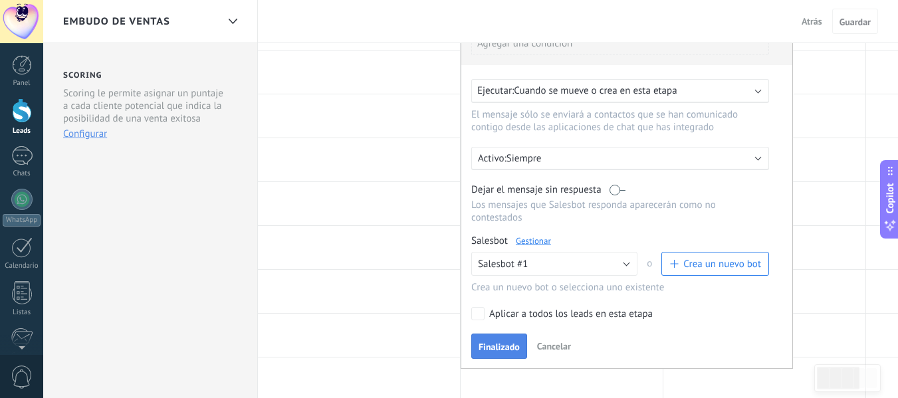
click at [497, 339] on button "Finalizado" at bounding box center [500, 346] width 56 height 25
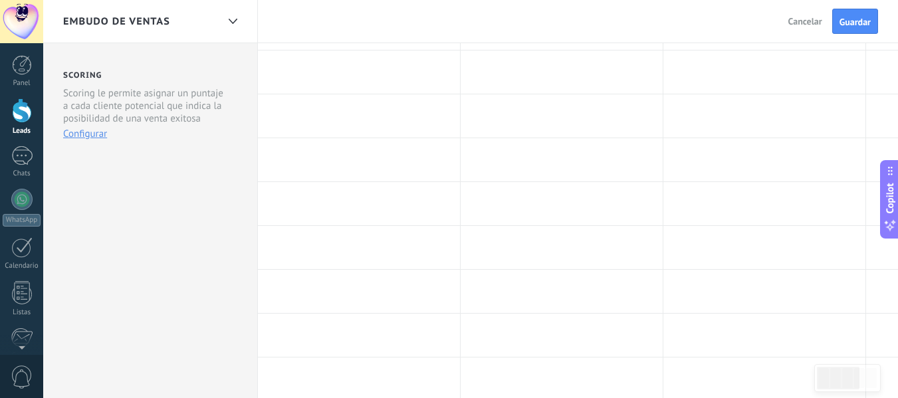
click at [859, 8] on div "Atrás Cancelar Guardar" at bounding box center [835, 21] width 126 height 43
click at [866, 17] on span "Guardar" at bounding box center [855, 21] width 31 height 9
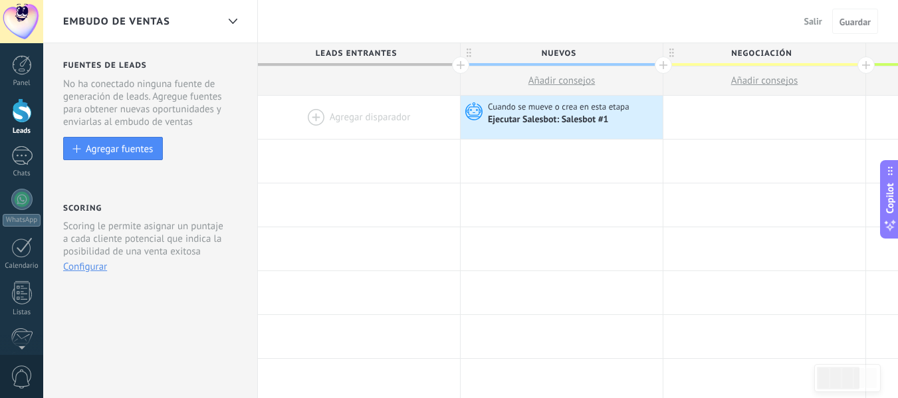
click at [815, 25] on span "Salir" at bounding box center [814, 21] width 18 height 12
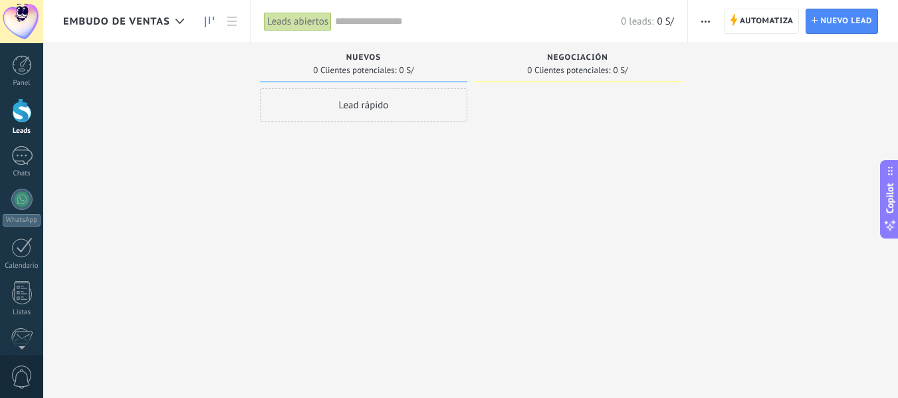
click at [126, 13] on div "Embudo de ventas" at bounding box center [127, 21] width 128 height 43
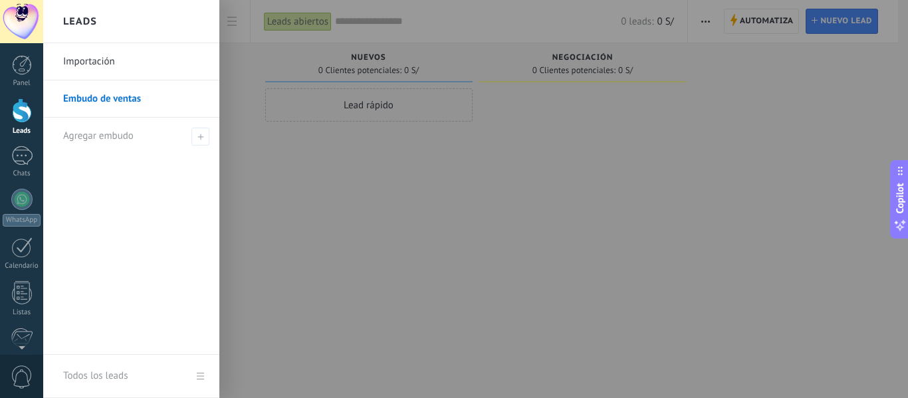
click at [85, 49] on link "Importación" at bounding box center [134, 61] width 143 height 37
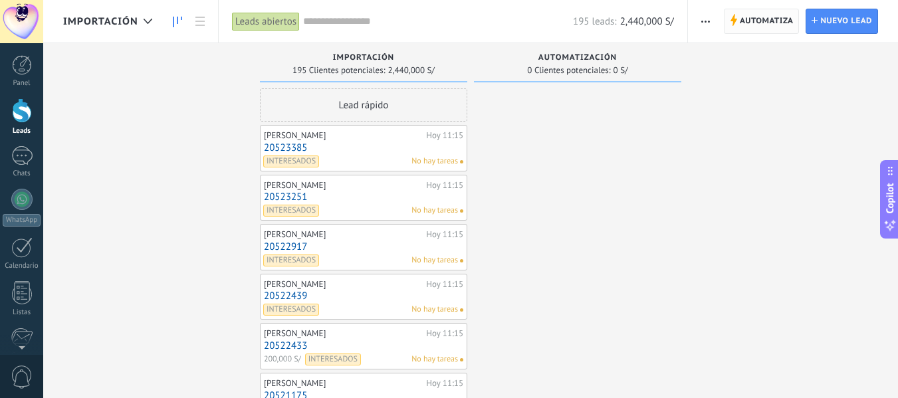
click at [780, 18] on span "Automatiza" at bounding box center [767, 21] width 54 height 24
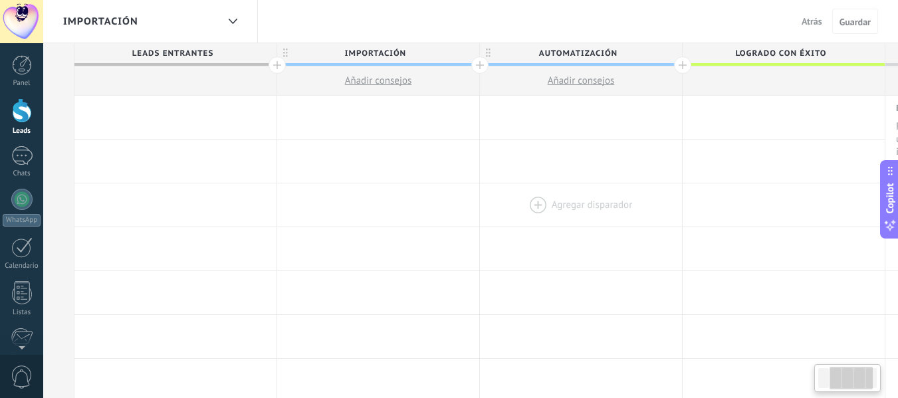
scroll to position [0, 354]
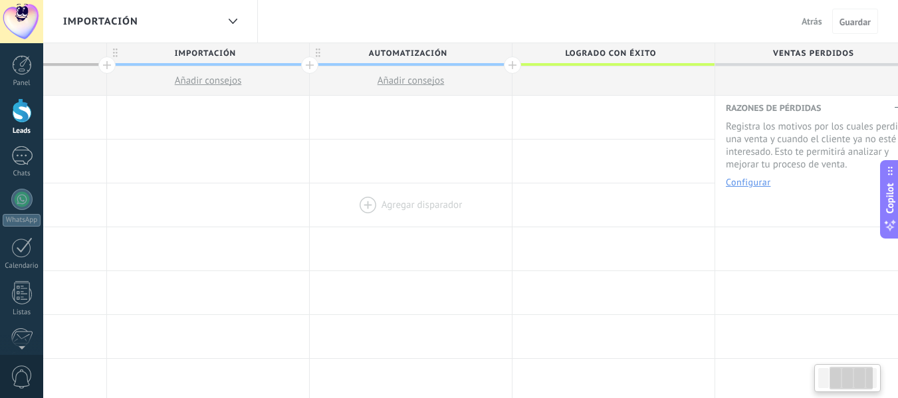
drag, startPoint x: 748, startPoint y: 198, endPoint x: 394, endPoint y: 187, distance: 354.0
click at [394, 187] on div at bounding box center [411, 205] width 202 height 43
click at [396, 118] on div at bounding box center [411, 117] width 202 height 43
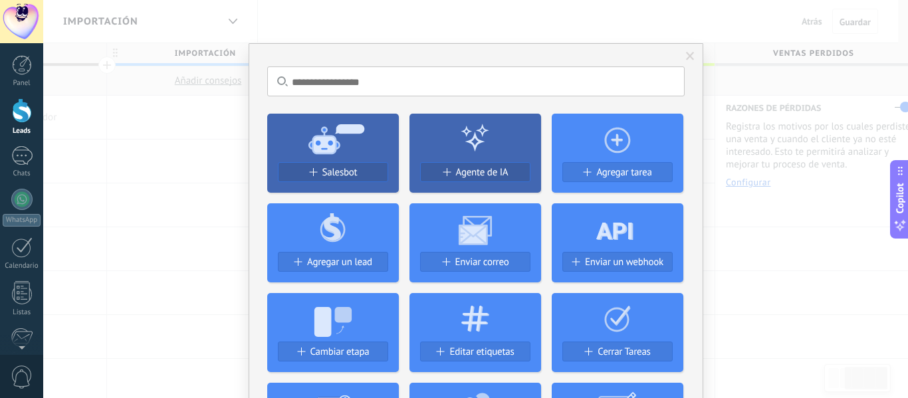
click at [348, 168] on span "Salesbot" at bounding box center [340, 172] width 35 height 11
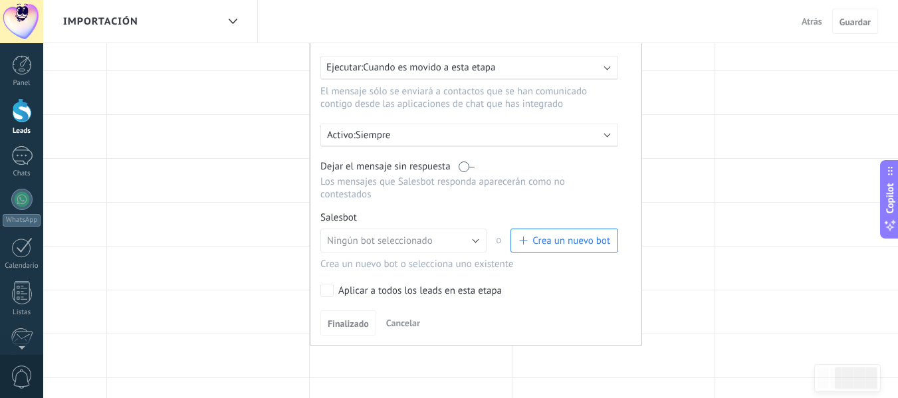
scroll to position [133, 0]
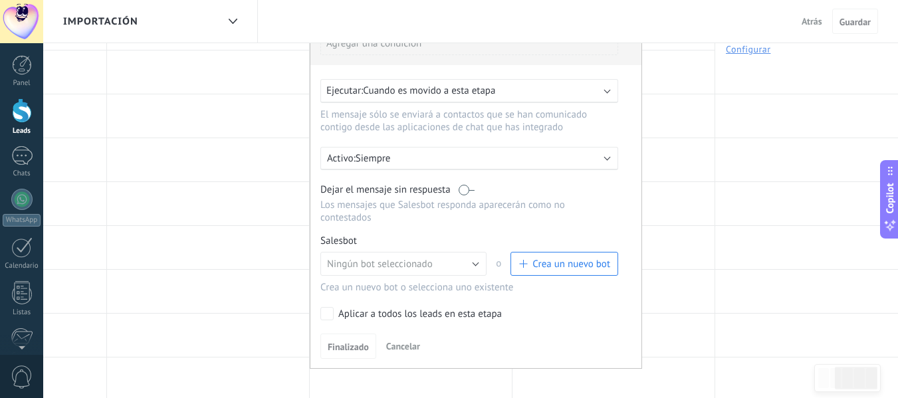
click at [468, 100] on div "Ejecutar: Cuando es movido a esta etapa" at bounding box center [470, 91] width 298 height 24
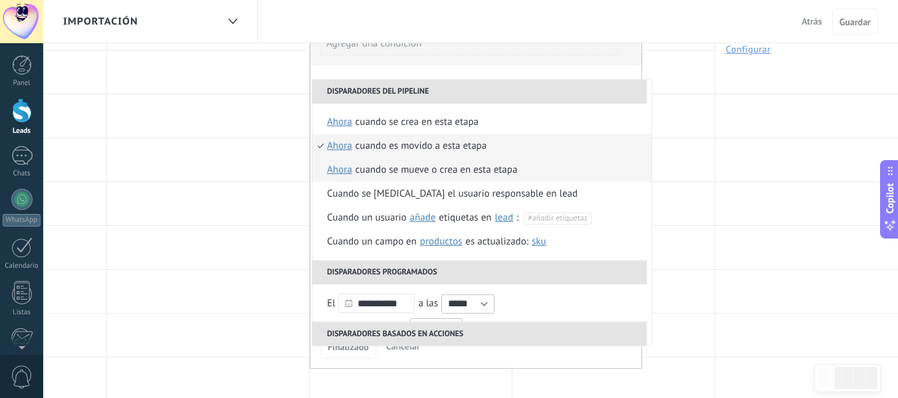
click at [434, 163] on div "Cuando se mueve o crea en esta etapa" at bounding box center [437, 170] width 162 height 24
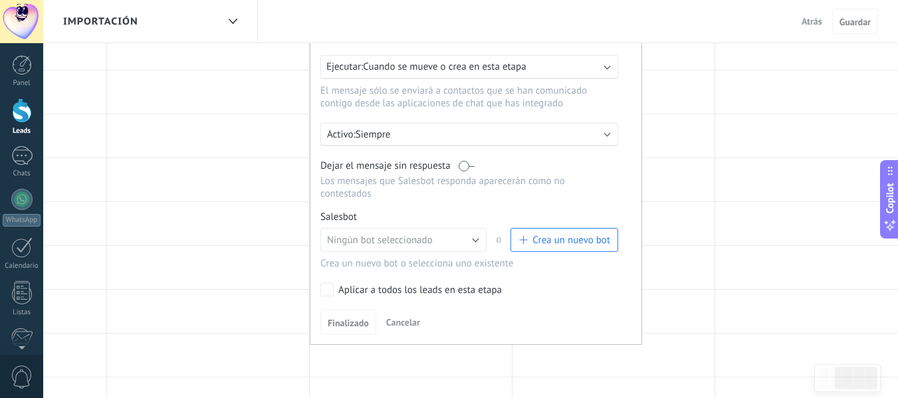
scroll to position [200, 0]
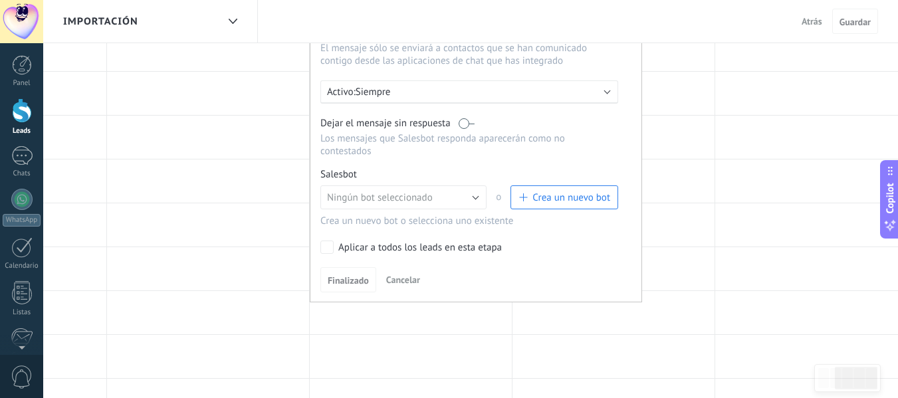
click at [561, 202] on span "Crea un nuevo bot" at bounding box center [572, 198] width 78 height 13
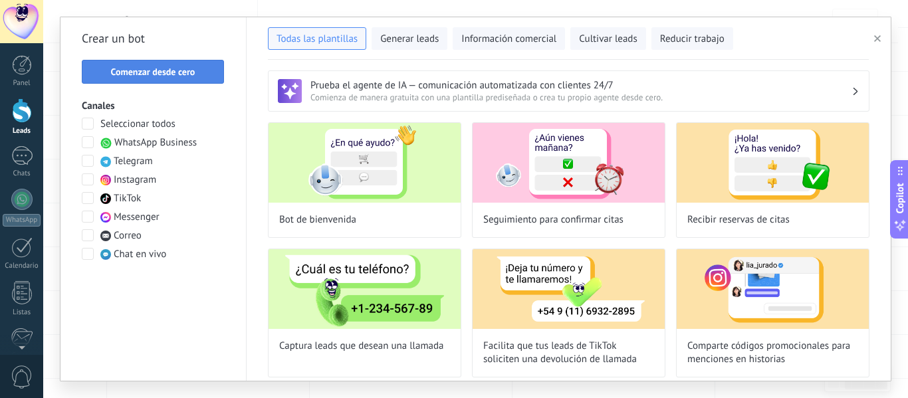
click at [170, 69] on span "Comenzar desde cero" at bounding box center [153, 71] width 84 height 9
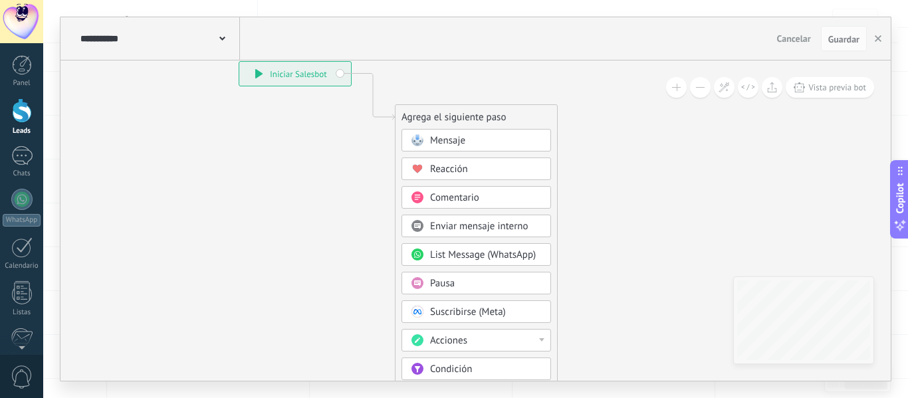
drag, startPoint x: 549, startPoint y: 177, endPoint x: 443, endPoint y: 72, distance: 149.1
click at [443, 72] on icon at bounding box center [353, 302] width 894 height 1147
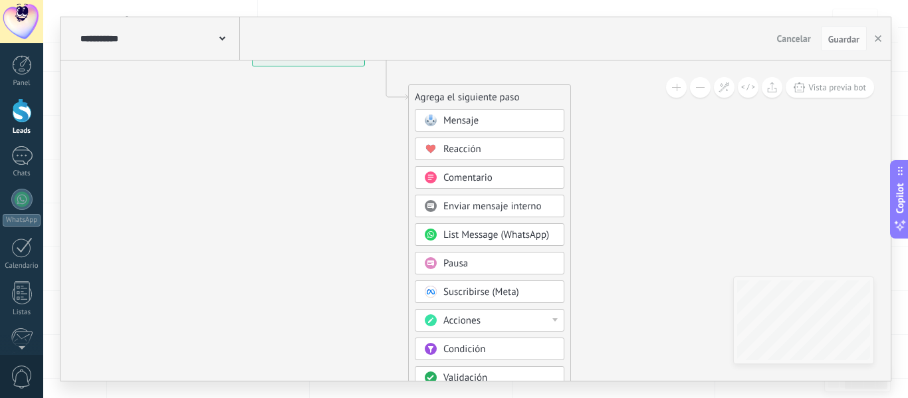
drag, startPoint x: 599, startPoint y: 242, endPoint x: 614, endPoint y: 227, distance: 21.2
click at [614, 227] on icon at bounding box center [367, 282] width 894 height 1147
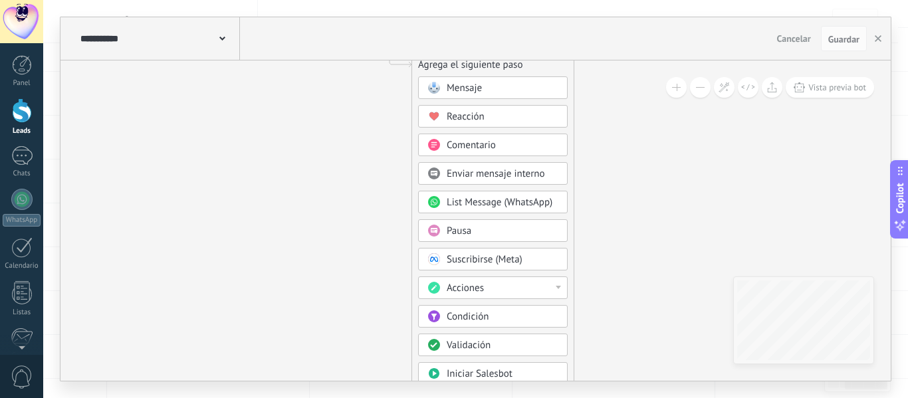
drag, startPoint x: 644, startPoint y: 301, endPoint x: 648, endPoint y: 219, distance: 81.9
click at [648, 247] on icon at bounding box center [370, 249] width 894 height 1147
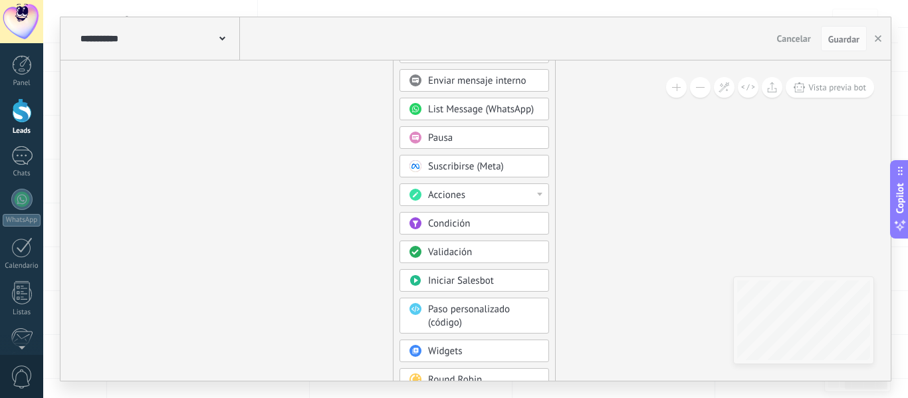
drag, startPoint x: 648, startPoint y: 219, endPoint x: 629, endPoint y: 156, distance: 65.9
click at [629, 156] on icon at bounding box center [351, 156] width 894 height 1147
click at [526, 184] on div "Acciones" at bounding box center [475, 193] width 150 height 23
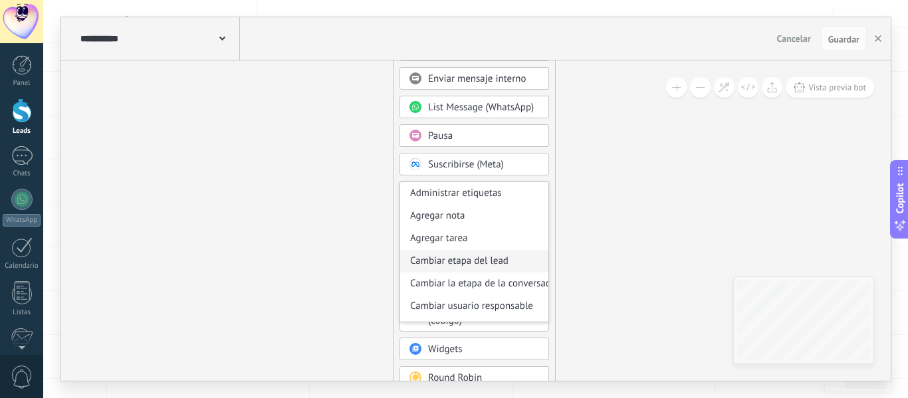
click at [500, 263] on div "Cambiar etapa del lead" at bounding box center [474, 261] width 148 height 23
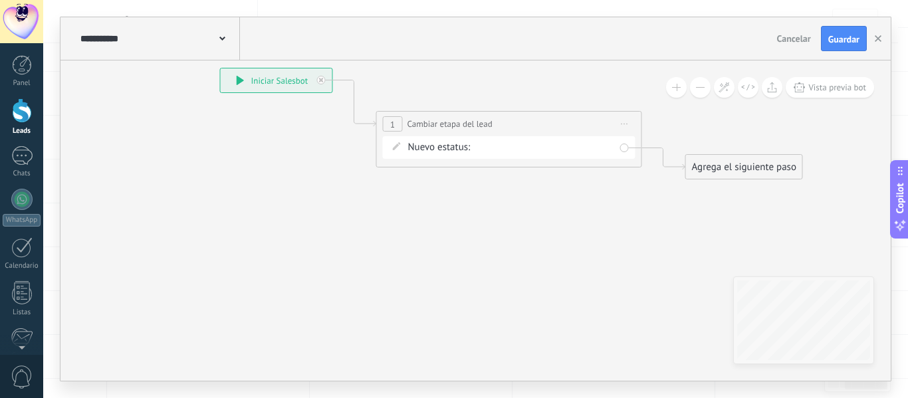
drag, startPoint x: 529, startPoint y: 156, endPoint x: 562, endPoint y: 310, distance: 157.8
click at [562, 310] on icon at bounding box center [489, 123] width 1203 height 777
click at [0, 0] on div "NUEVOS Negociación Logrado con éxito Venta Perdido" at bounding box center [0, 0] width 0 height 0
click at [428, 254] on div at bounding box center [475, 199] width 865 height 398
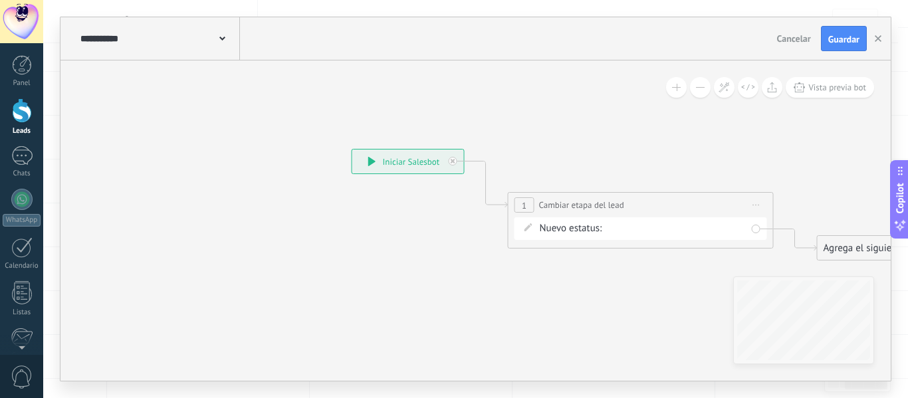
drag, startPoint x: 419, startPoint y: 235, endPoint x: 551, endPoint y: 317, distance: 154.7
click at [551, 317] on icon at bounding box center [620, 204] width 1203 height 777
click at [860, 52] on div "**********" at bounding box center [476, 38] width 831 height 43
click at [855, 46] on button "Guardar" at bounding box center [844, 38] width 46 height 25
click at [876, 37] on use "button" at bounding box center [878, 38] width 7 height 7
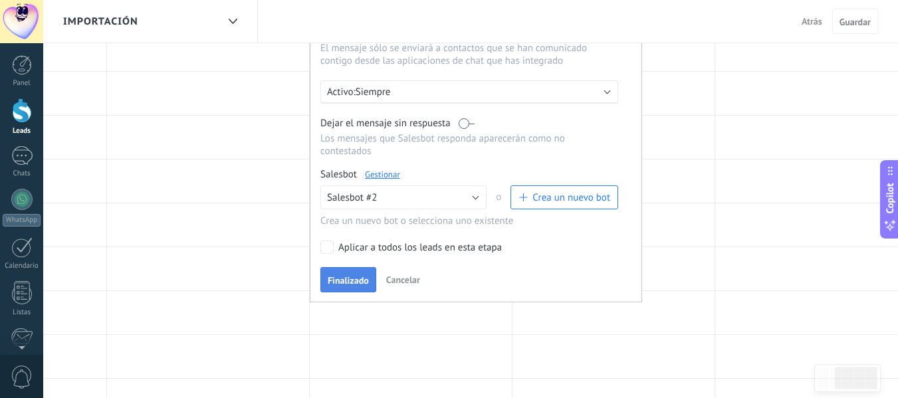
click at [331, 277] on span "Finalizado" at bounding box center [348, 280] width 41 height 9
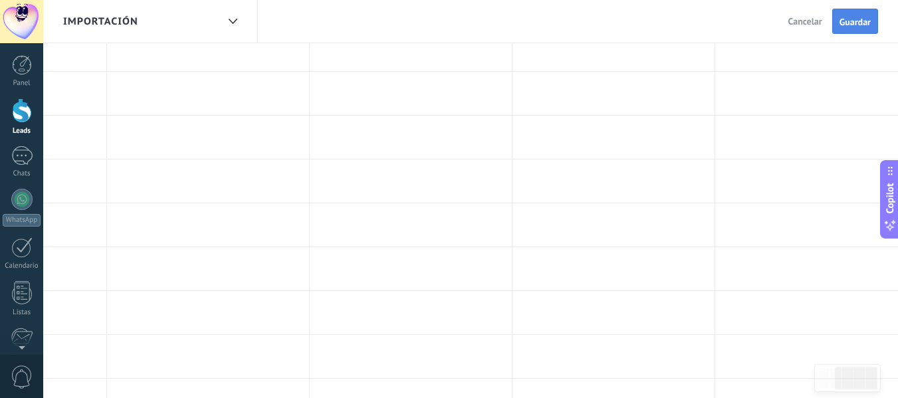
click at [867, 28] on button "Guardar" at bounding box center [856, 21] width 46 height 25
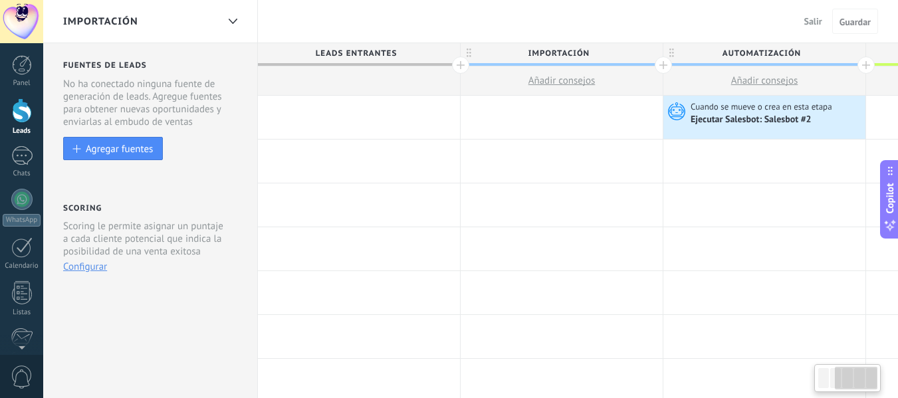
scroll to position [0, 354]
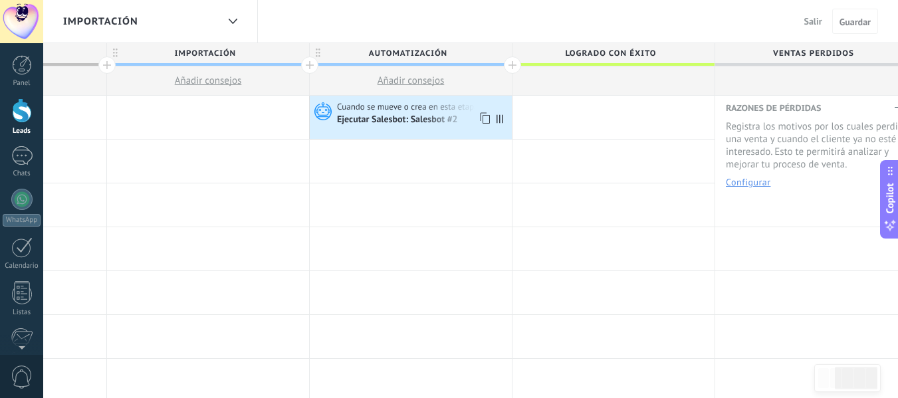
click at [429, 116] on div "Ejecutar Salesbot: Salesbot #2" at bounding box center [398, 120] width 123 height 12
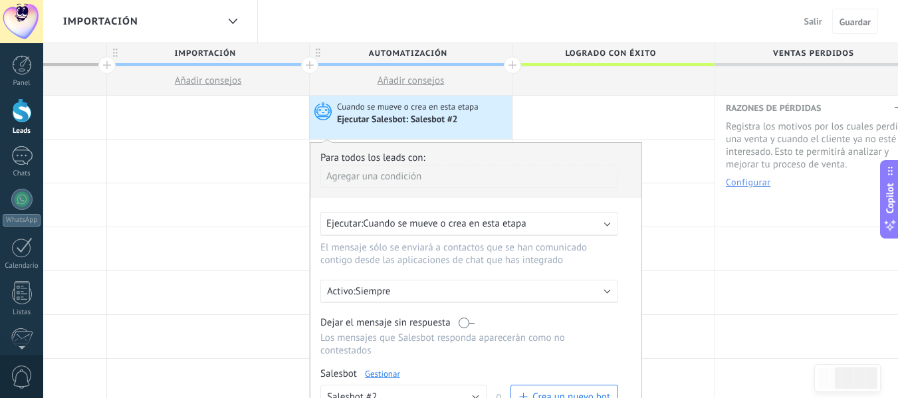
scroll to position [67, 0]
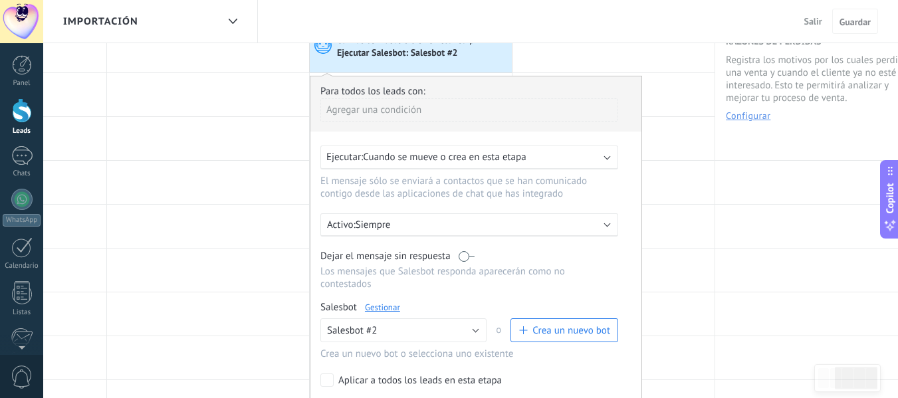
click at [377, 308] on link "Gestionar" at bounding box center [382, 307] width 35 height 11
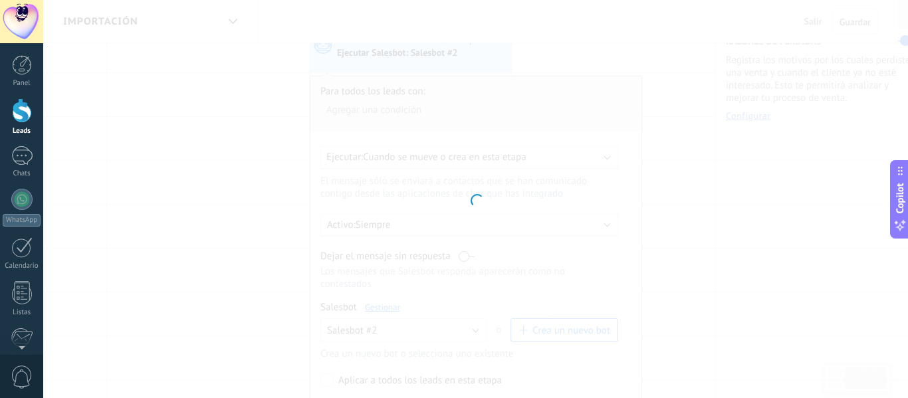
type input "**********"
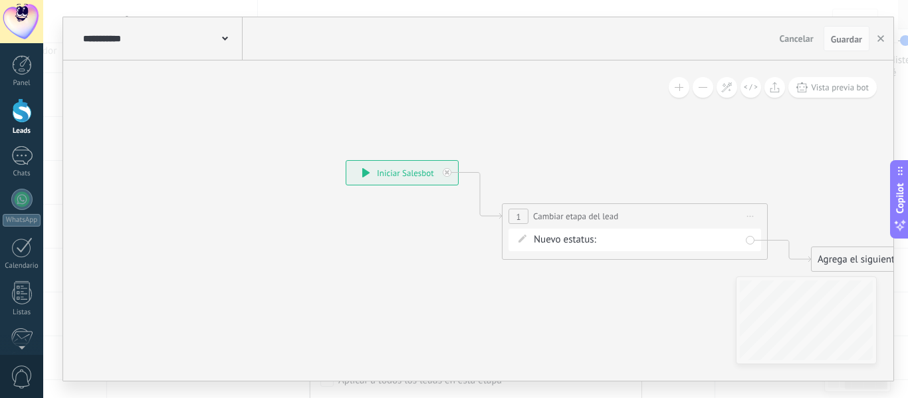
click at [788, 37] on span "Cancelar" at bounding box center [797, 39] width 34 height 12
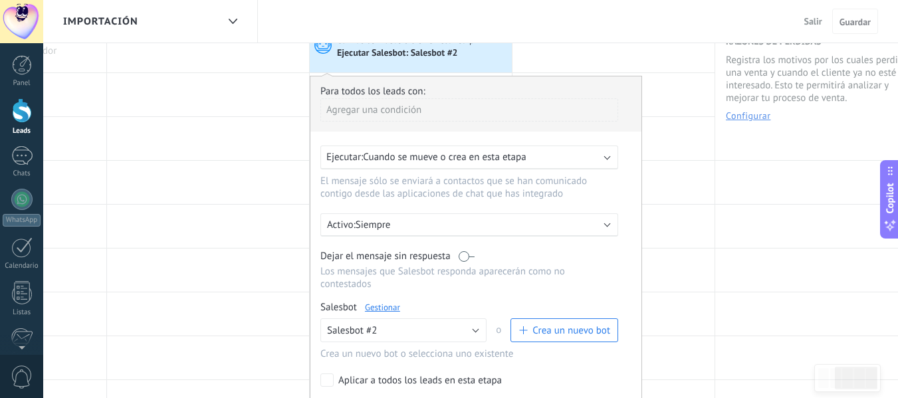
click at [817, 25] on span "Salir" at bounding box center [814, 21] width 18 height 12
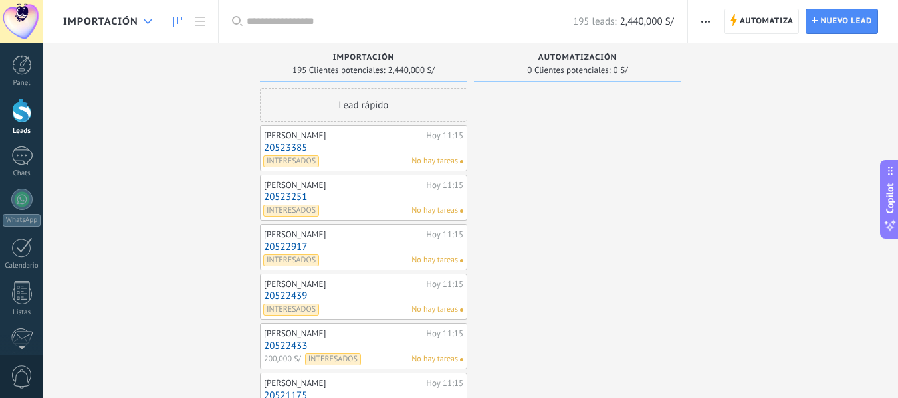
click at [151, 9] on div at bounding box center [148, 22] width 22 height 26
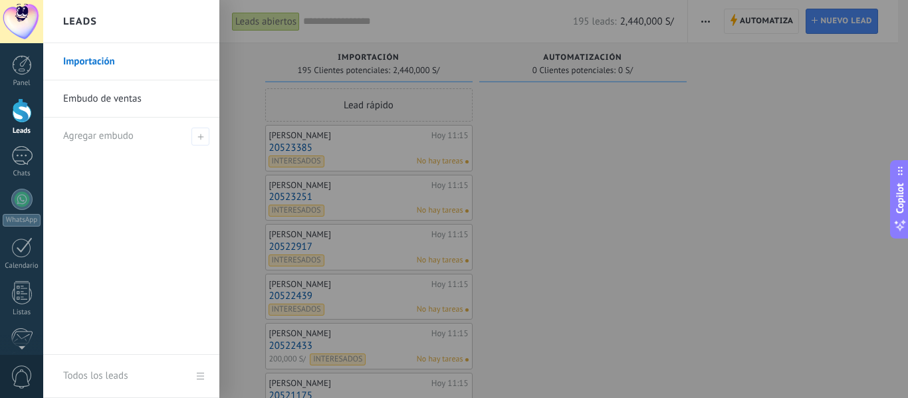
click at [98, 100] on link "Embudo de ventas" at bounding box center [134, 98] width 143 height 37
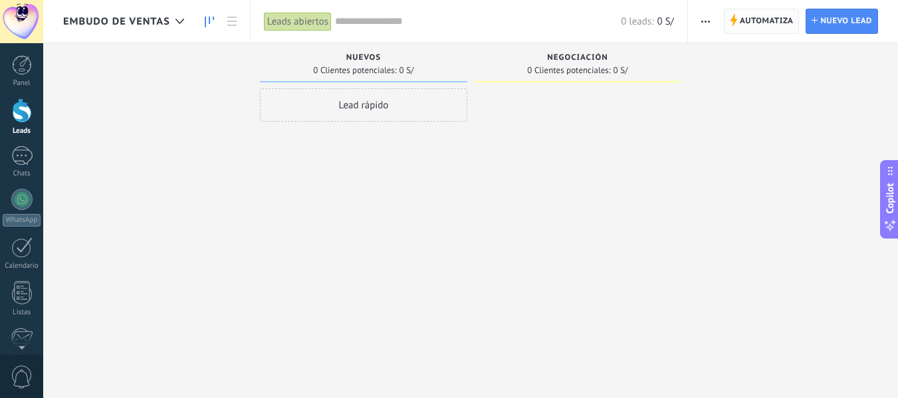
click at [754, 20] on span "Automatiza" at bounding box center [767, 21] width 54 height 24
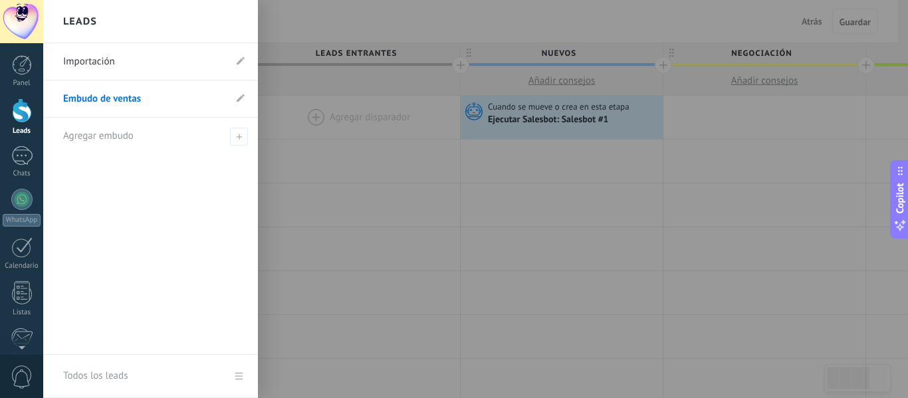
click at [19, 116] on div at bounding box center [22, 110] width 20 height 25
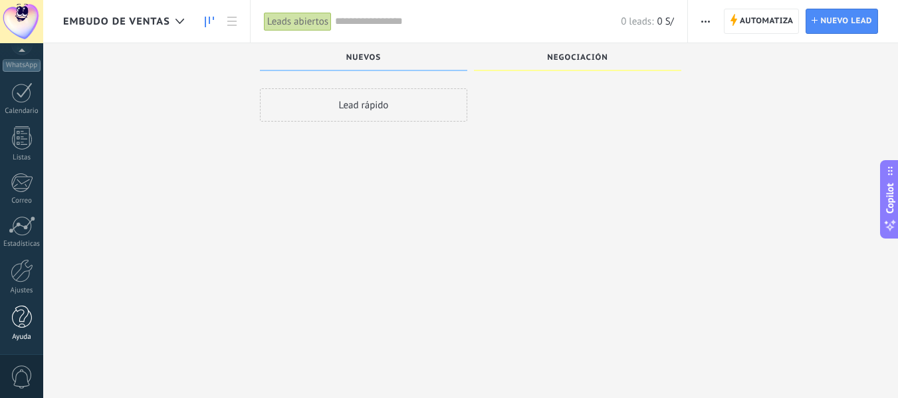
scroll to position [23, 0]
click at [19, 273] on div at bounding box center [22, 270] width 23 height 23
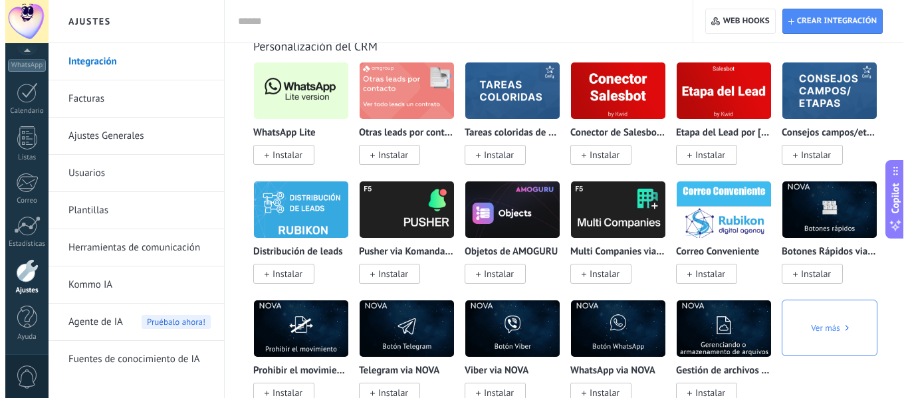
scroll to position [3259, 0]
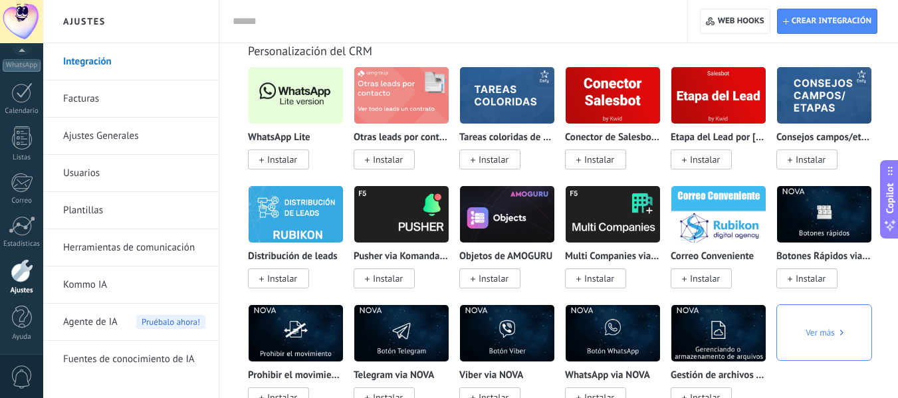
click at [285, 170] on span "Instalar" at bounding box center [278, 160] width 61 height 20
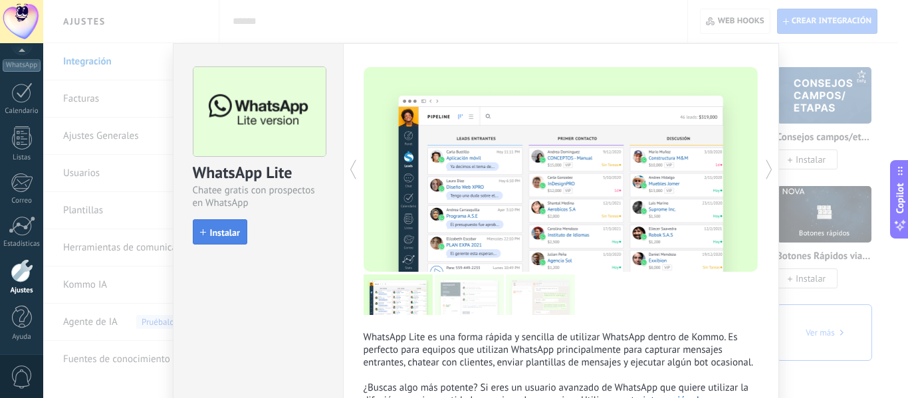
click at [219, 233] on span "Instalar" at bounding box center [225, 232] width 30 height 9
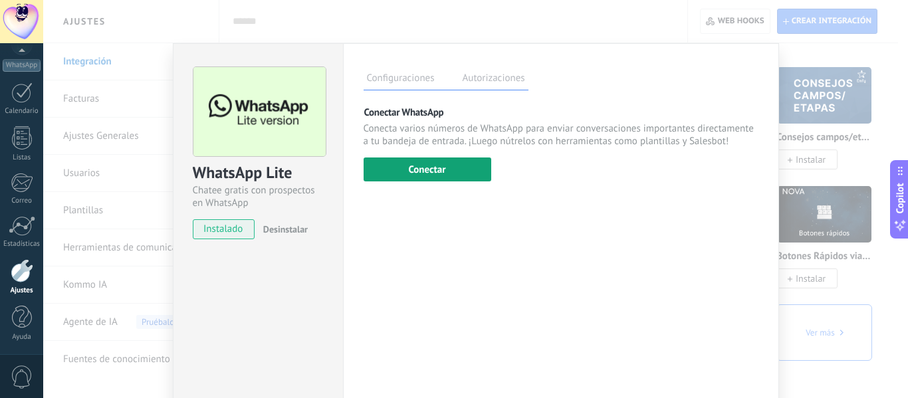
click at [462, 171] on button "Conectar" at bounding box center [428, 170] width 128 height 24
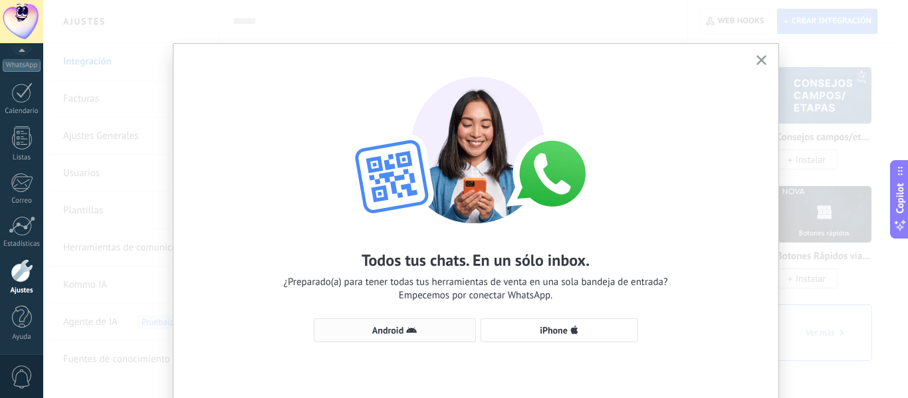
click at [397, 335] on span "Android" at bounding box center [387, 330] width 31 height 9
